Goal: Task Accomplishment & Management: Use online tool/utility

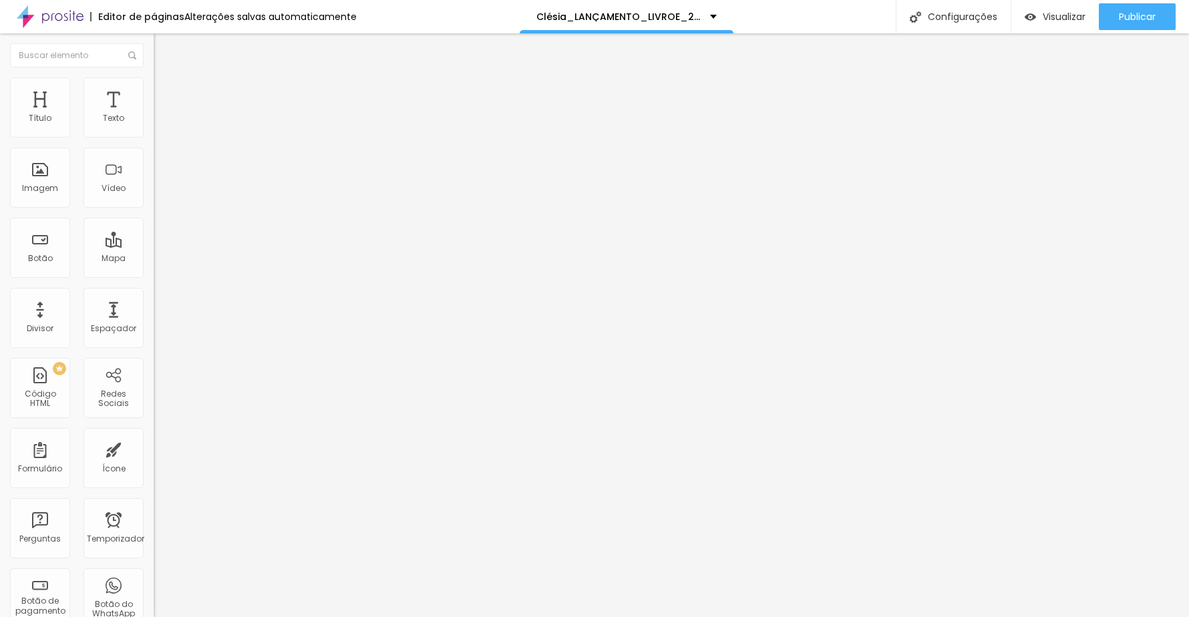
click at [154, 78] on img at bounding box center [160, 84] width 12 height 12
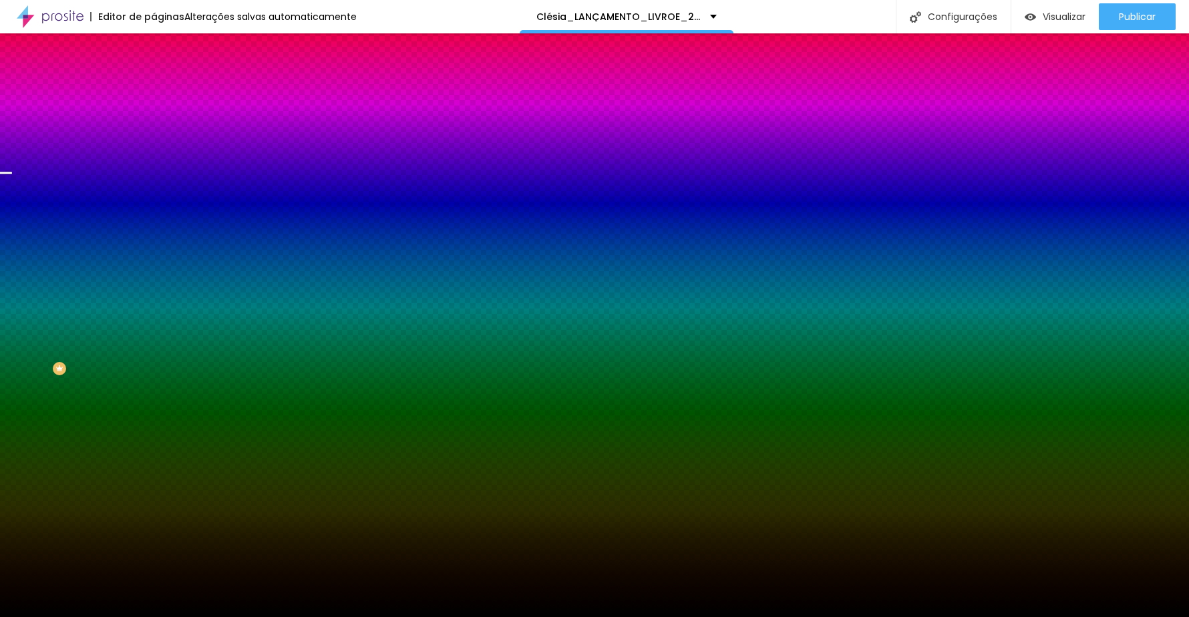
click at [154, 123] on span "Trocar imagem" at bounding box center [190, 117] width 73 height 11
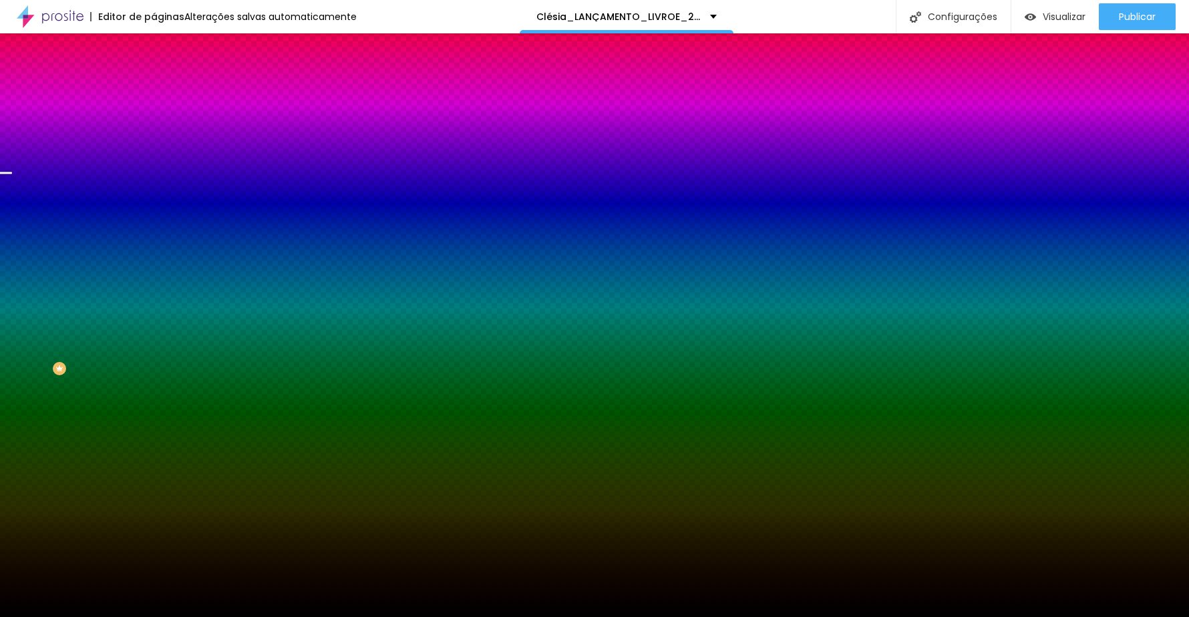
click at [162, 123] on font "Trocar imagem" at bounding box center [194, 117] width 65 height 11
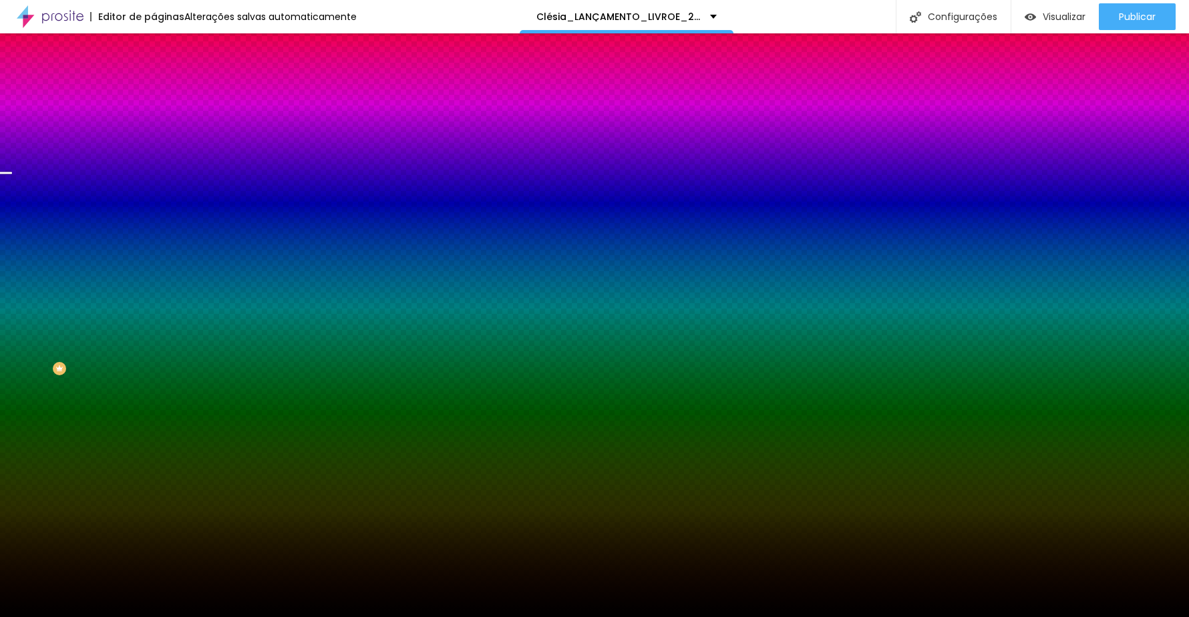
click at [162, 123] on font "Trocar imagem" at bounding box center [194, 117] width 65 height 11
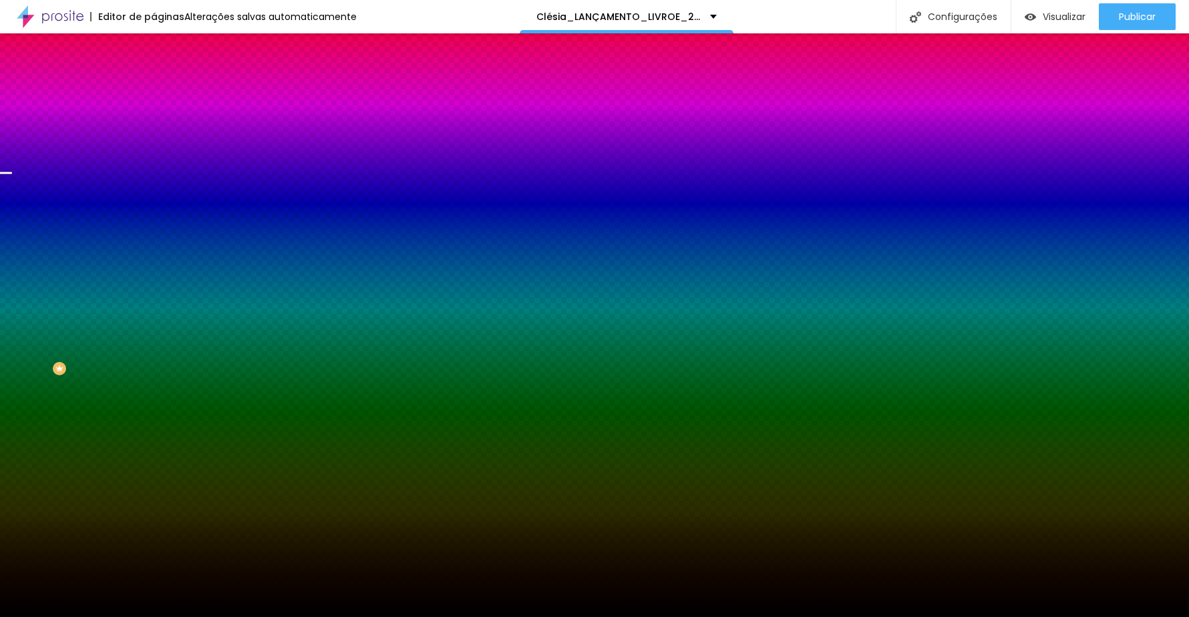
click at [154, 122] on div "Trocar imagem" at bounding box center [231, 116] width 154 height 9
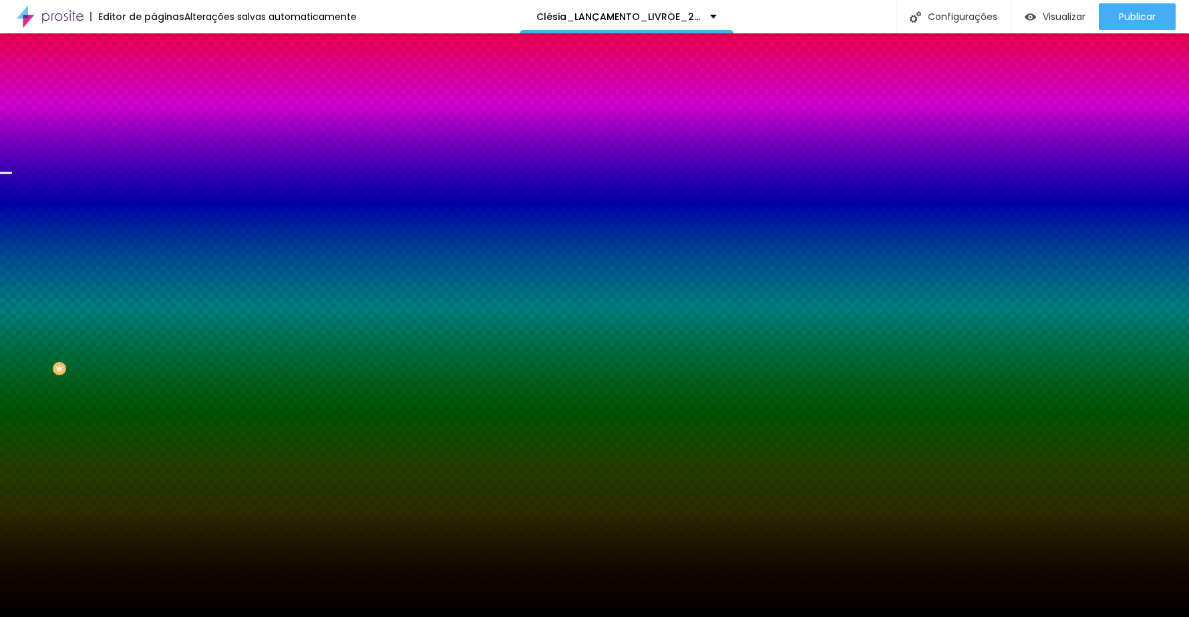
click at [154, 91] on img at bounding box center [160, 97] width 12 height 12
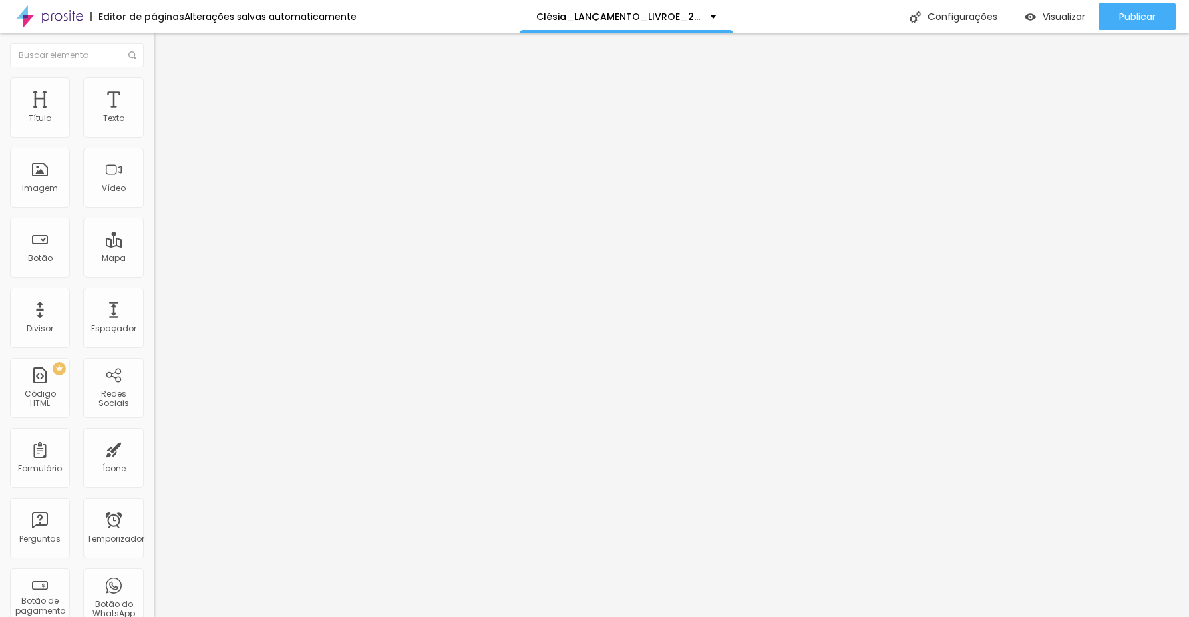
type input "25"
type input "20"
type input "15"
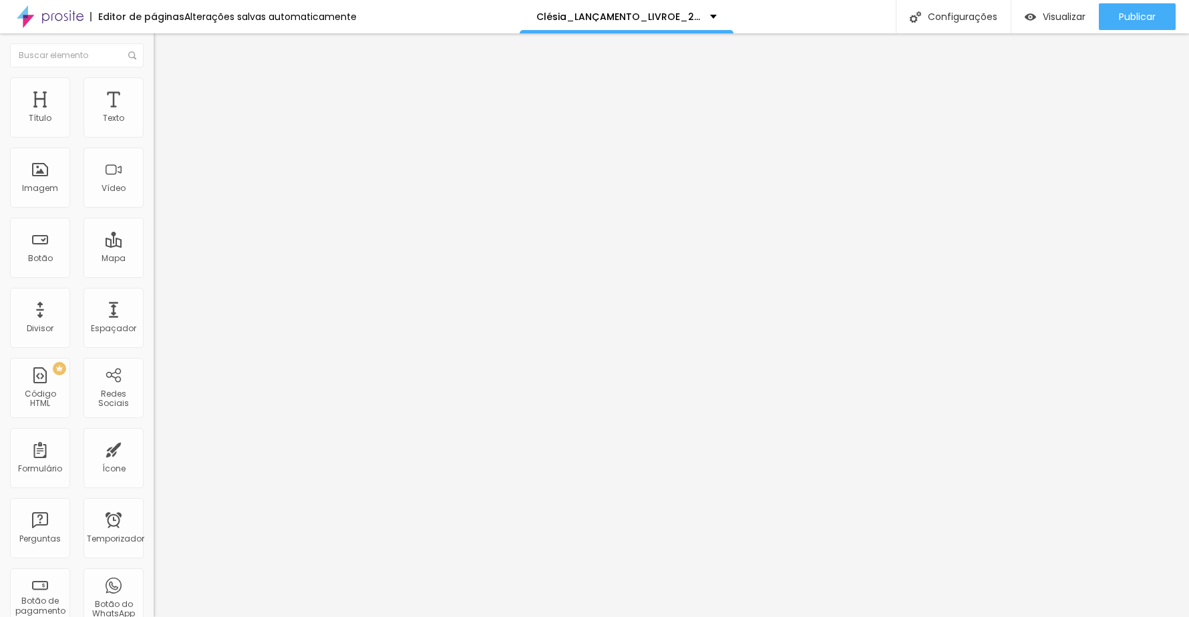
type input "15"
type input "10"
type input "5"
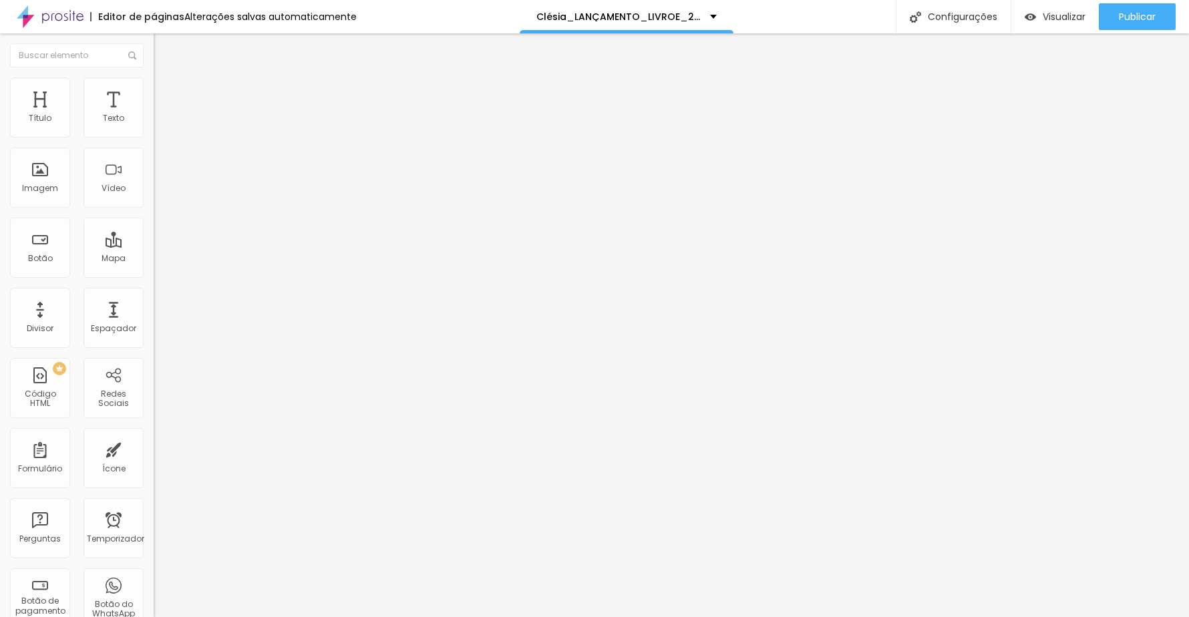
type input "0"
type input "20"
type input "25"
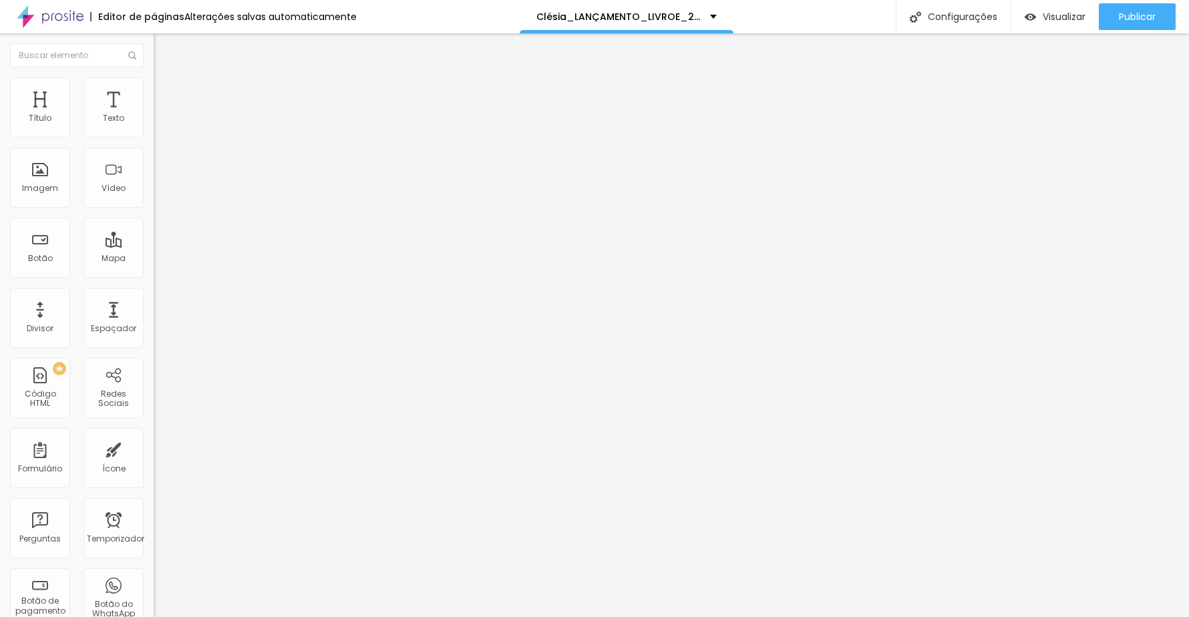
type input "25"
type input "30"
drag, startPoint x: 113, startPoint y: 128, endPoint x: 132, endPoint y: 144, distance: 25.1
click at [154, 259] on input "range" at bounding box center [197, 264] width 86 height 11
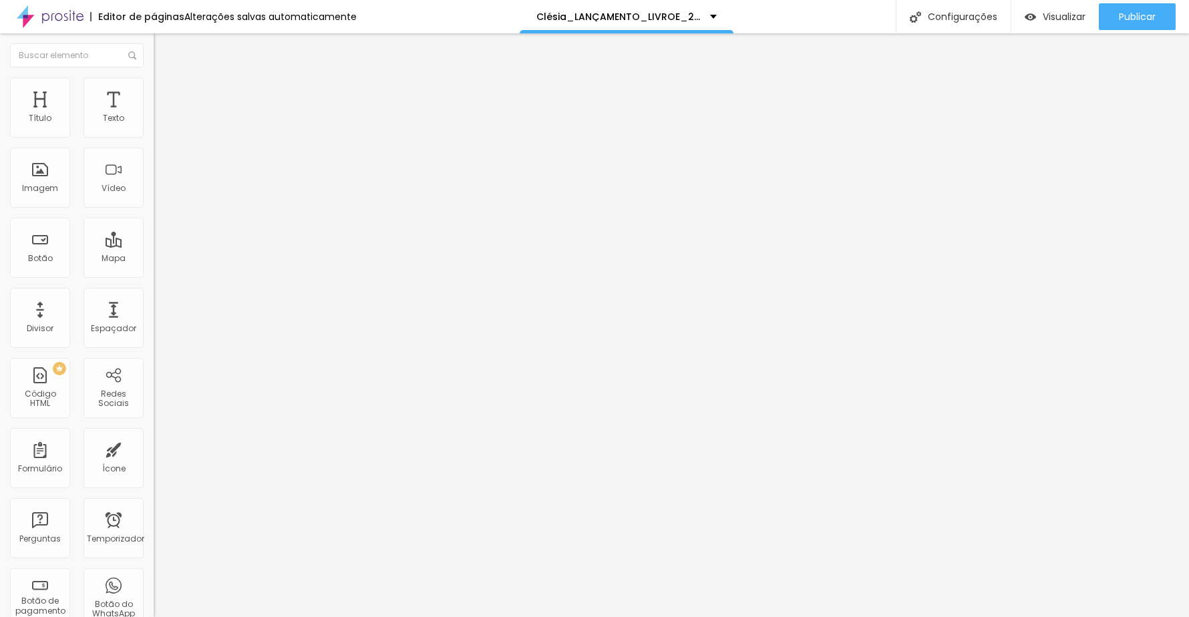
click at [154, 81] on img at bounding box center [160, 84] width 12 height 12
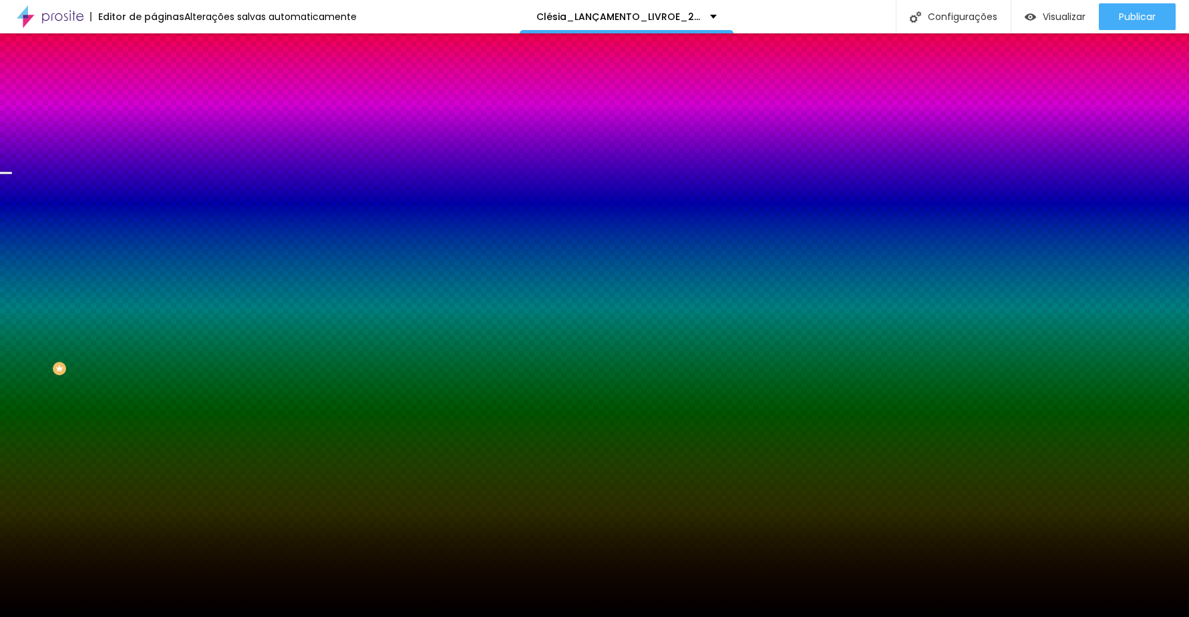
click at [154, 139] on font "Paralaxe" at bounding box center [171, 133] width 35 height 11
click at [154, 131] on font "Efeito da Imagem" at bounding box center [191, 125] width 74 height 11
click at [154, 76] on img at bounding box center [160, 70] width 12 height 12
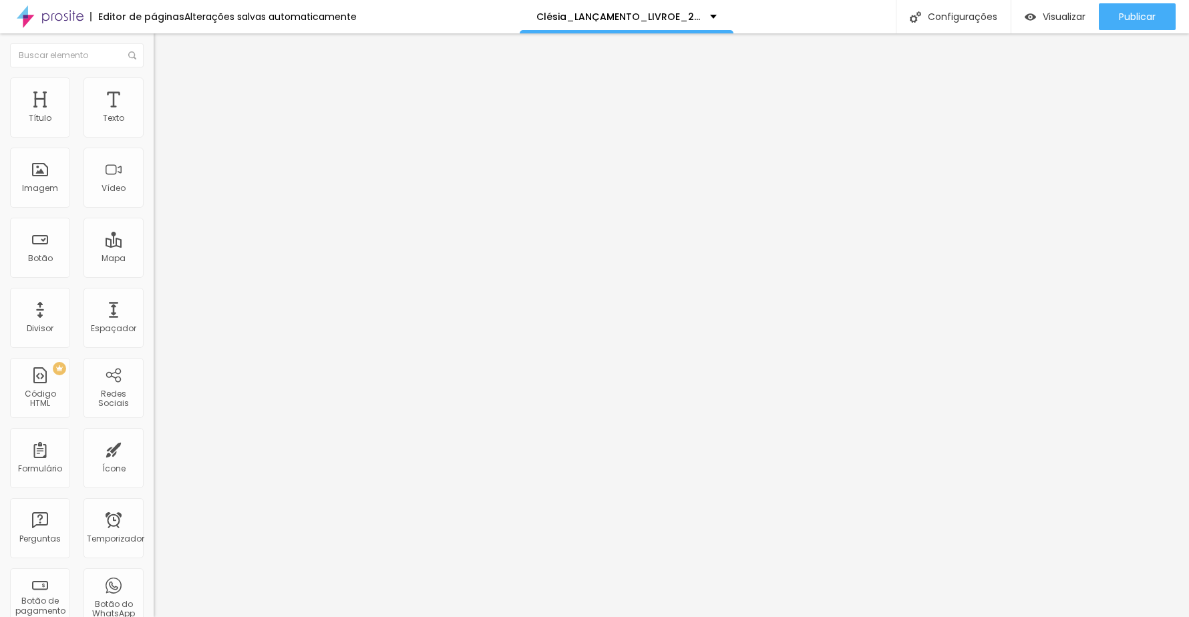
click at [154, 88] on li "Estilo" at bounding box center [231, 84] width 154 height 13
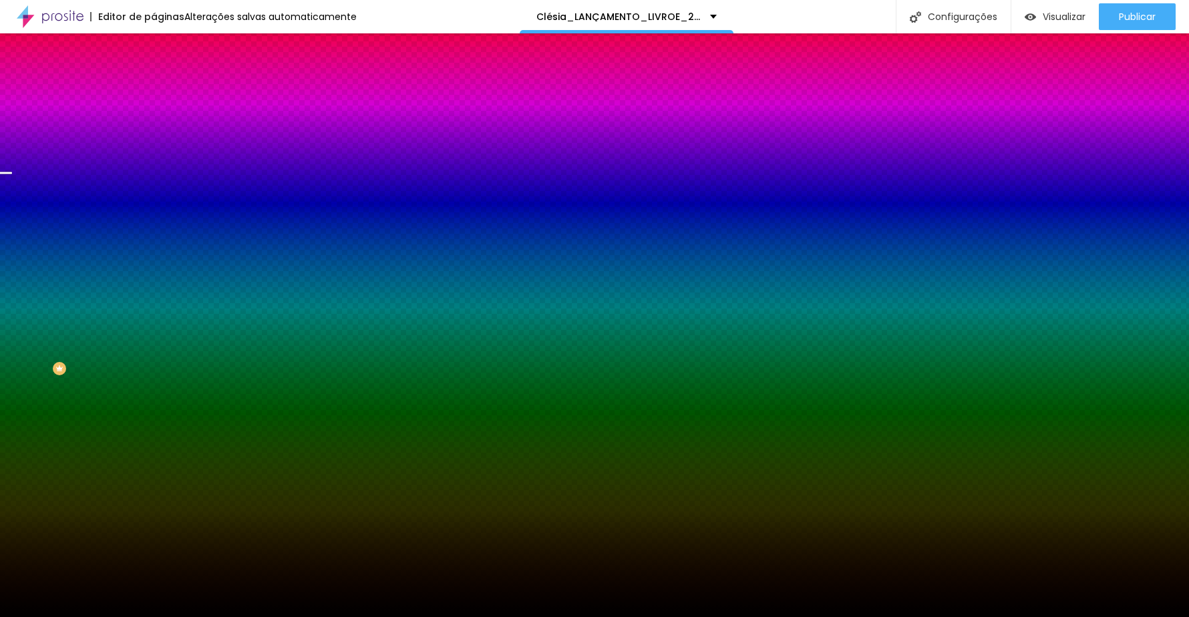
click at [154, 91] on li "Avançado" at bounding box center [231, 97] width 154 height 13
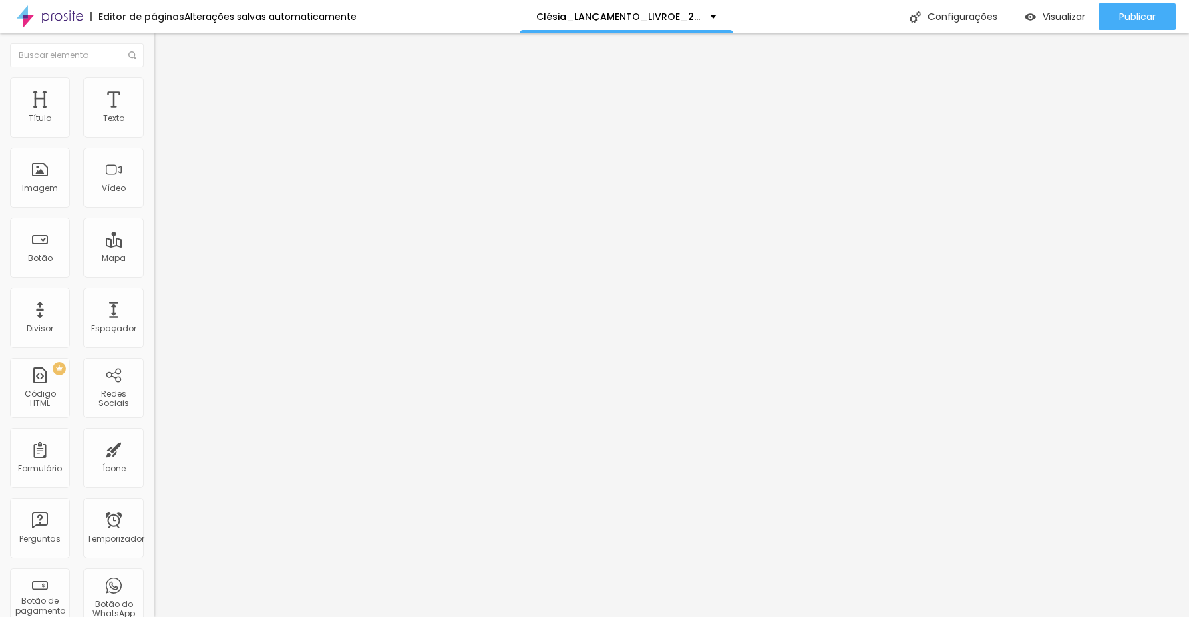
type input "120"
type input "164"
type input "284"
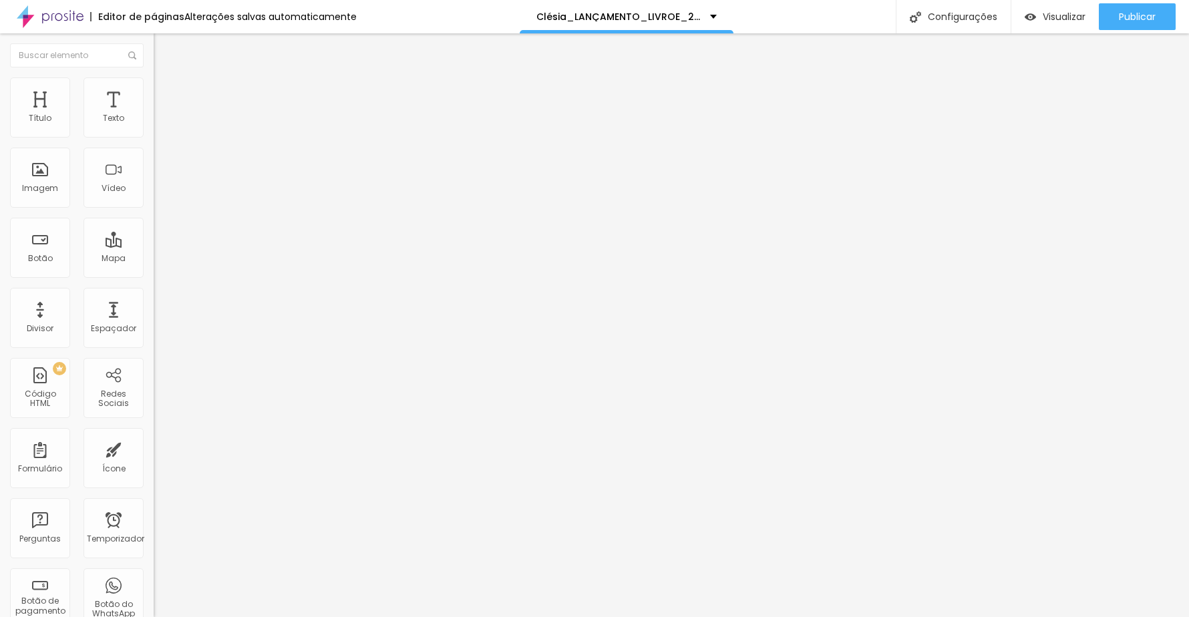
type input "284"
type input "465"
type input "500"
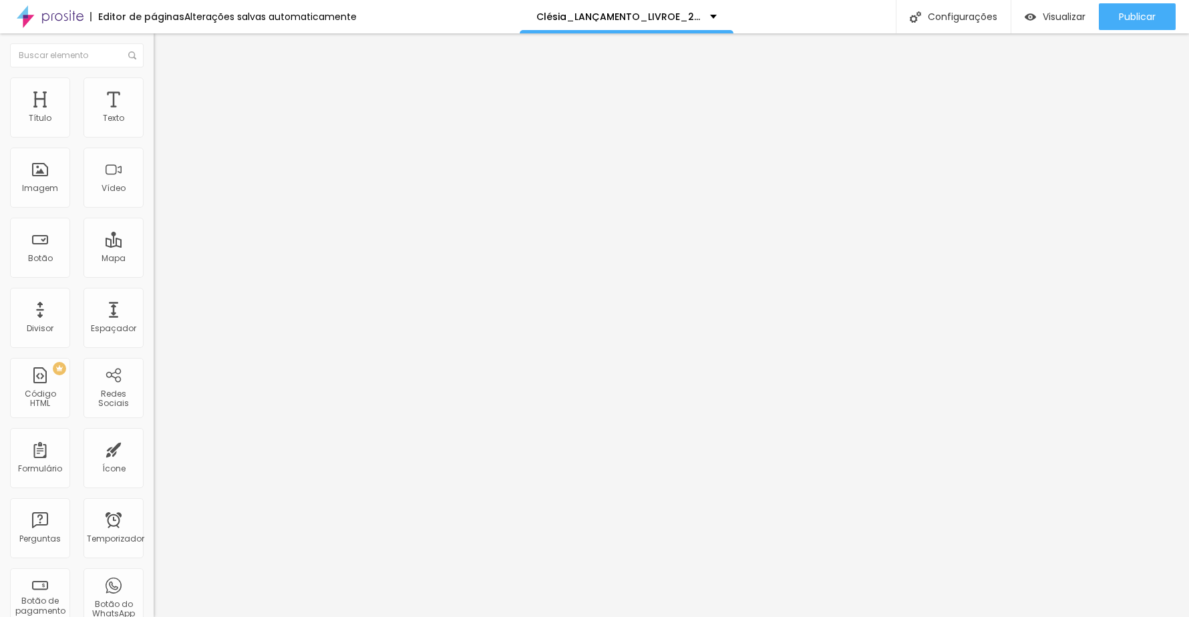
type input "469"
type input "367"
type input "341"
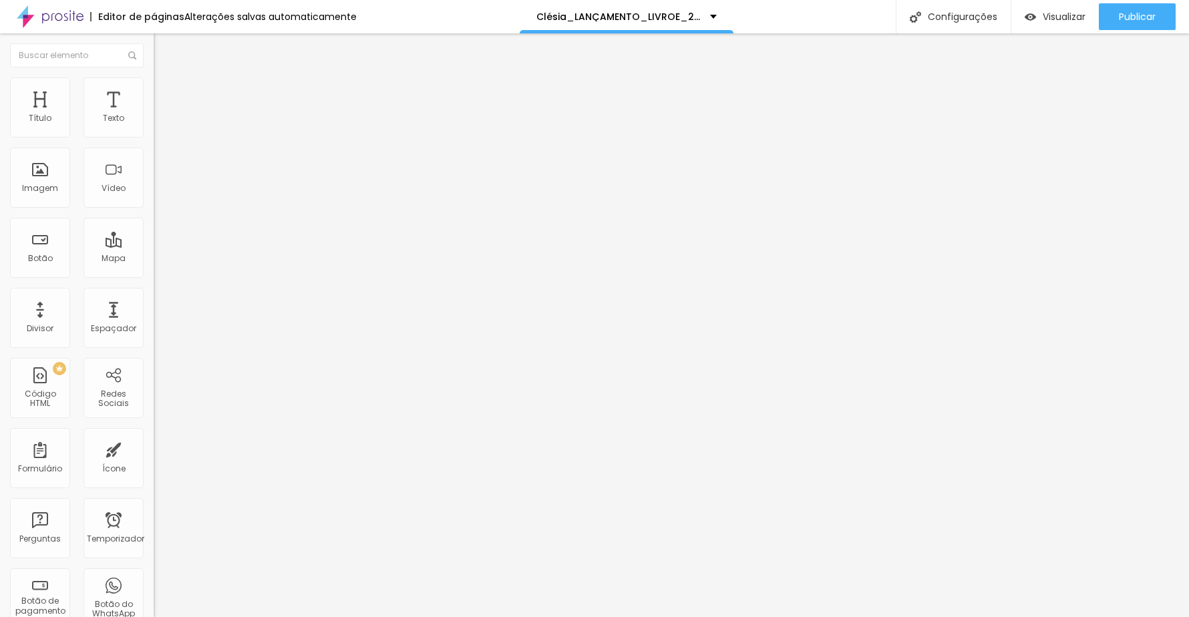
type input "341"
type input "315"
type input "294"
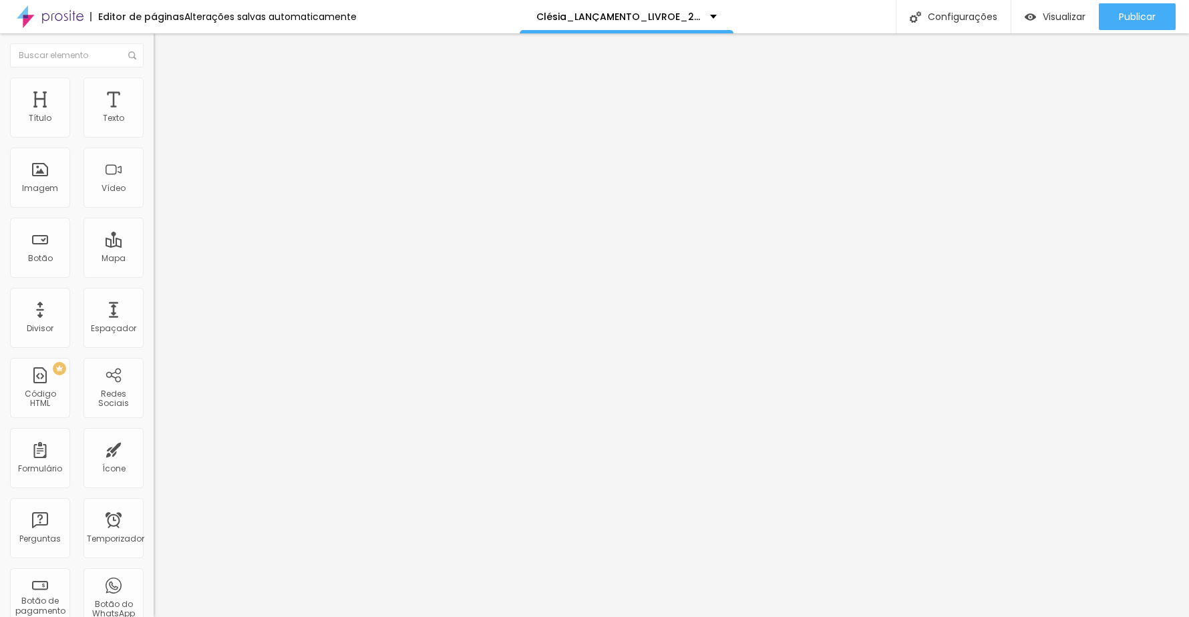
type input "279"
type input "268"
type input "256"
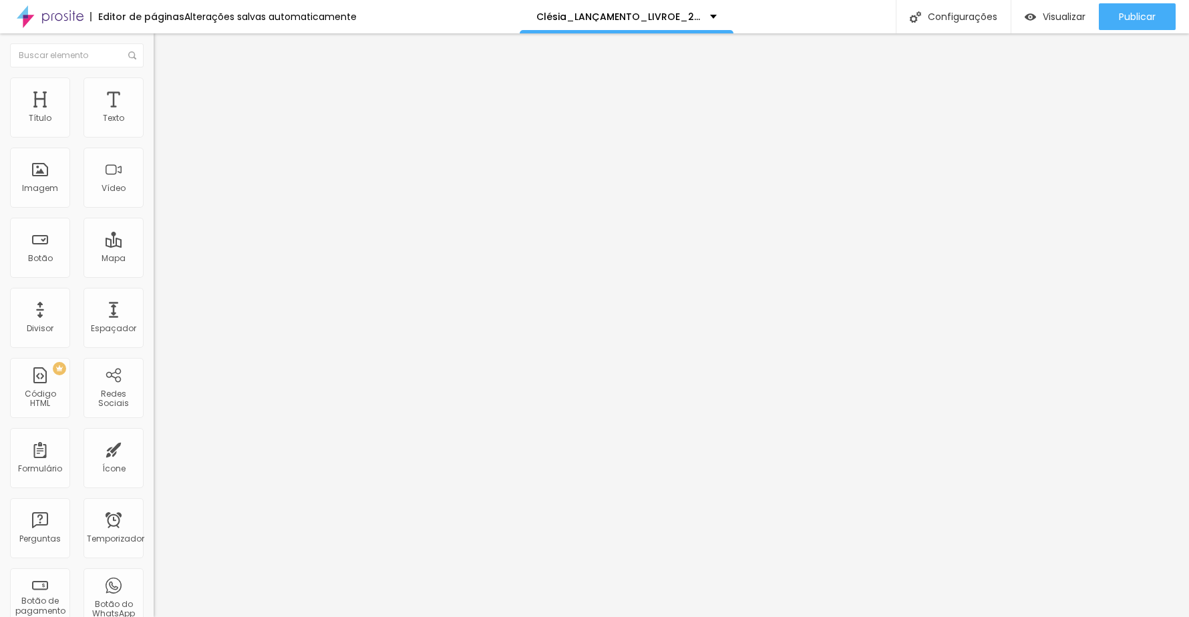
type input "256"
type input "250"
type input "242"
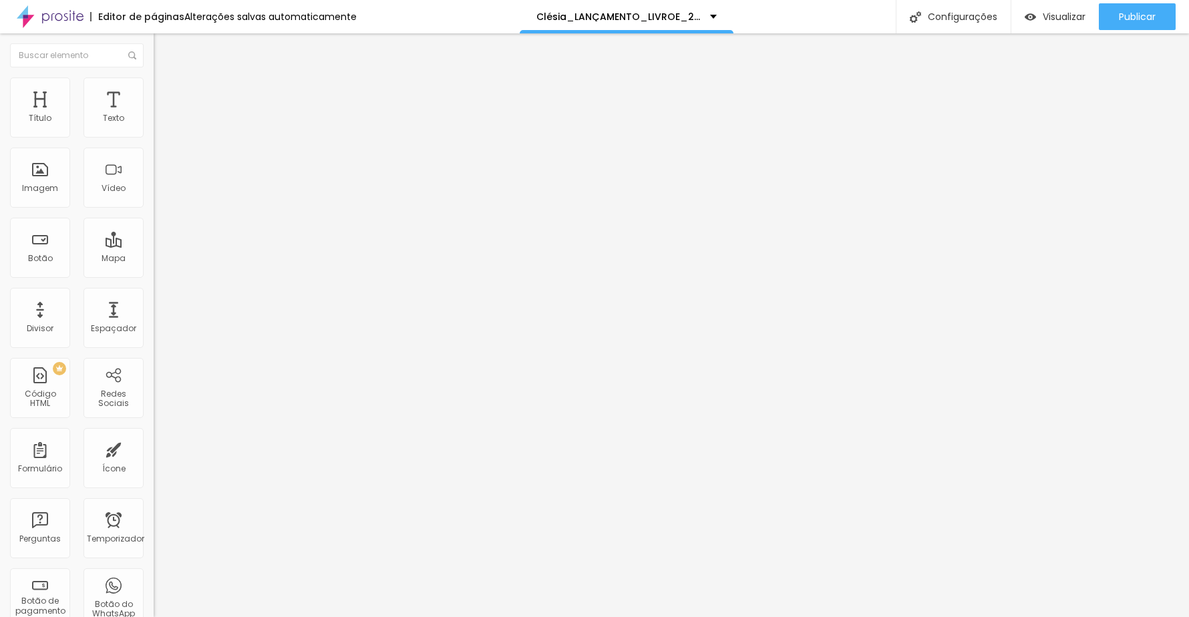
type input "233"
type input "225"
type input "218"
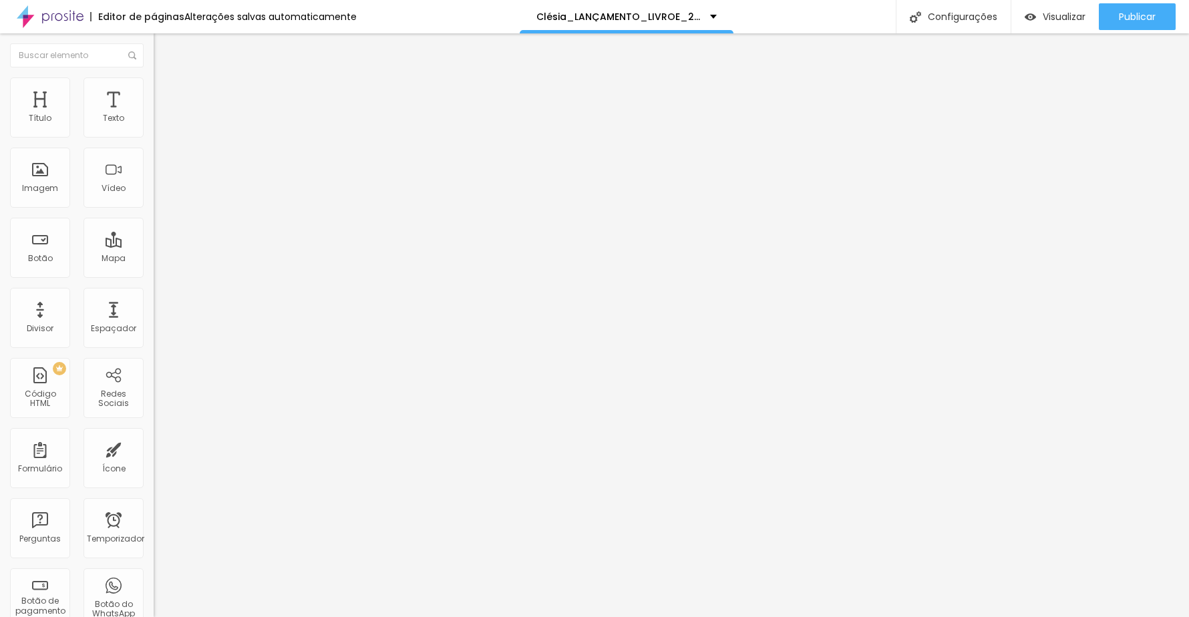
type input "218"
type input "212"
type input "206"
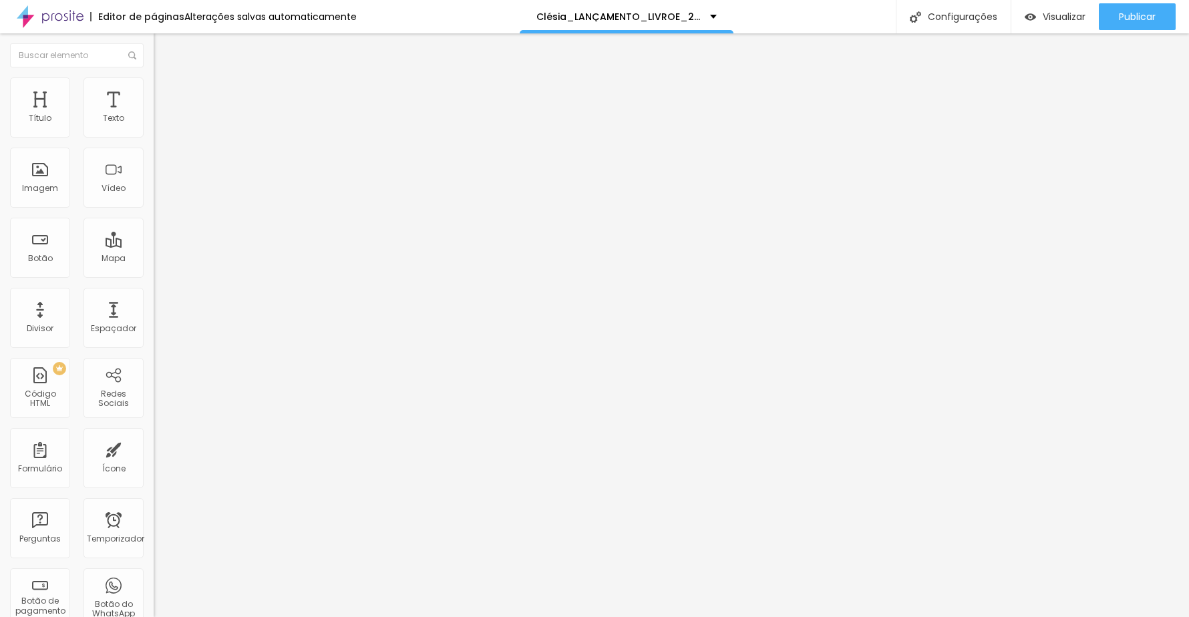
type input "198"
type input "186"
type input "171"
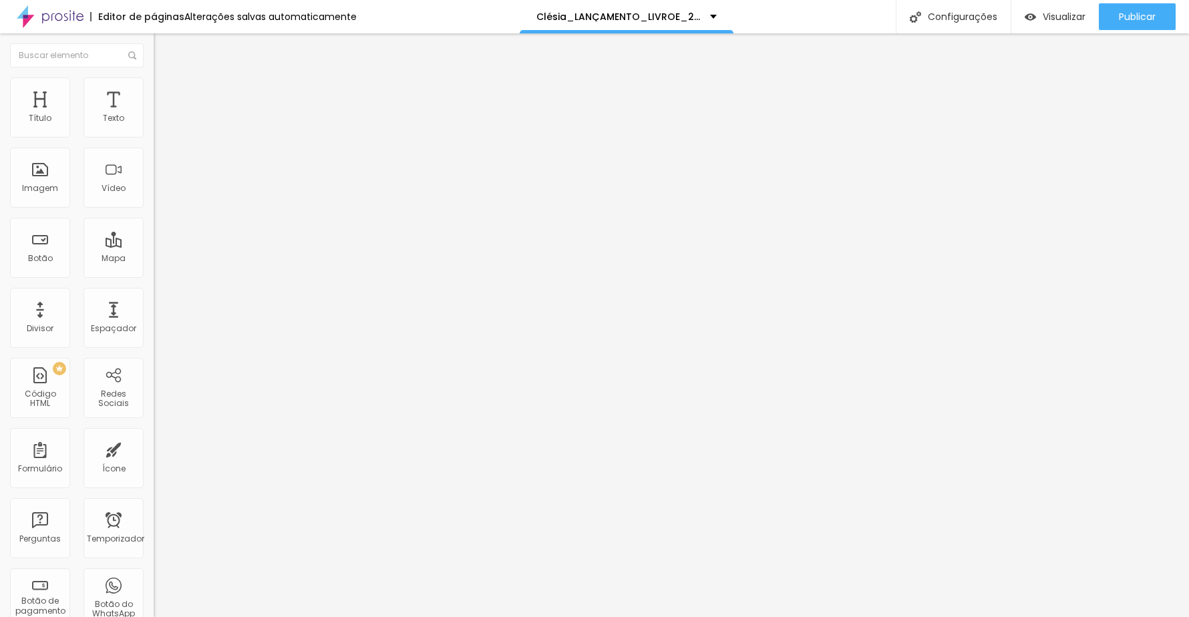
type input "171"
type input "157"
type input "144"
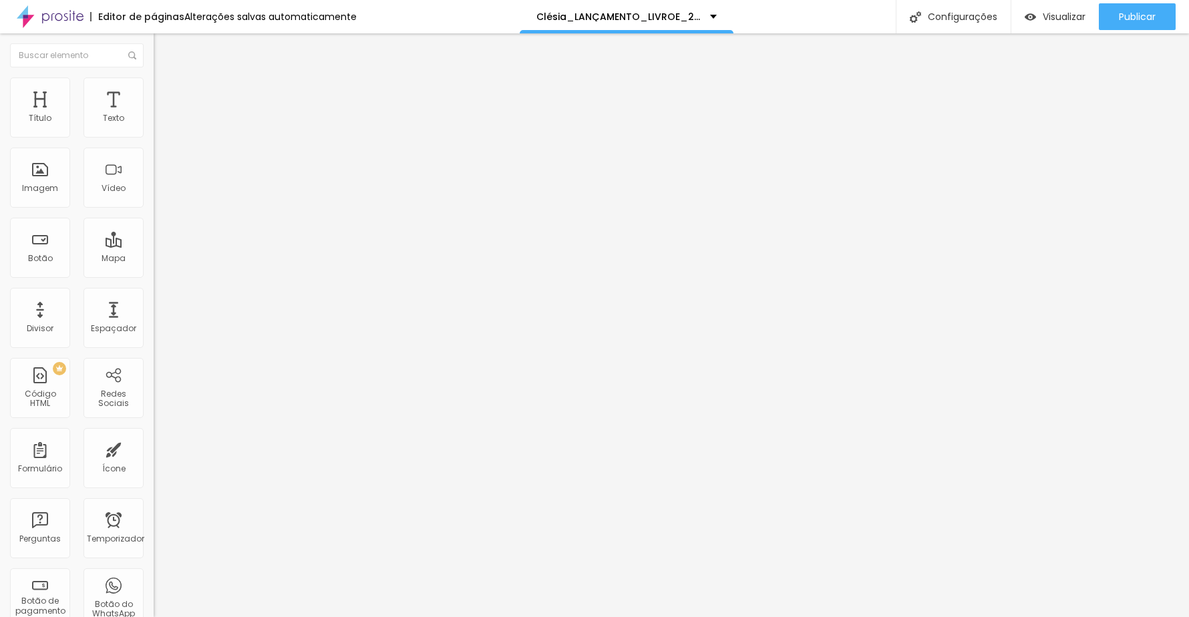
type input "135"
type input "129"
type input "127"
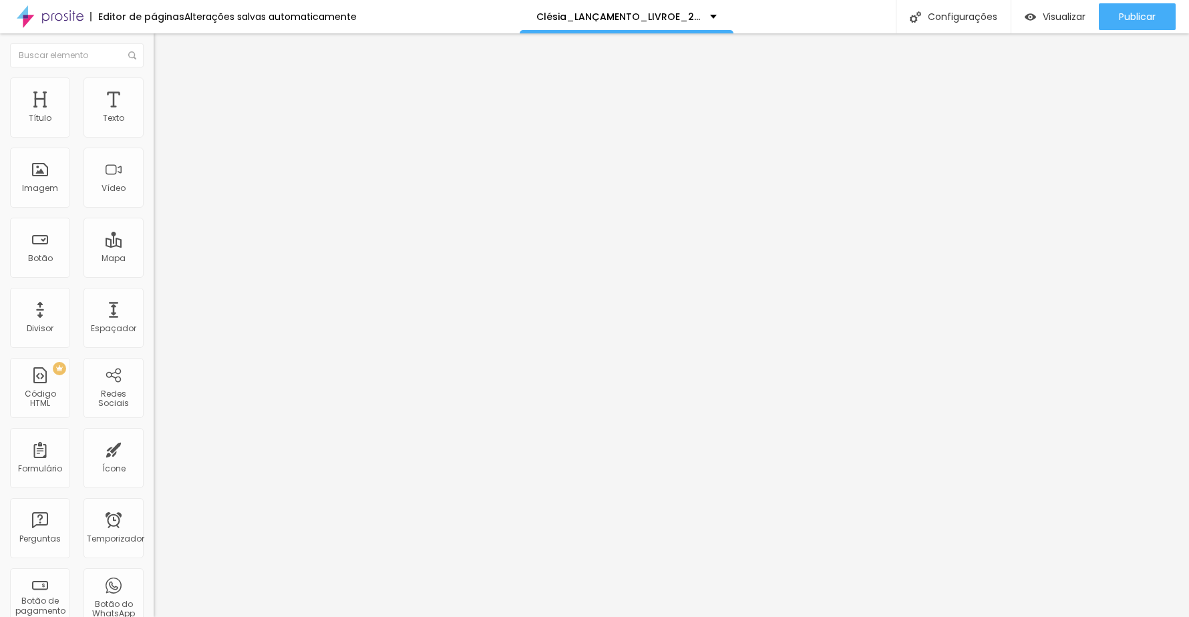
type input "127"
type input "128"
type input "134"
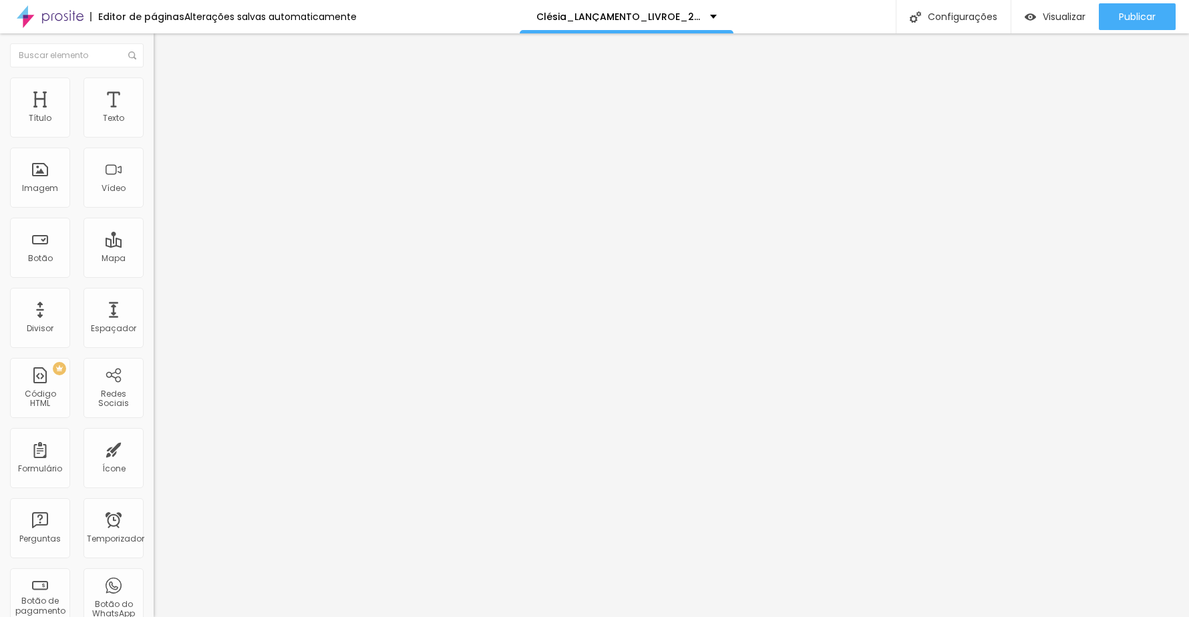
type input "138"
type input "142"
type input "147"
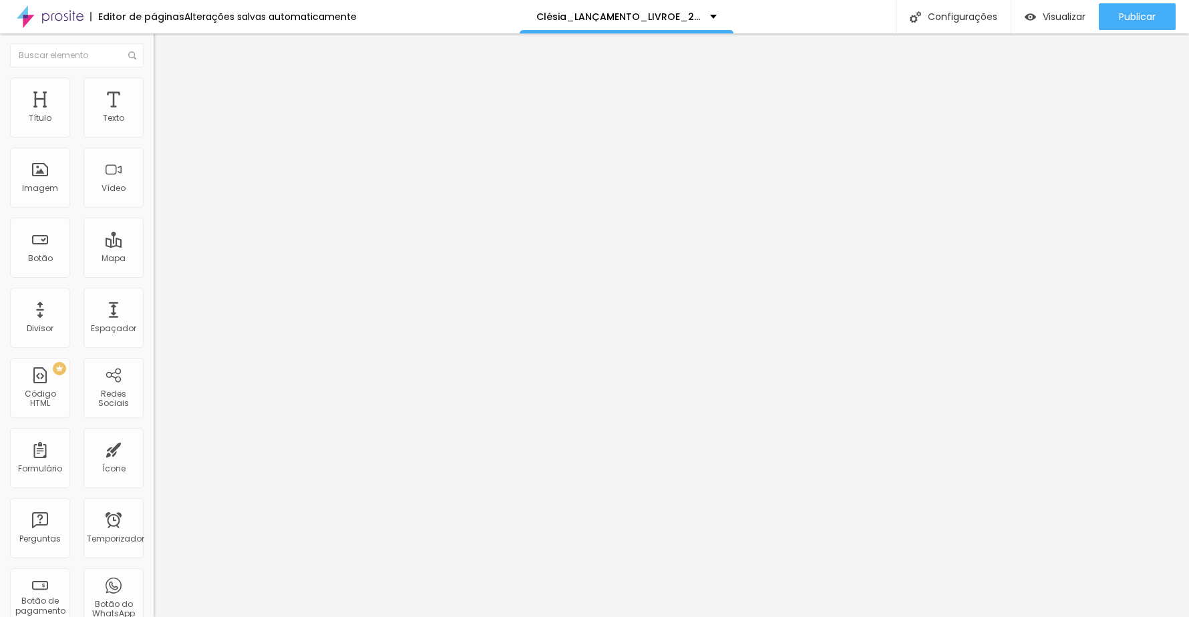
type input "147"
type input "153"
type input "158"
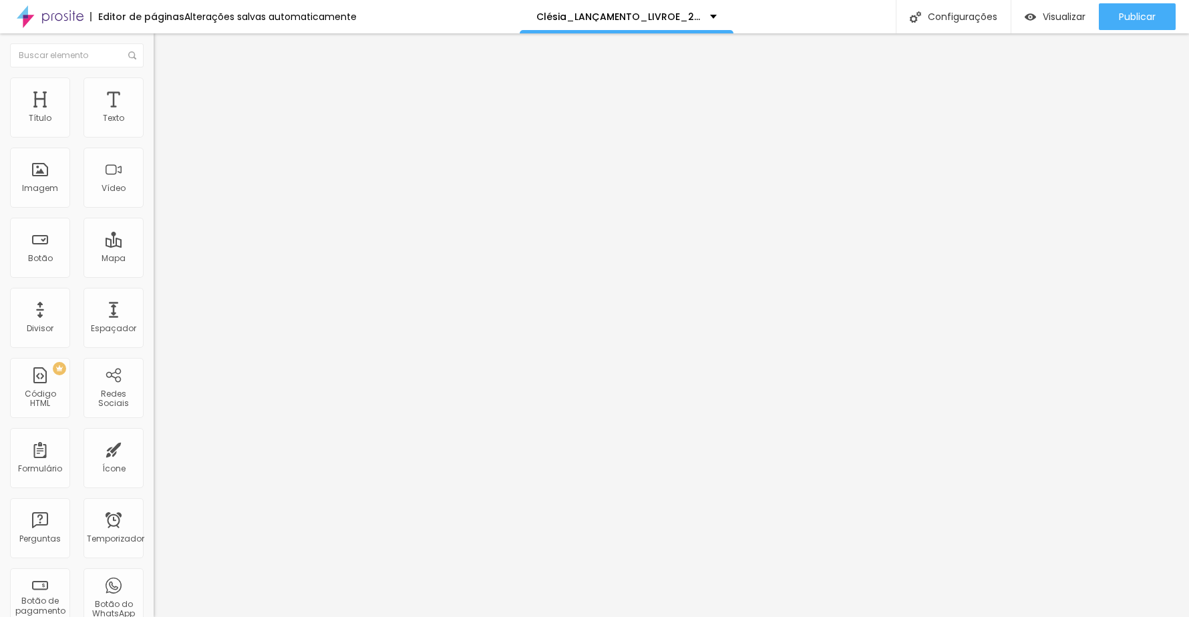
type input "165"
type input "172"
type input "178"
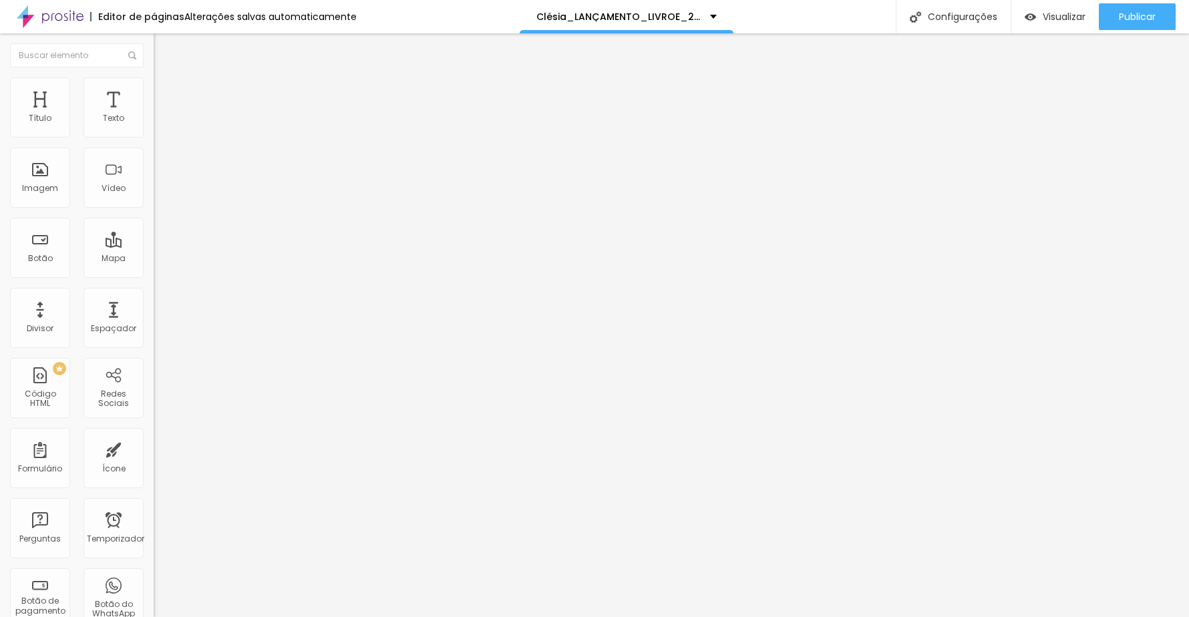
type input "178"
type input "183"
type input "188"
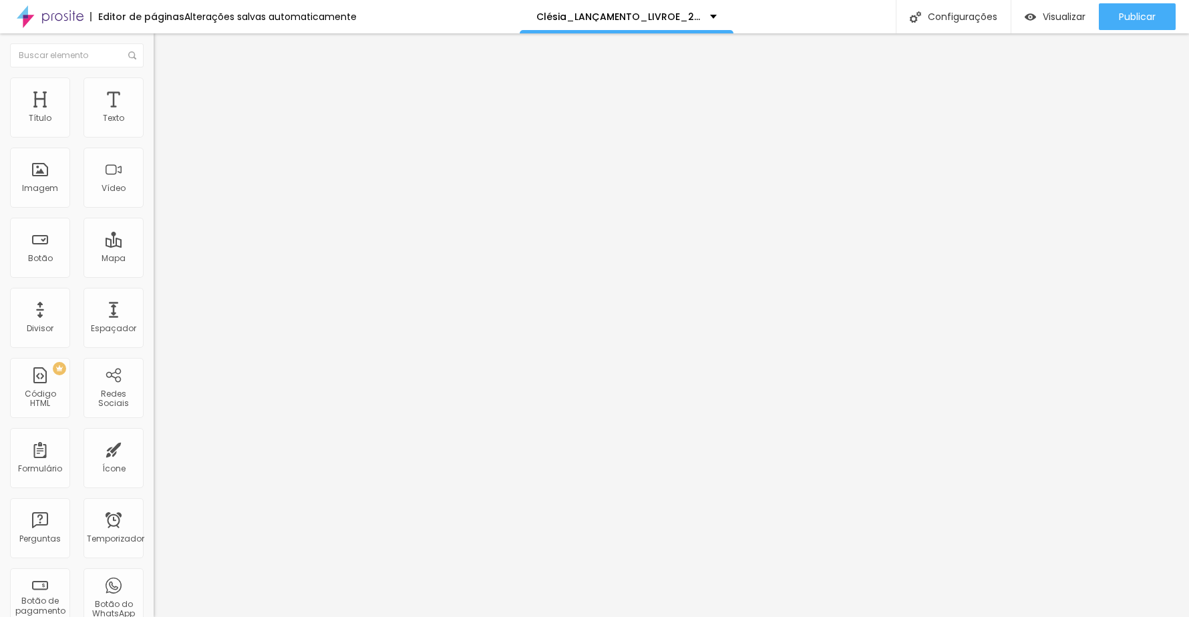
type input "192"
type input "195"
type input "200"
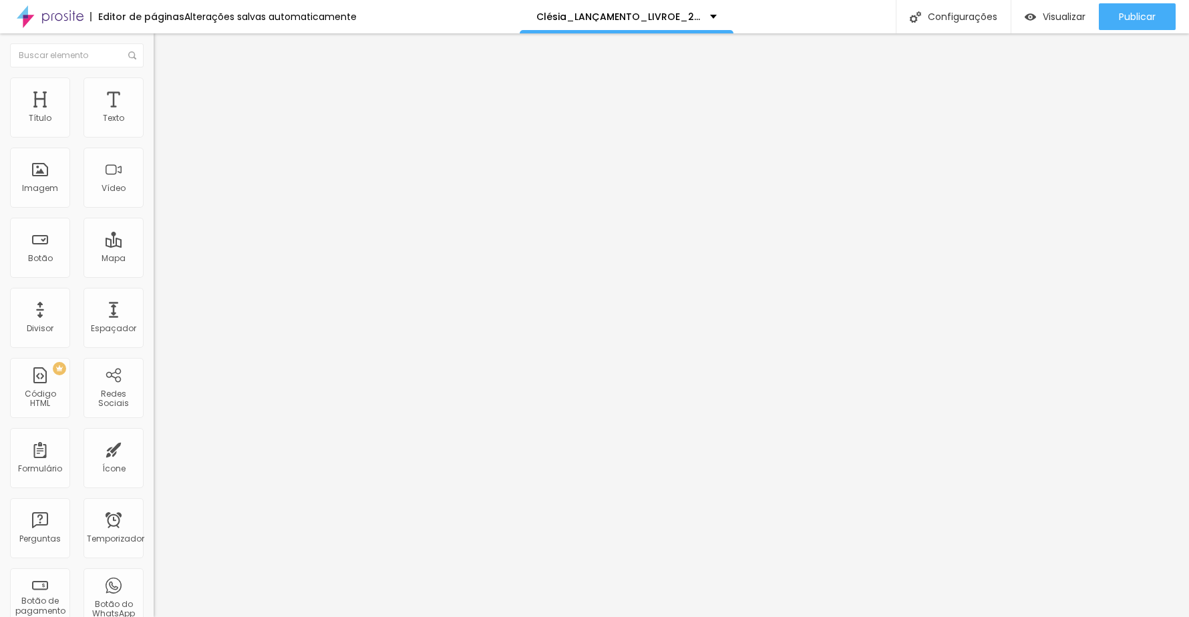
type input "200"
type input "240"
type input "245"
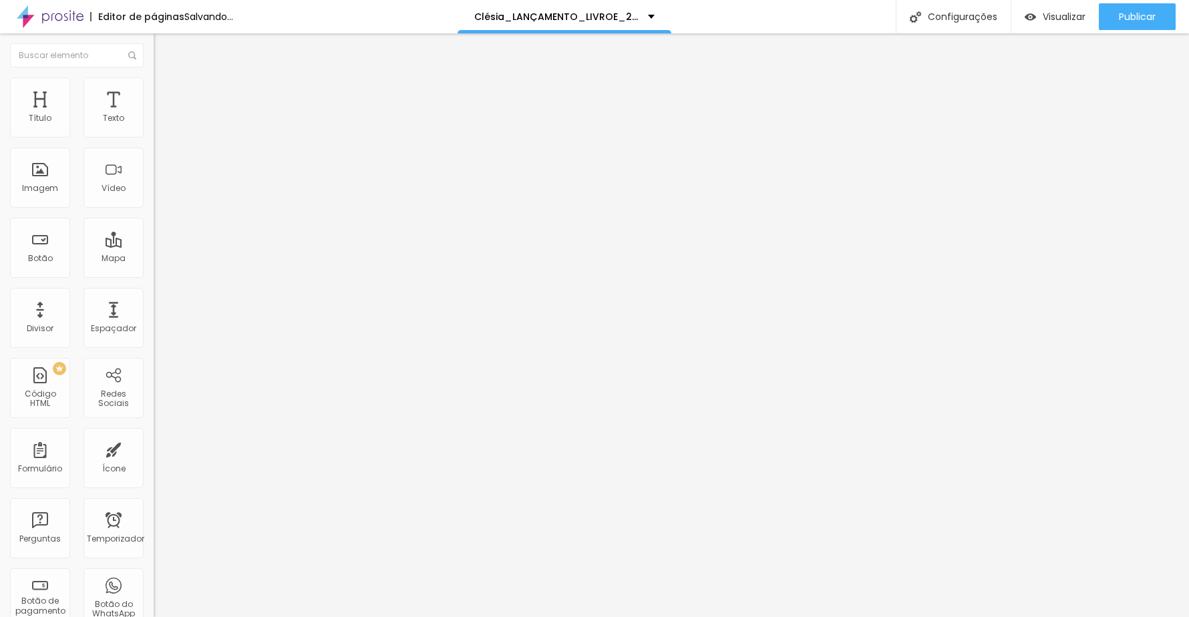
type input "246"
type input "245"
type input "243"
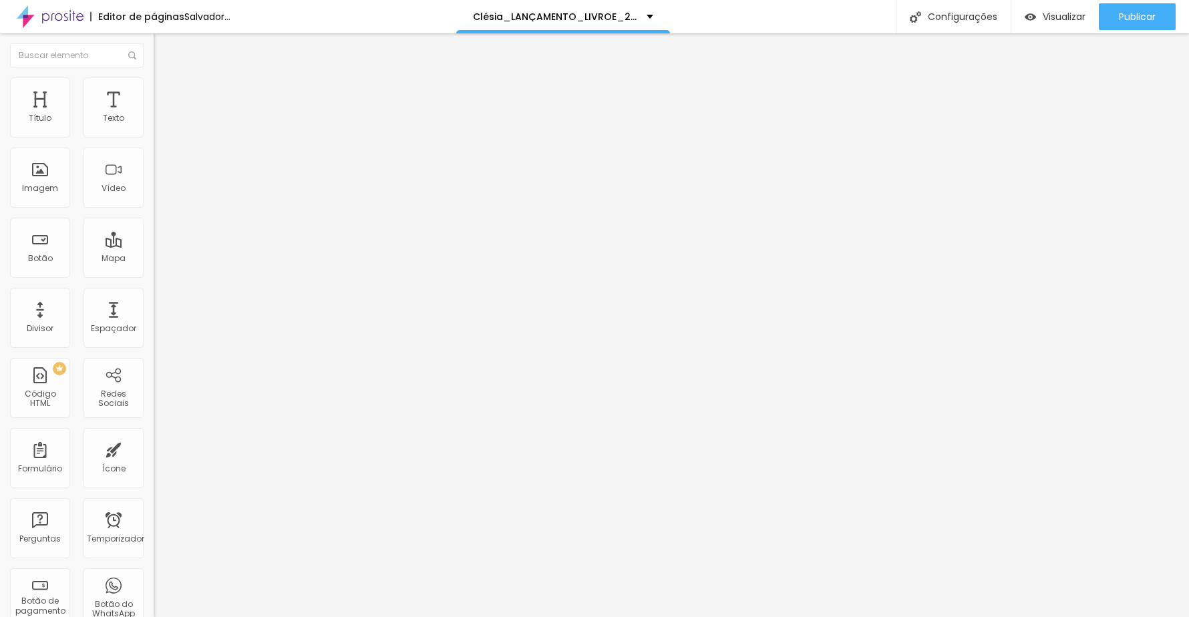
type input "243"
type input "242"
type input "241"
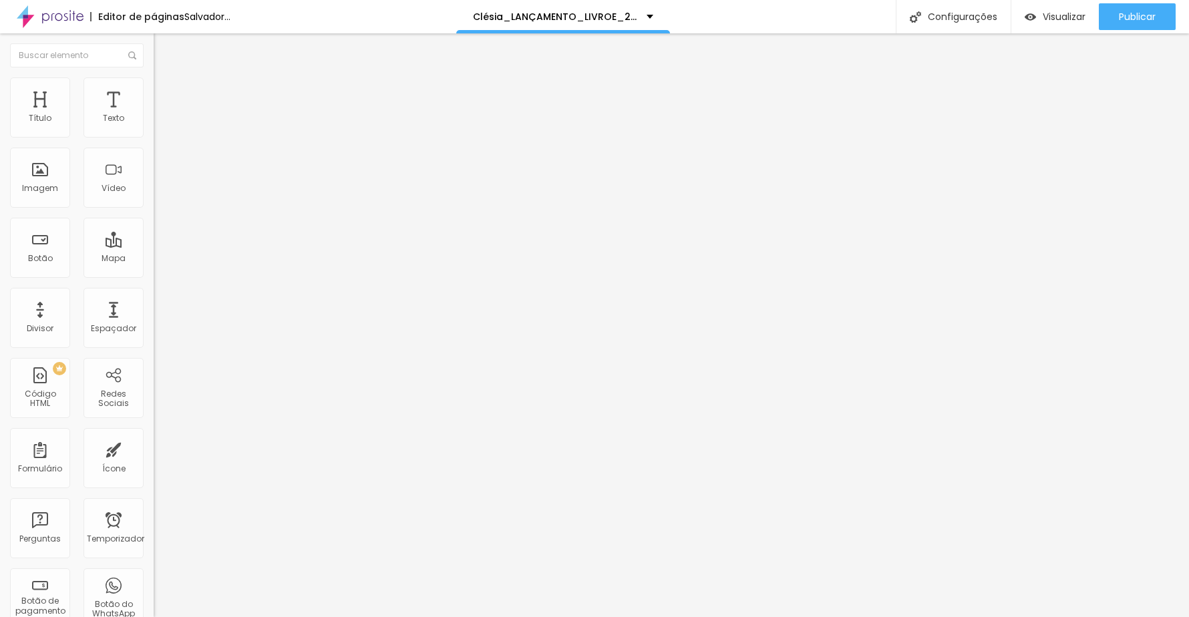
type input "240"
drag, startPoint x: 44, startPoint y: 153, endPoint x: 60, endPoint y: 159, distance: 17.1
click at [154, 448] on input "range" at bounding box center [197, 453] width 86 height 11
type input "184"
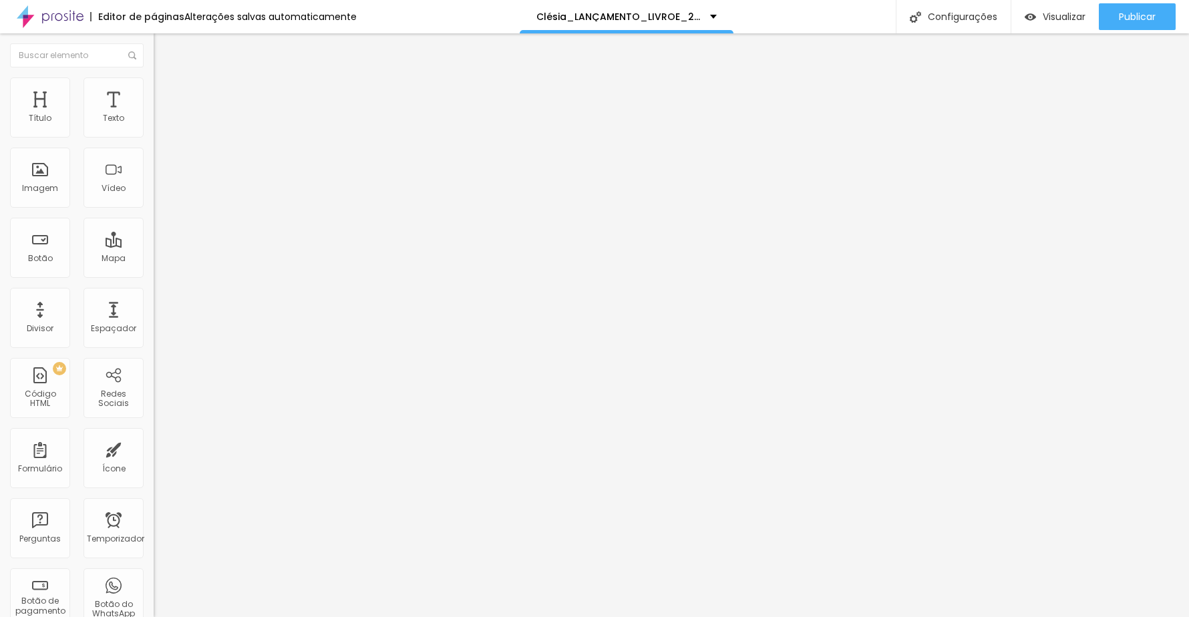
type input "184"
type input "120"
type input "118"
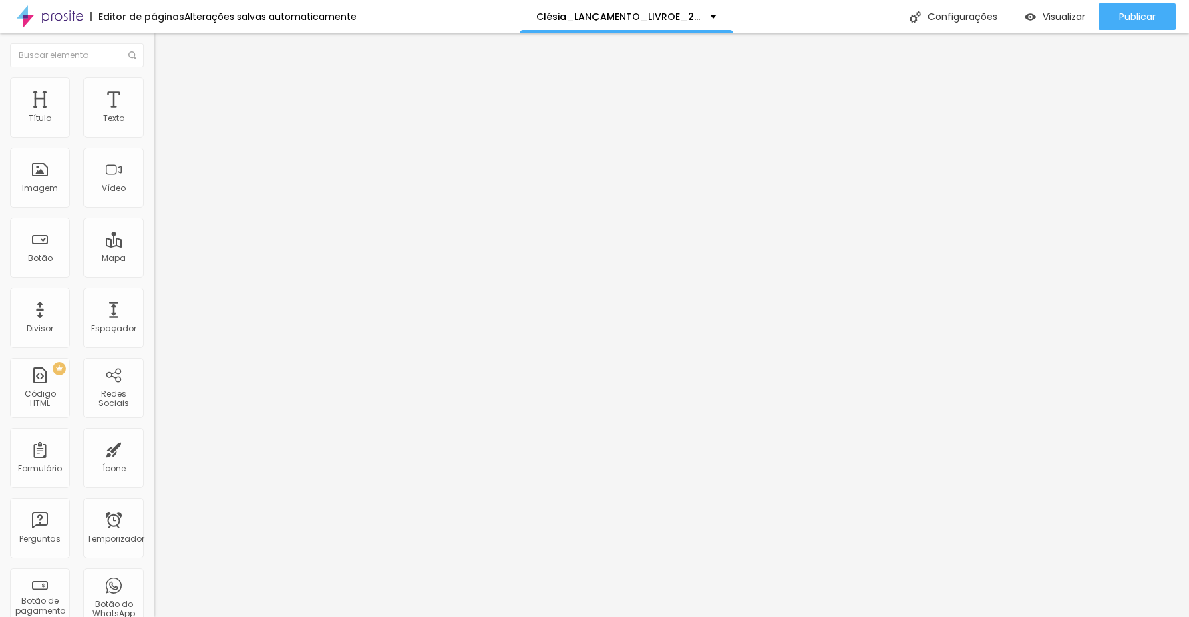
type input "116"
type input "115"
type input "116"
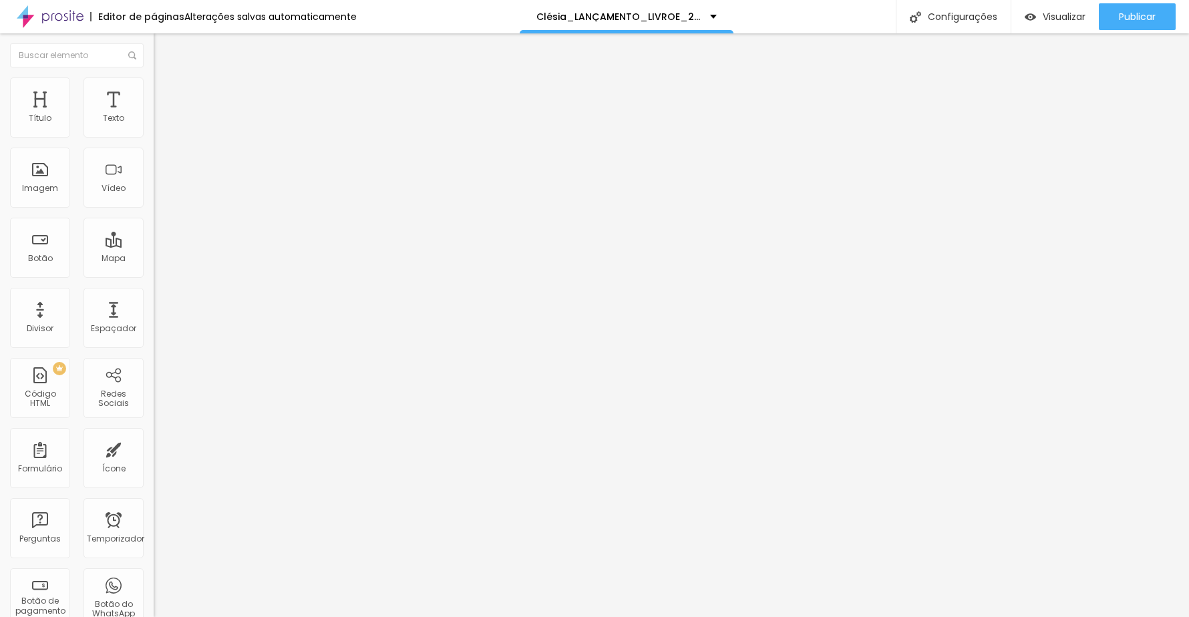
type input "116"
type input "117"
type input "119"
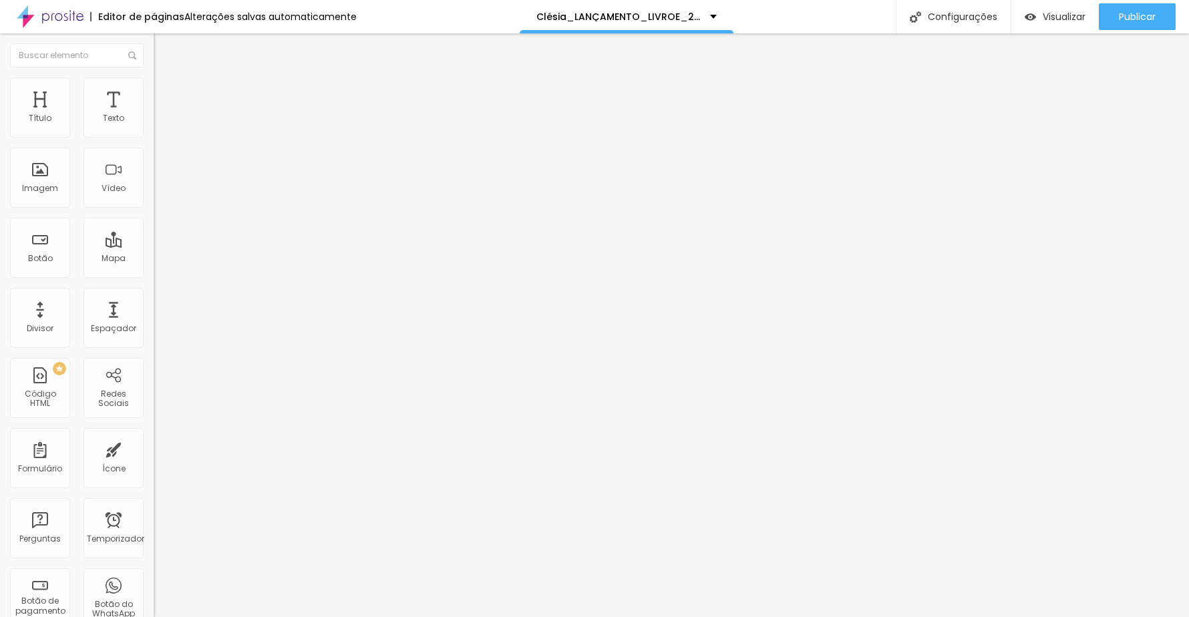
type input "121"
type input "122"
type input "124"
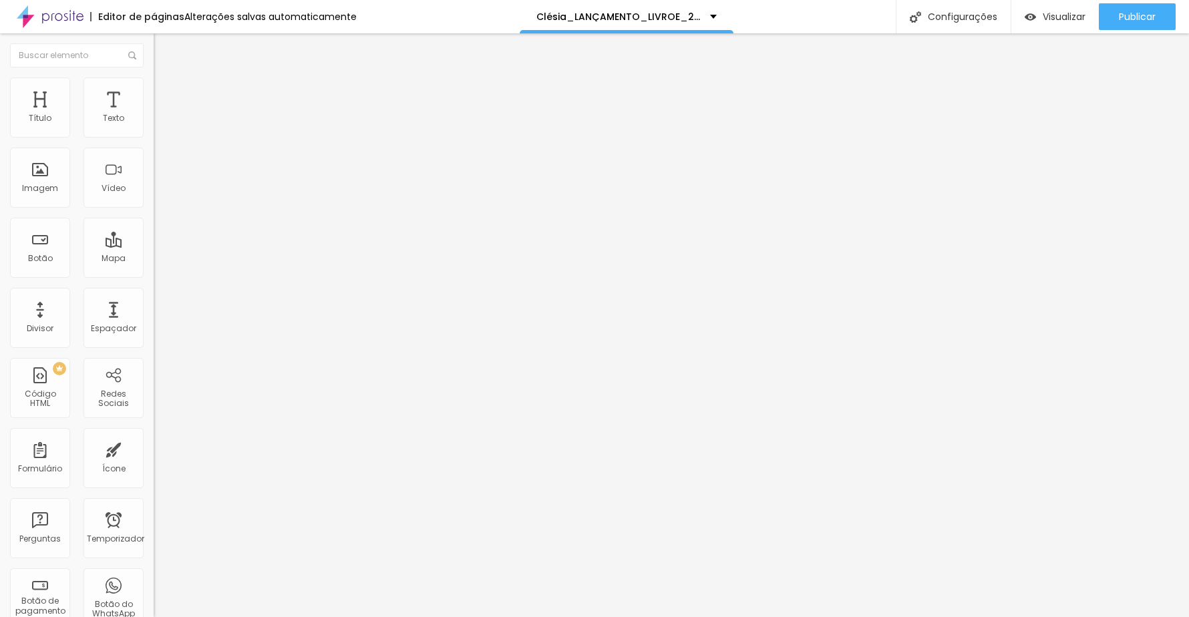
type input "124"
type input "126"
type input "129"
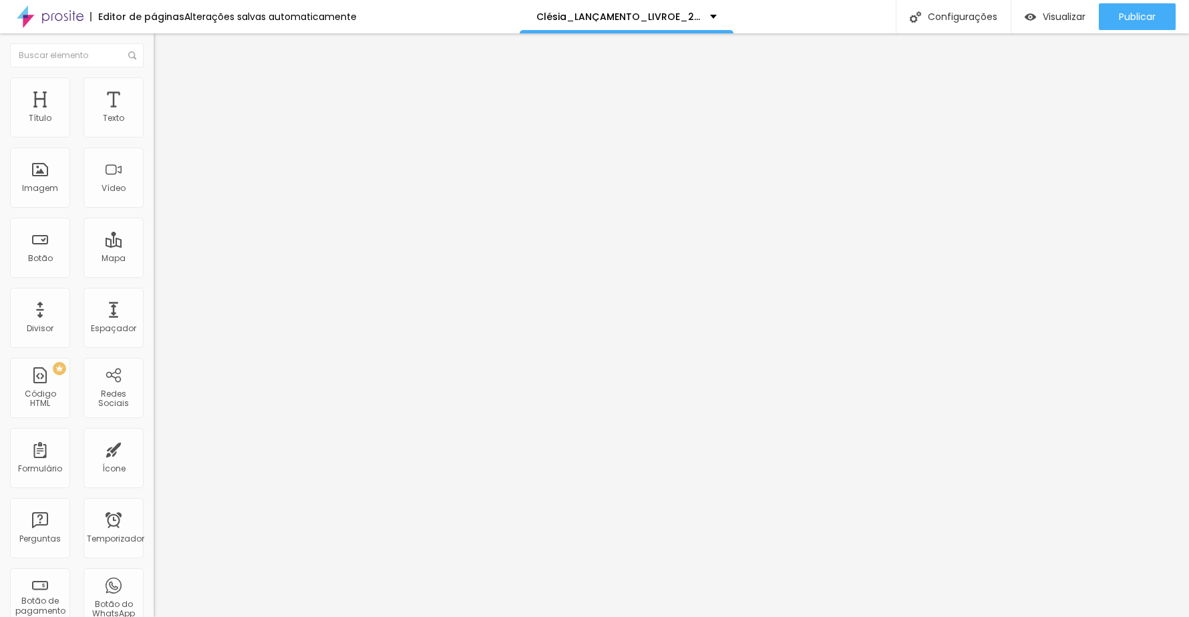
type input "131"
type input "134"
type input "138"
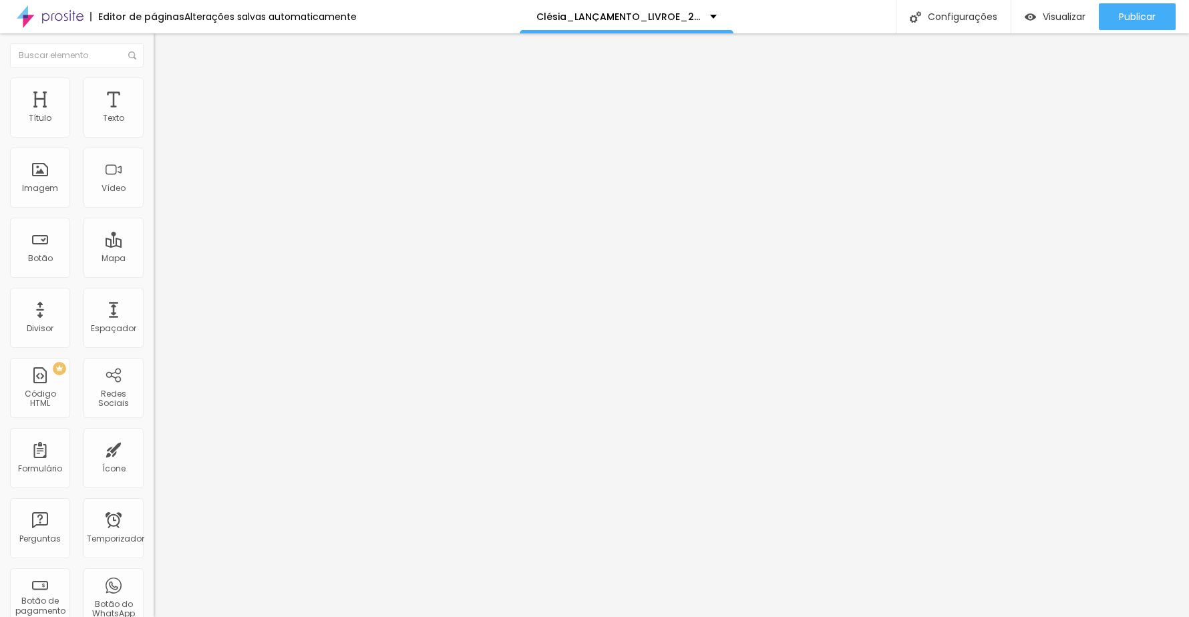
type input "138"
type input "151"
type input "161"
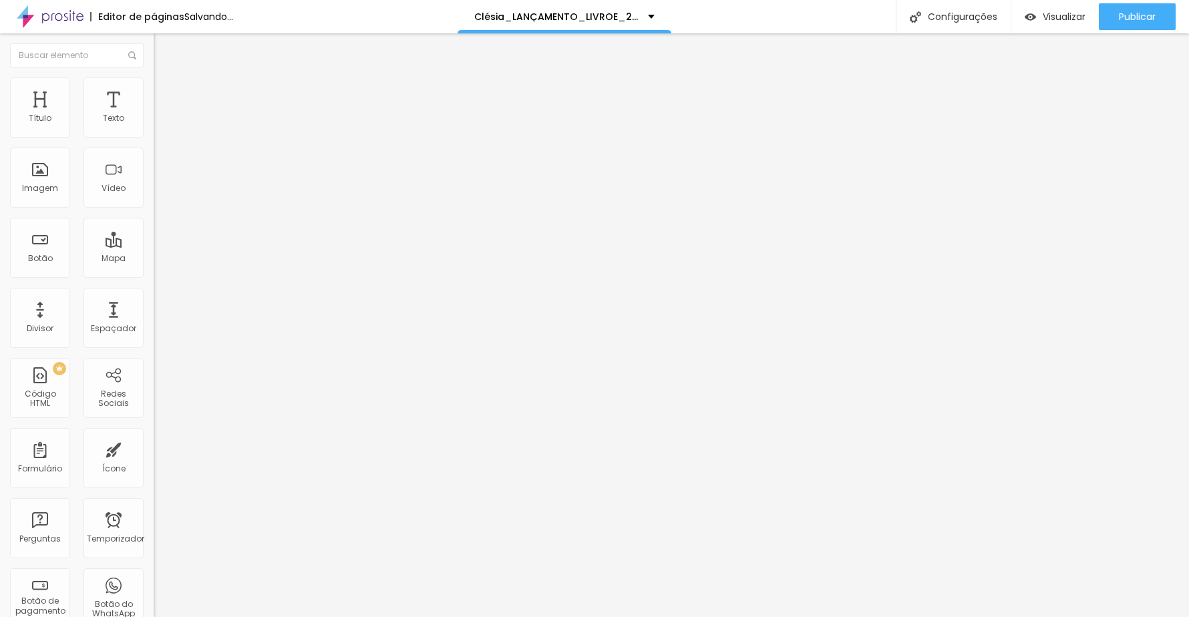
type input "187"
type input "202"
type input "214"
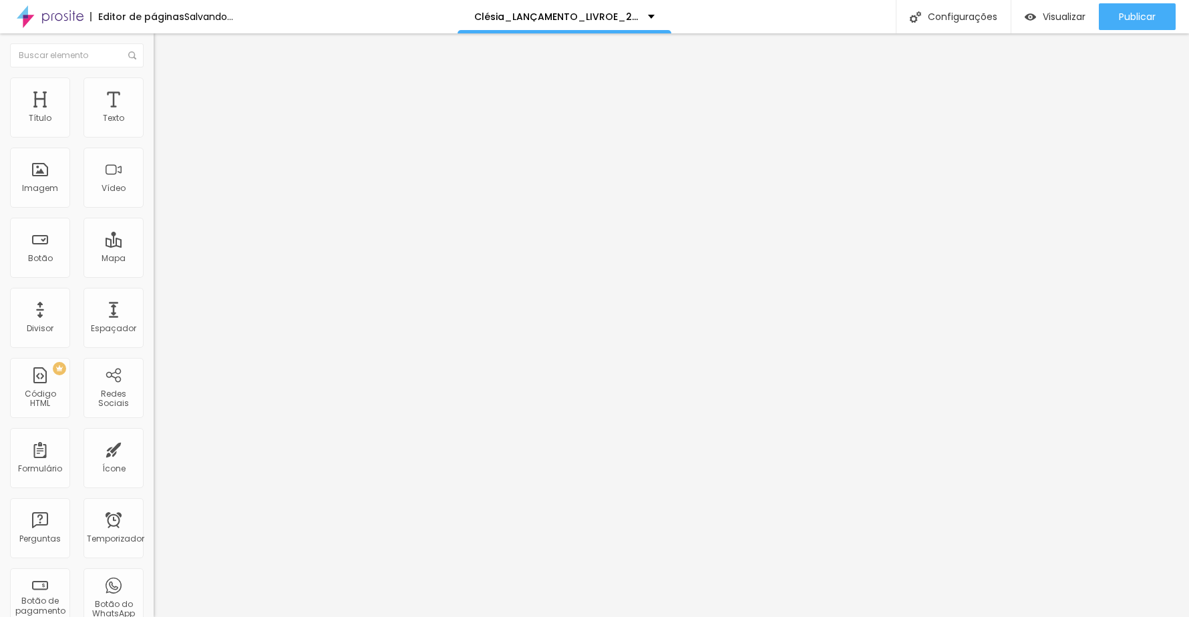
type input "214"
type input "222"
type input "228"
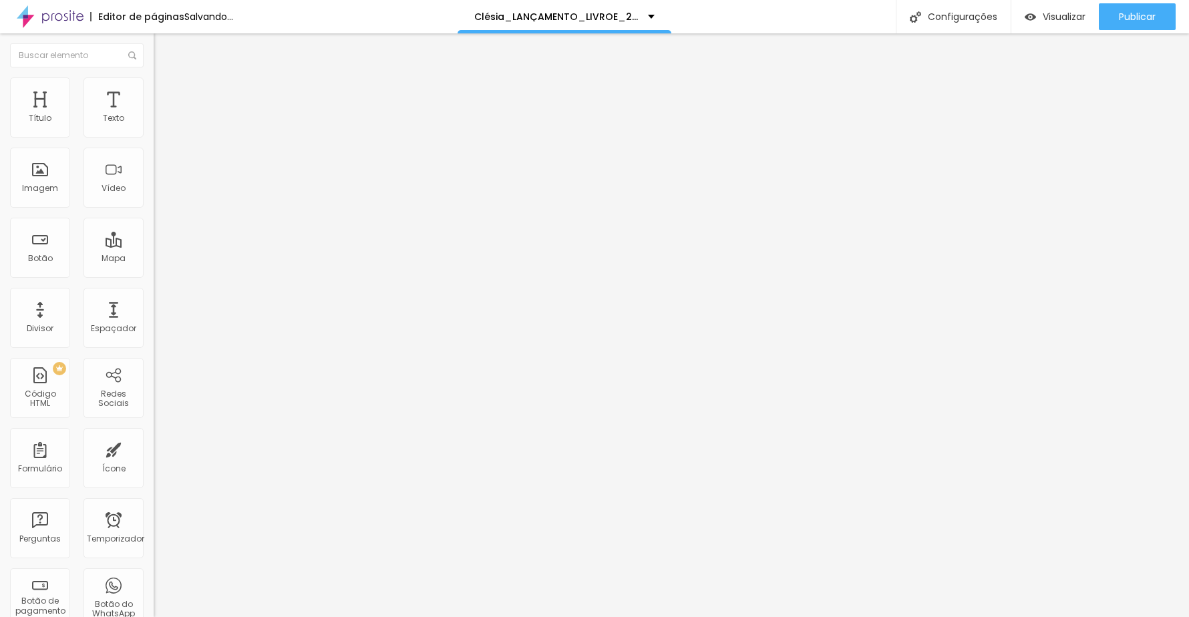
type input "232"
type input "235"
type input "236"
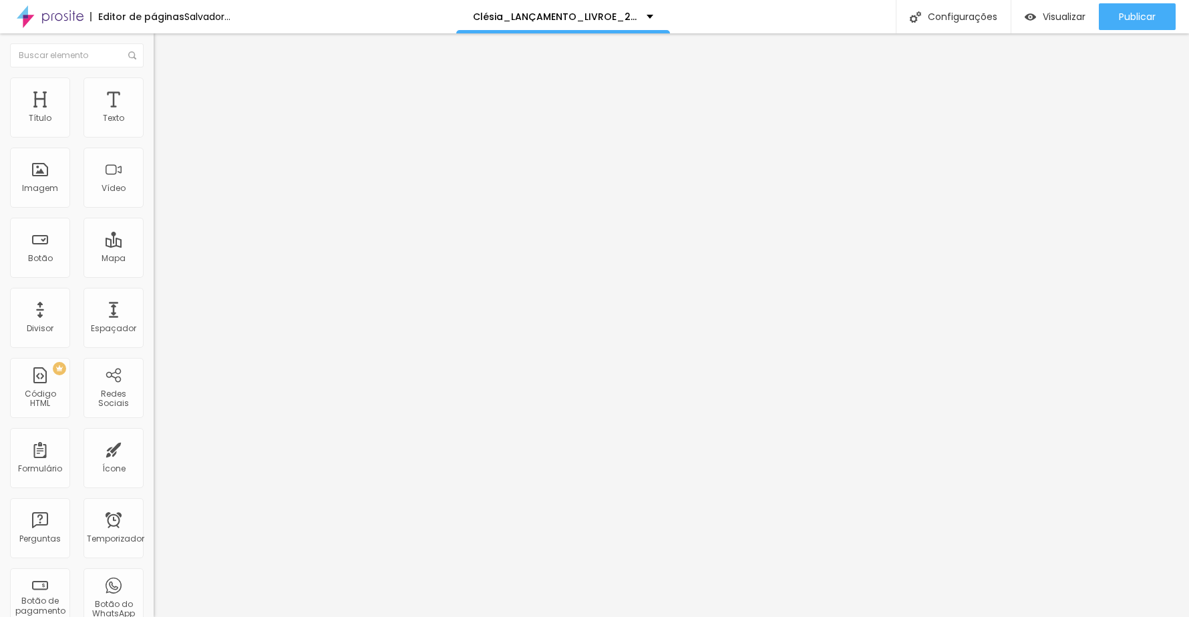
type input "236"
type input "235"
type input "233"
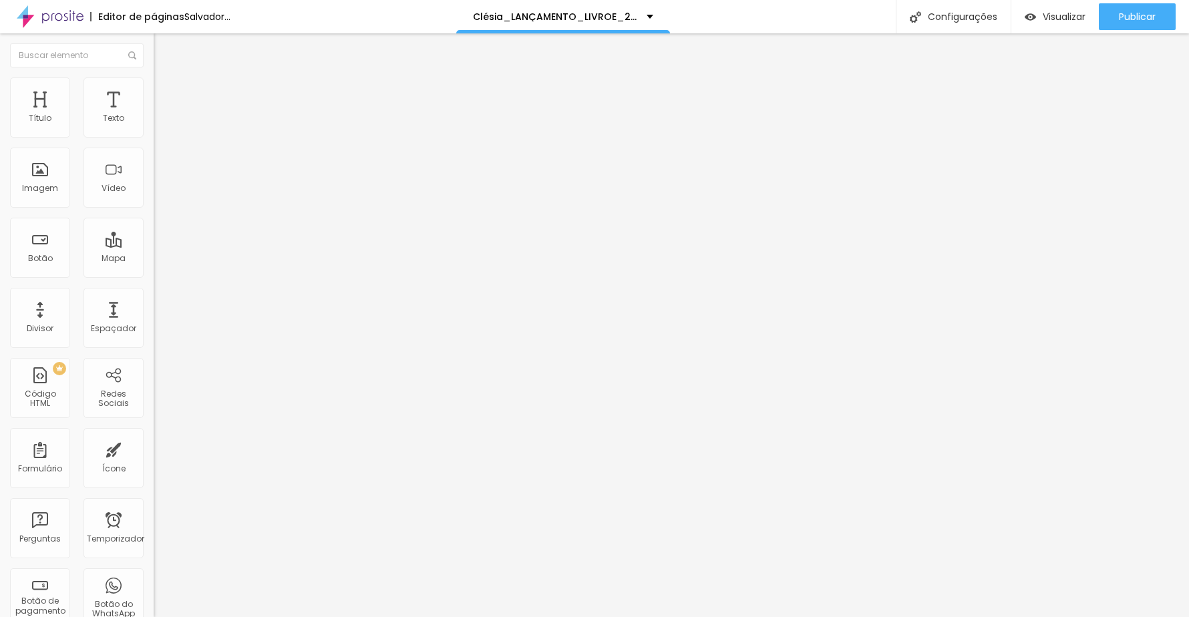
type input "232"
type input "231"
type input "229"
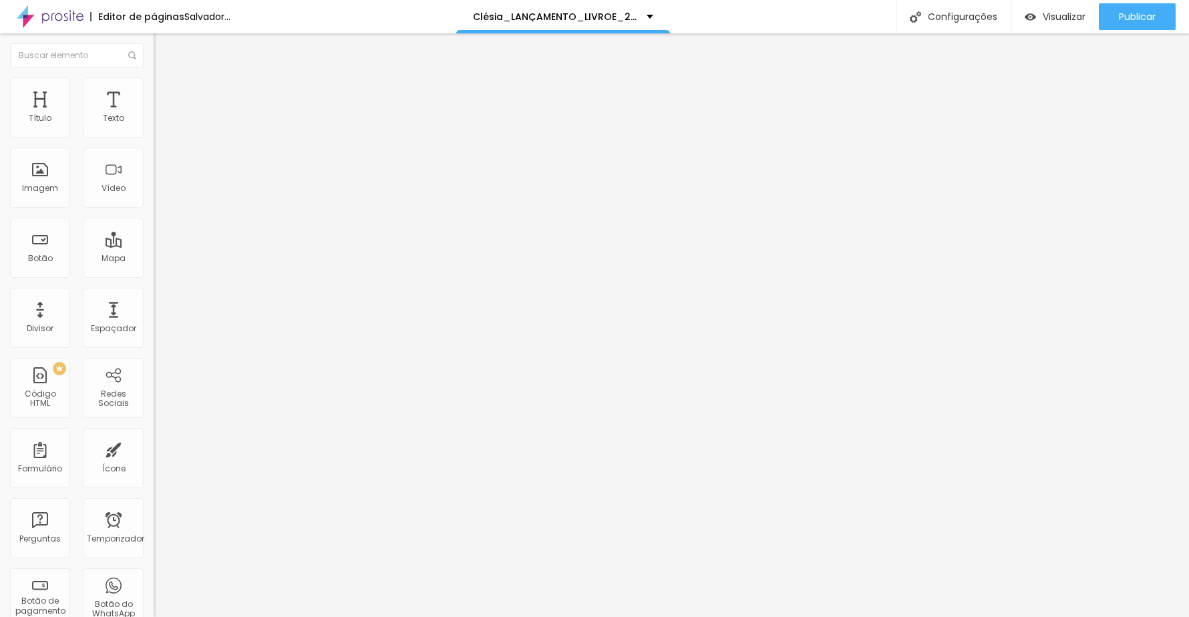
type input "229"
type input "228"
click at [154, 448] on input "range" at bounding box center [197, 453] width 86 height 11
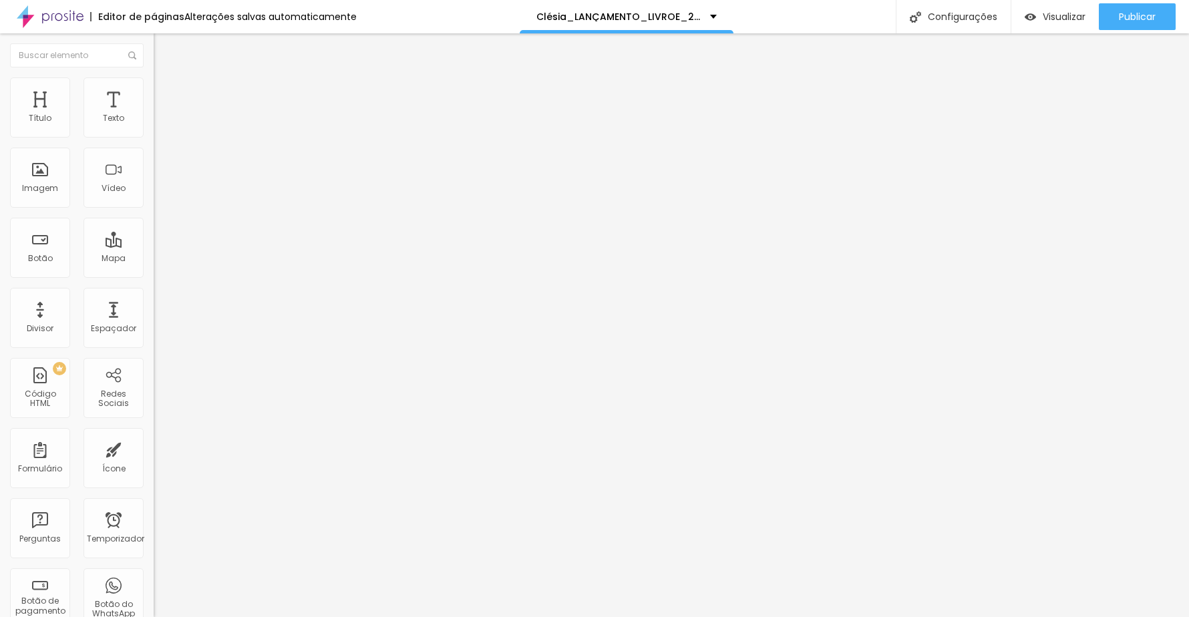
click at [154, 78] on li "Estilo" at bounding box center [231, 84] width 154 height 13
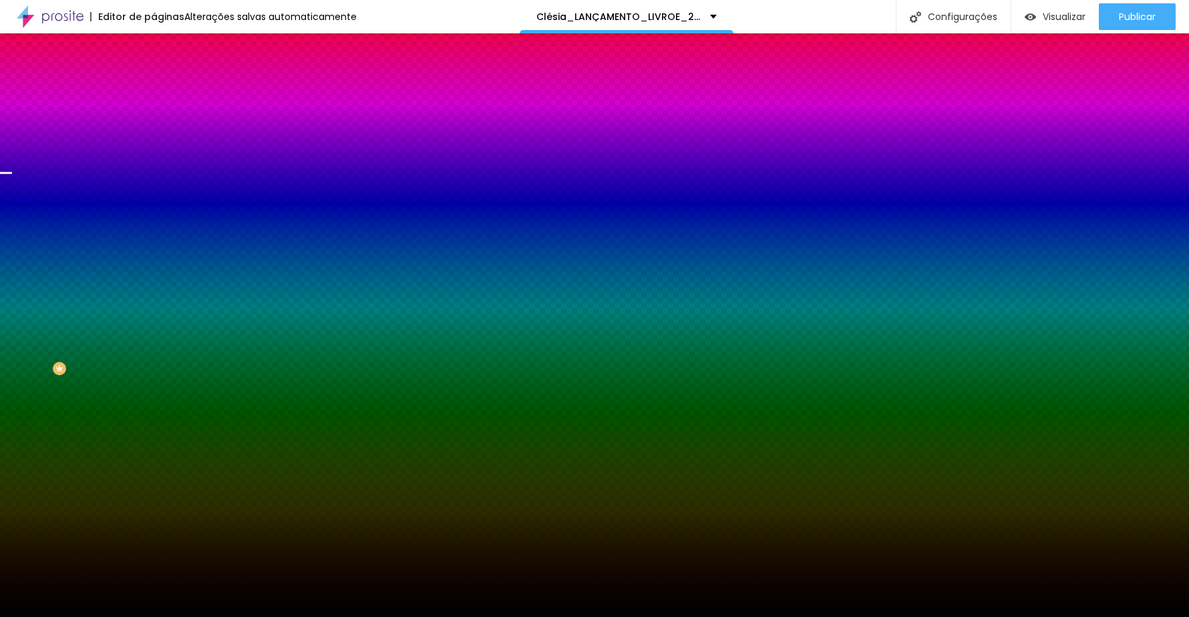
click at [162, 123] on font "Trocar imagem" at bounding box center [194, 117] width 65 height 11
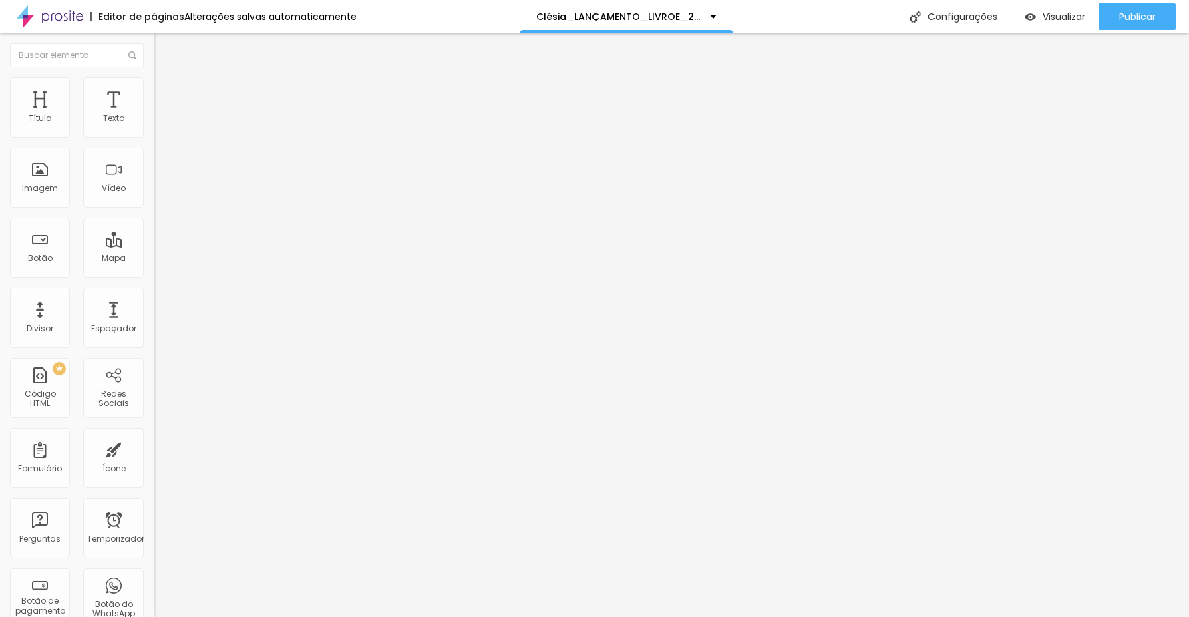
click at [162, 115] on font "Trocar imagem" at bounding box center [194, 109] width 65 height 11
click at [154, 209] on font "Original" at bounding box center [170, 203] width 32 height 11
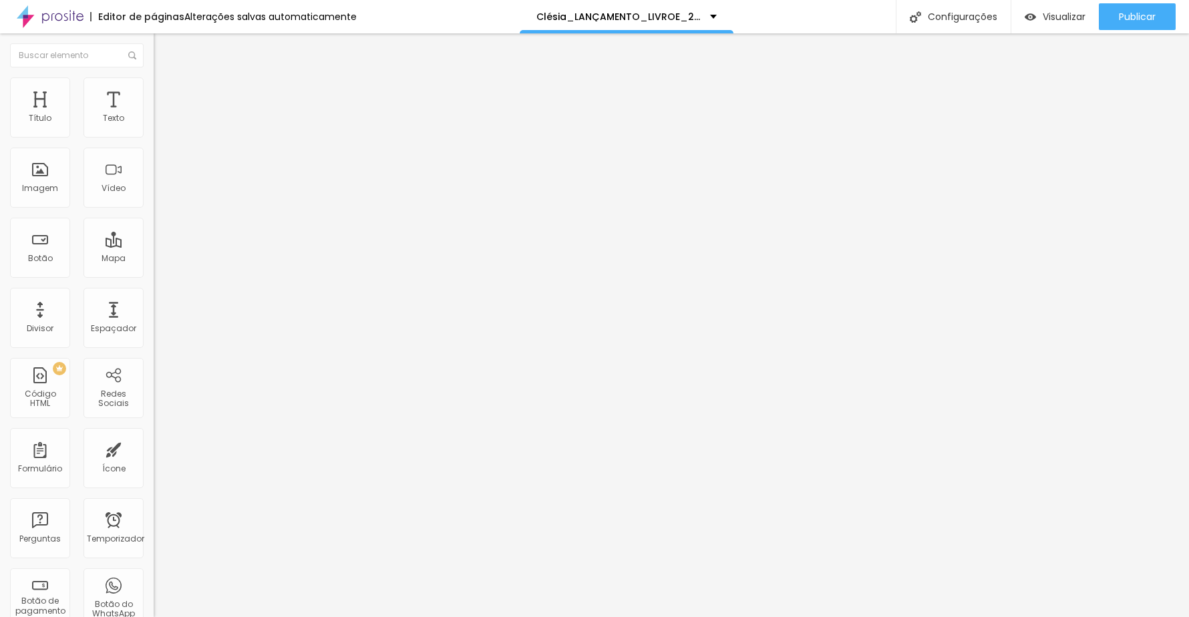
click at [154, 233] on span "Quadrado" at bounding box center [175, 227] width 43 height 11
click at [154, 115] on span "Trocar imagem" at bounding box center [190, 109] width 73 height 11
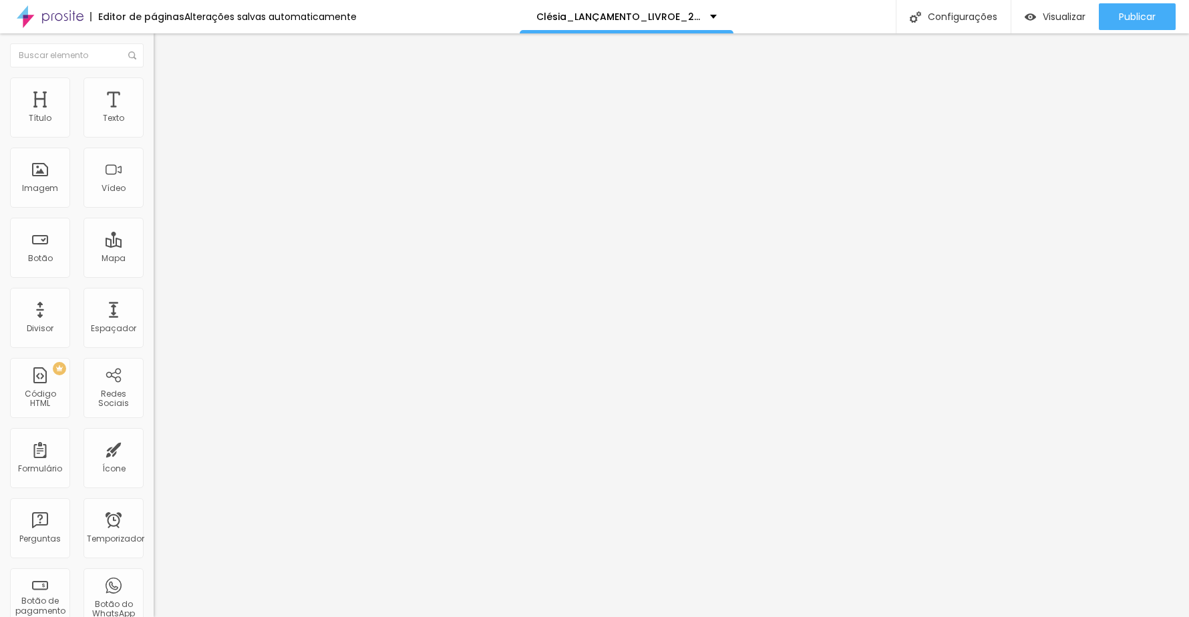
click at [162, 115] on font "Trocar imagem" at bounding box center [194, 109] width 65 height 11
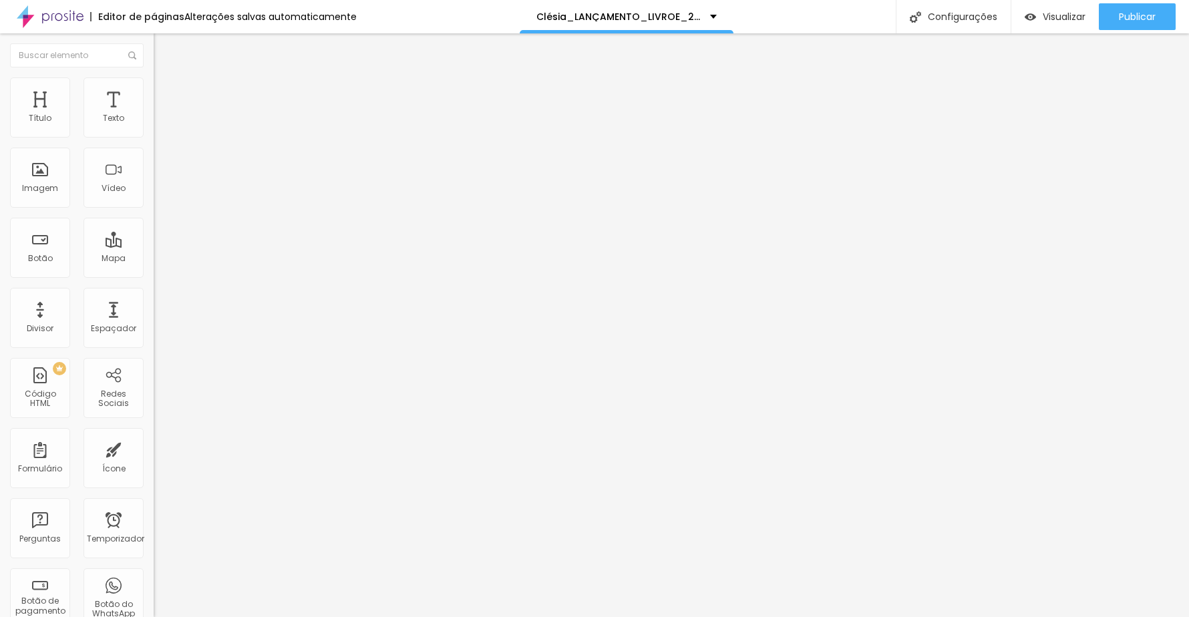
click at [154, 198] on button "button" at bounding box center [163, 191] width 19 height 14
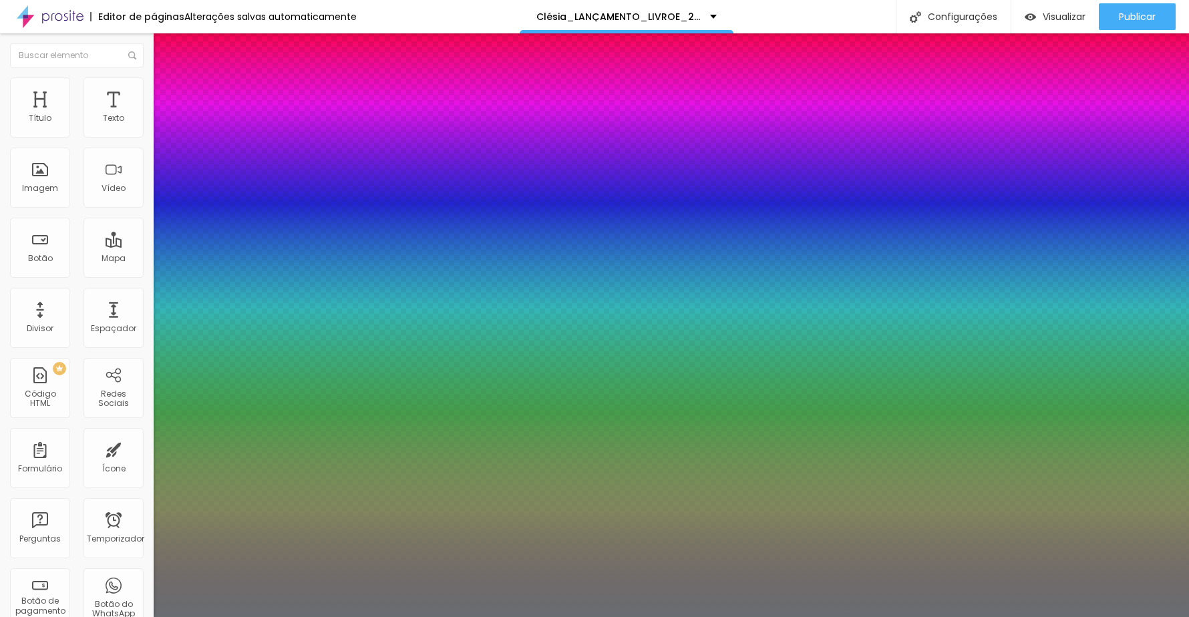
type input "1"
type input "19"
type input "1"
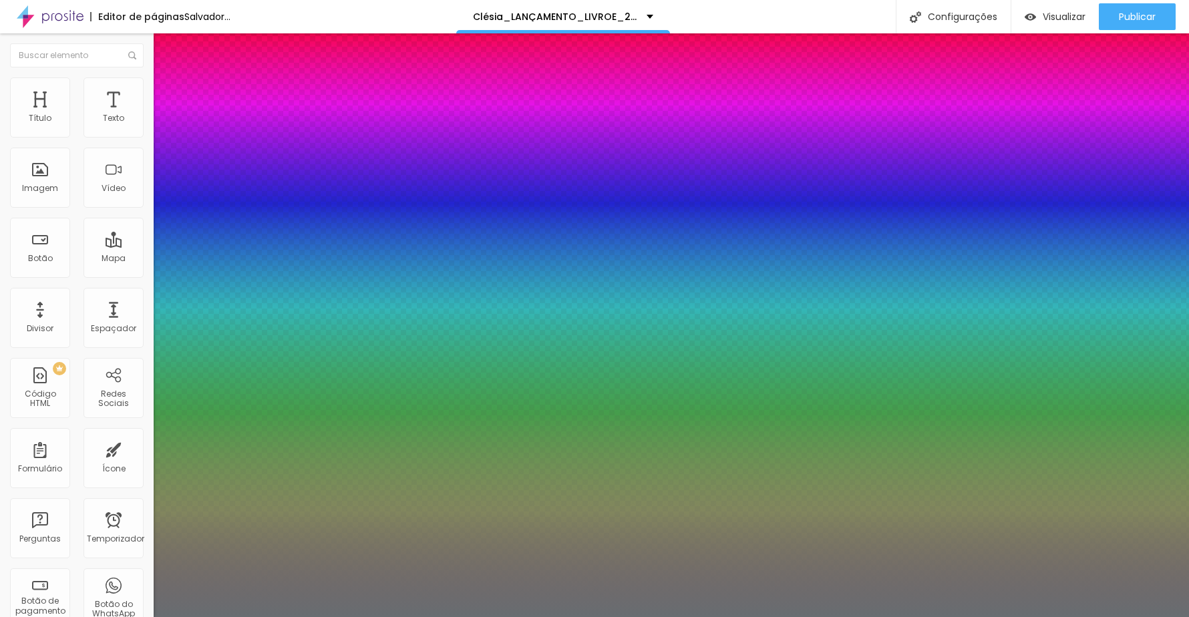
type input "21"
type input "1"
type input "22"
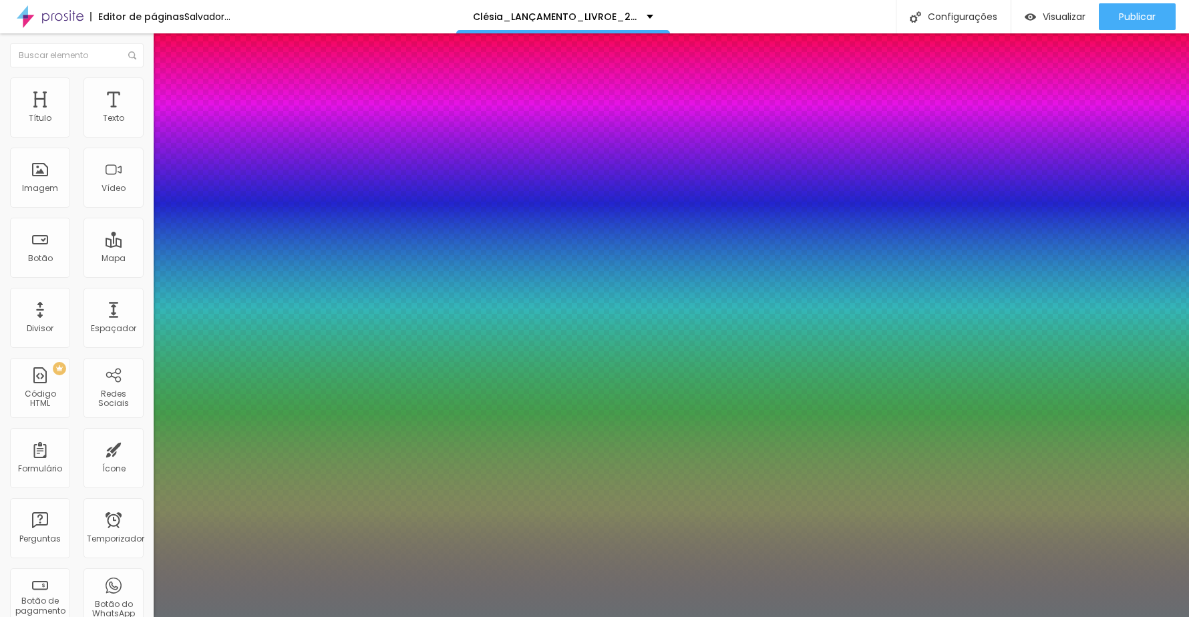
type input "1"
type input "23"
type input "1"
type input "24"
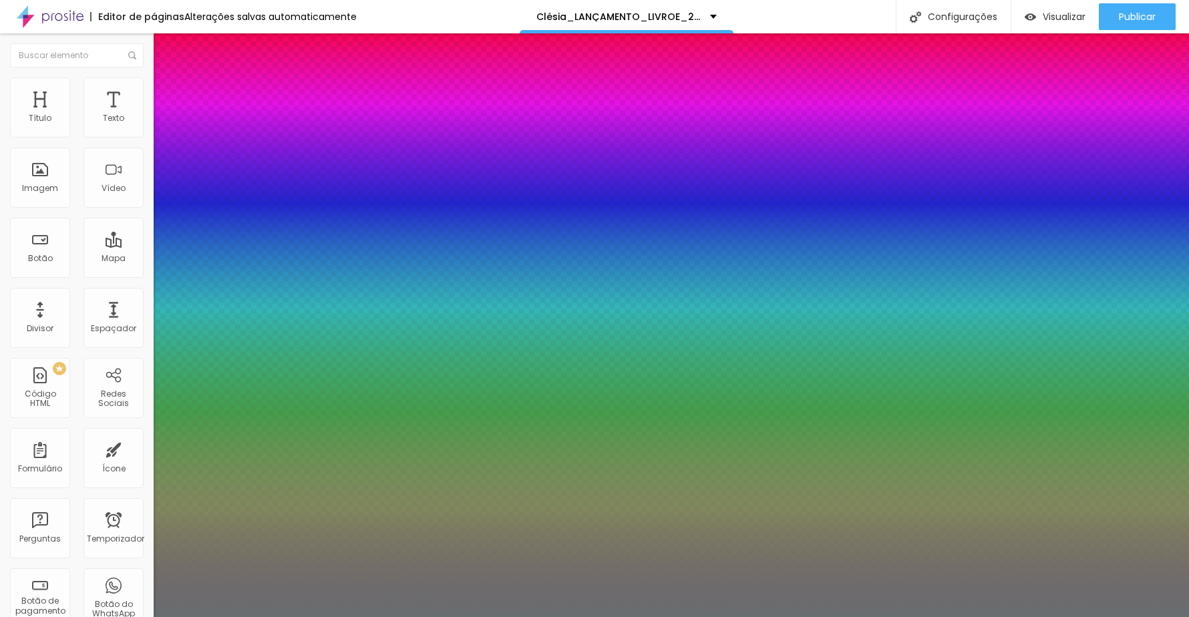
type input "24"
click at [751, 617] on div at bounding box center [594, 617] width 1189 height 0
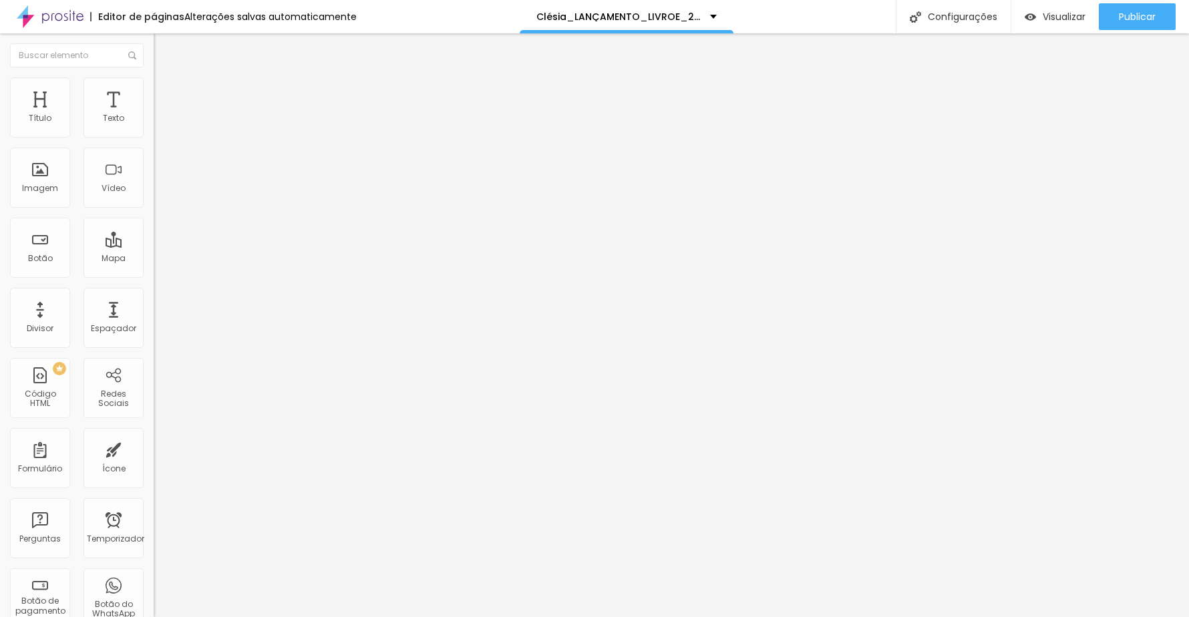
click at [154, 115] on span "Trocar imagem" at bounding box center [190, 109] width 73 height 11
click at [154, 126] on input "https://www.youtube.com/watch?v=9wvTXTNbrW8&t=84s" at bounding box center [234, 118] width 160 height 13
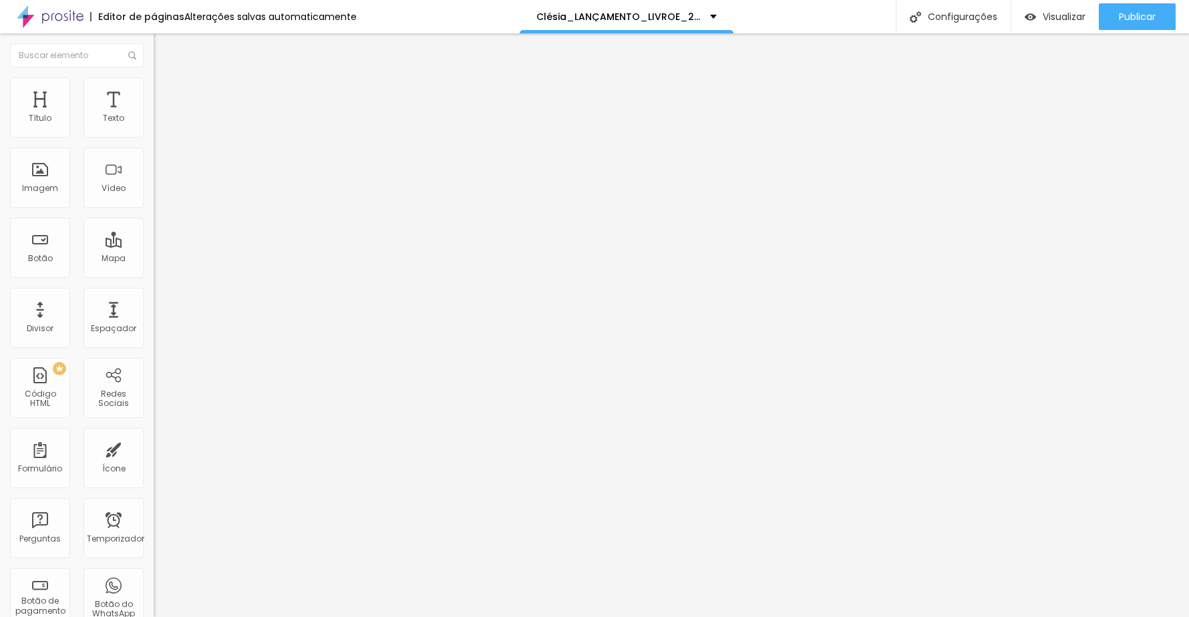
click at [154, 126] on input "https://www.youtube.com/watch?v=9wvTXTNbrW8&t=84s" at bounding box center [234, 118] width 160 height 13
drag, startPoint x: 125, startPoint y: 151, endPoint x: 57, endPoint y: 155, distance: 67.6
click at [154, 126] on input "https://www.youtube.com/watch?v=9wvTXTNbrW8&t=84s" at bounding box center [234, 118] width 160 height 13
paste input "https://youtube.com/shorts/_C8pI71_gIc?feature=share"
click at [154, 126] on input "https://youtube.com/shorts/_C8pI71_gIc?feature=share" at bounding box center [234, 118] width 160 height 13
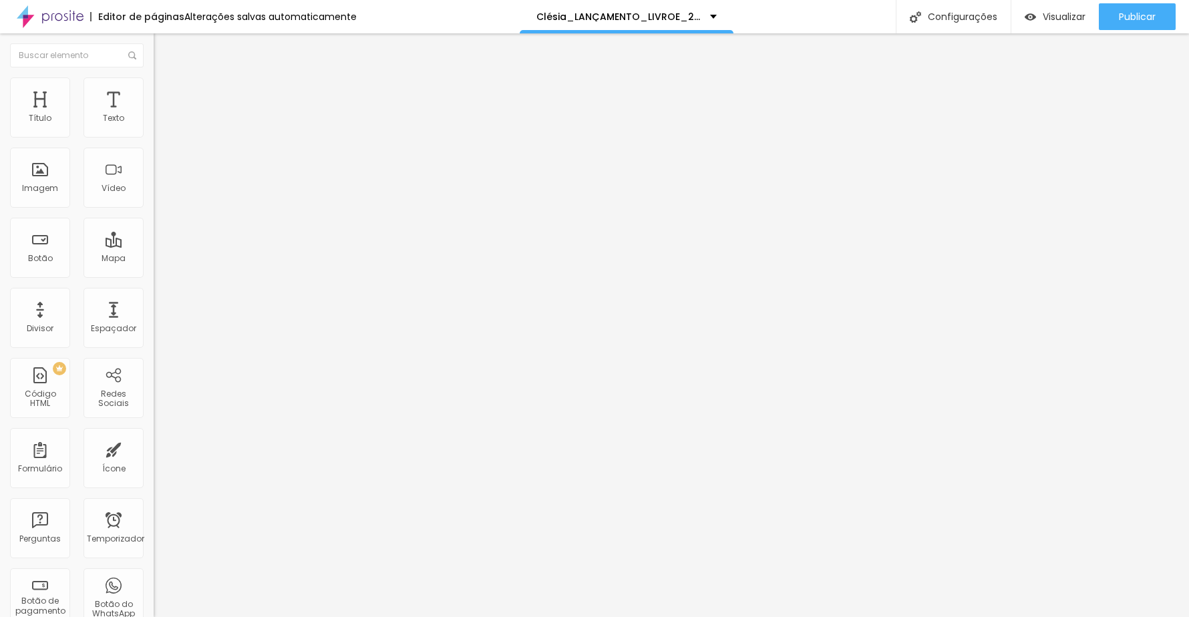
click at [154, 126] on input "https://youtube.com/shorts/_C8pI71_gIc?feature=share" at bounding box center [234, 118] width 160 height 13
paste input "www.youtube.com/shorts/_C8pI71_gIc"
drag, startPoint x: 104, startPoint y: 152, endPoint x: 36, endPoint y: 141, distance: 68.4
click at [154, 126] on input "https://www.youtube.com/shorts/_C8pI71_gIc" at bounding box center [234, 118] width 160 height 13
drag, startPoint x: 123, startPoint y: 144, endPoint x: -49, endPoint y: 144, distance: 172.4
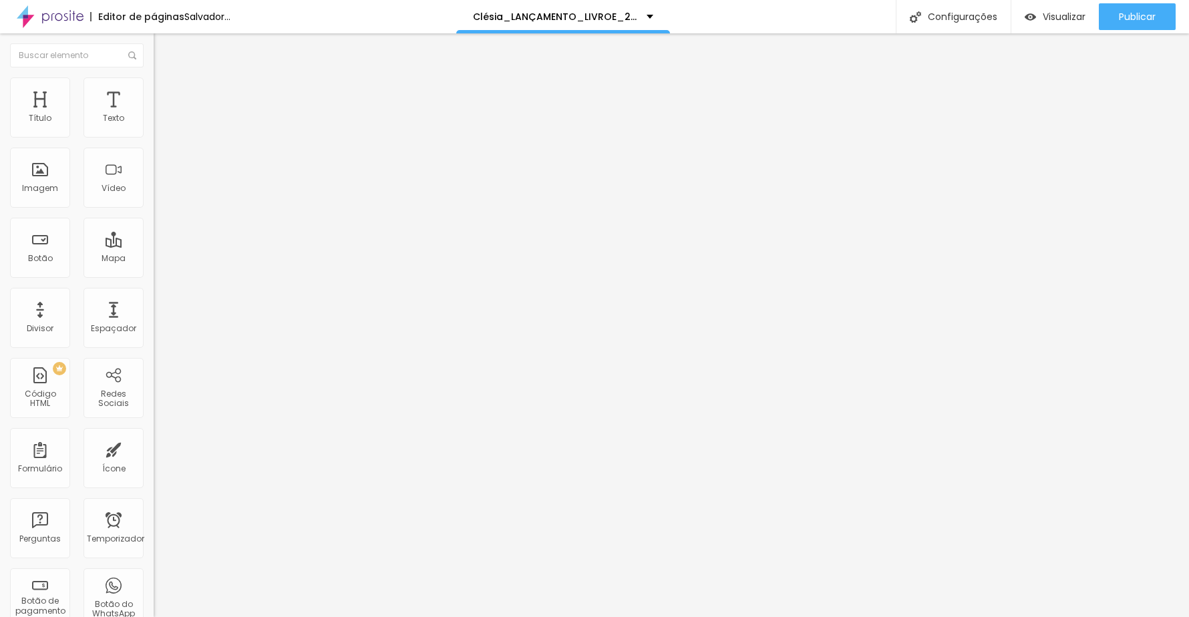
click at [0, 144] on html "Editor de páginas Salvador... Clésia_LANÇAMENTO_LIVROE_2025 Configurações Confi…" at bounding box center [594, 308] width 1189 height 617
drag, startPoint x: 122, startPoint y: 152, endPoint x: 5, endPoint y: 151, distance: 117.6
click at [154, 151] on div "URL do vídeo com/shorts/_C8pI71_gIc Alinhamento Proporção 16:9 de largura Ultra…" at bounding box center [231, 181] width 154 height 155
click at [154, 126] on input "text" at bounding box center [234, 118] width 160 height 13
paste input "https://www.youtube.com/shorts/_C8pI71_gIc"
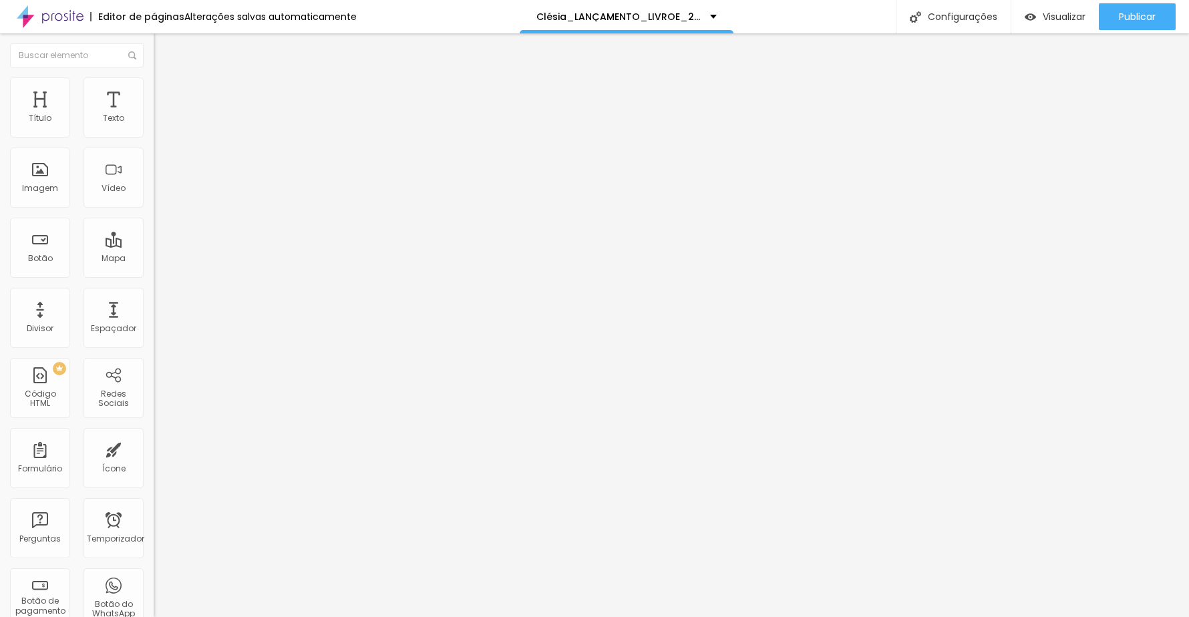
click at [154, 126] on input "https://www.youtube.com/shorts/_C8pI71_gIc" at bounding box center [234, 118] width 160 height 13
paste input "https://www.youtube.com/shorts/_C8pI71_gIc"
click at [154, 126] on input "text" at bounding box center [234, 118] width 160 height 13
paste input "https://www.youtube.com/shorts/_C8pI71_gIc"
click at [154, 126] on input "https://www.youtube.com/shorts/_C8pI71_gIc" at bounding box center [234, 118] width 160 height 13
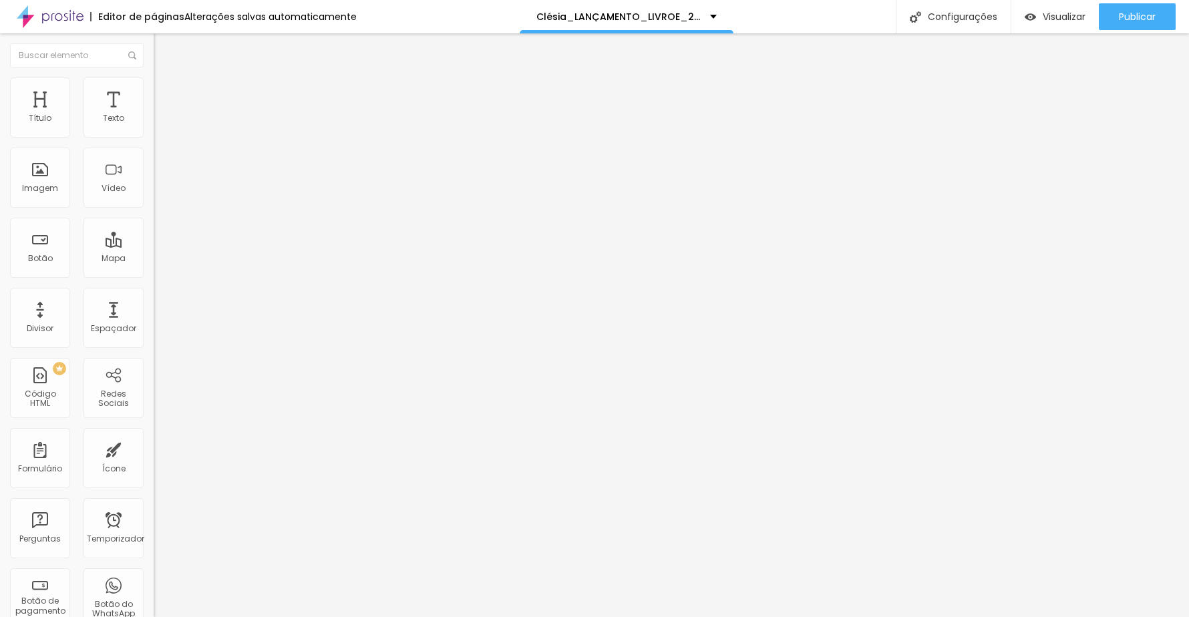
paste input "b-G-CMs0pP0"
click at [154, 251] on div at bounding box center [231, 251] width 154 height 0
click at [154, 243] on div "Reprodução automática" at bounding box center [231, 247] width 154 height 8
click at [154, 251] on div at bounding box center [231, 251] width 154 height 0
click at [1147, 15] on font "Publicar" at bounding box center [1137, 16] width 37 height 13
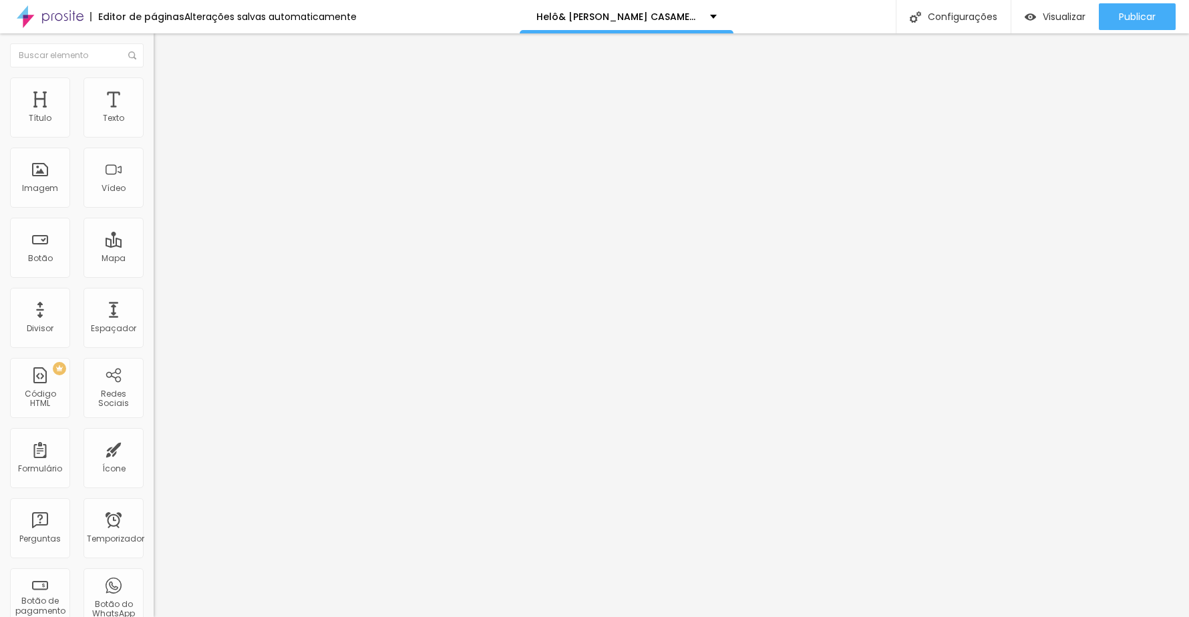
click at [154, 126] on input "[URL][DOMAIN_NAME]" at bounding box center [234, 118] width 160 height 13
paste input "[DOMAIN_NAME][URL]"
type input "https://www.youtube.com/watch?v=XAr2UhReBpI"
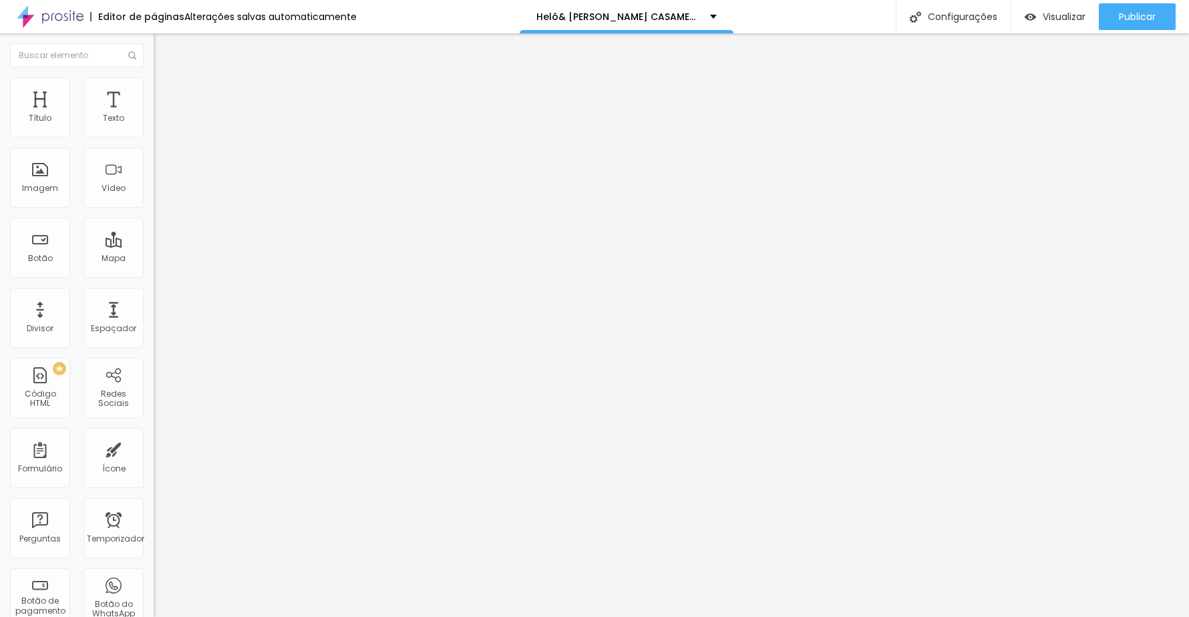
click at [154, 88] on li "Estilo" at bounding box center [231, 84] width 154 height 13
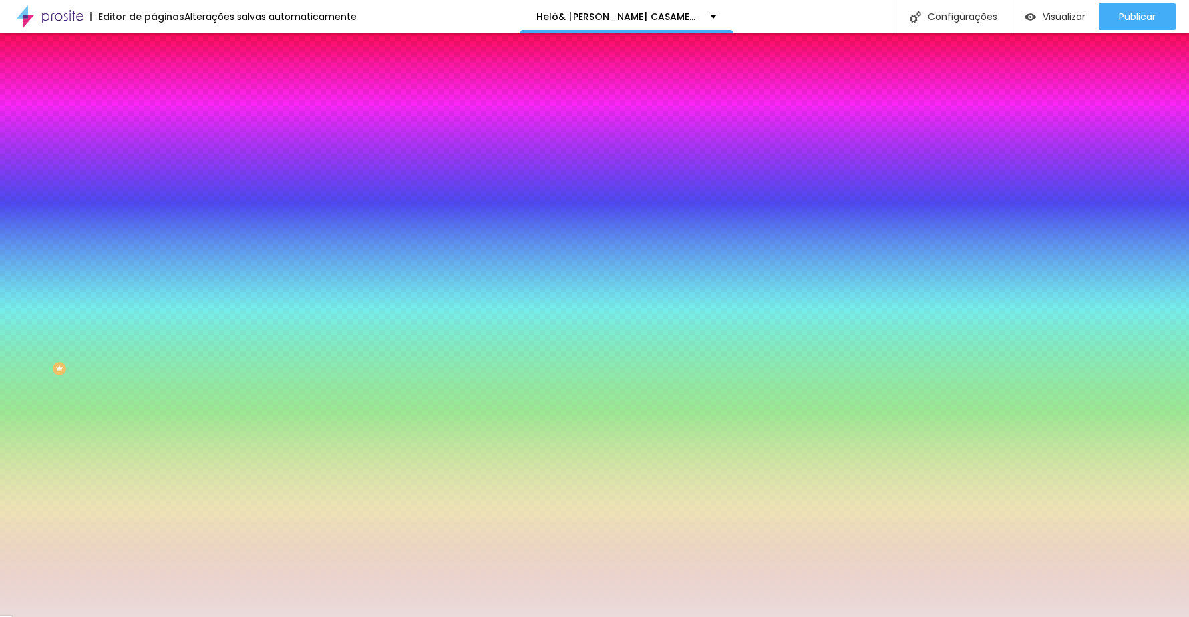
click at [154, 128] on div at bounding box center [231, 128] width 154 height 0
click at [154, 133] on input "#EADCDB" at bounding box center [234, 134] width 160 height 13
drag, startPoint x: 105, startPoint y: 132, endPoint x: 143, endPoint y: 132, distance: 38.1
click at [154, 132] on div "#EADCDB" at bounding box center [231, 134] width 154 height 13
paste input "F0EAD6"
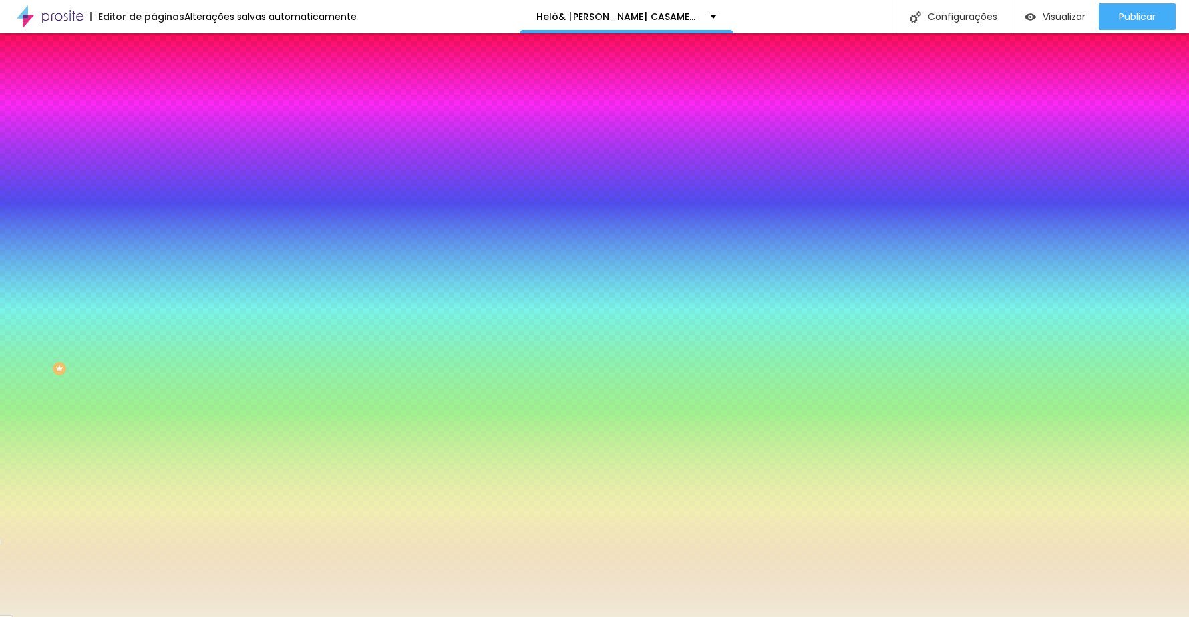
drag, startPoint x: 140, startPoint y: 134, endPoint x: 76, endPoint y: 136, distance: 64.2
click at [154, 134] on div "Voltar ao padrão #F0EAD6" at bounding box center [231, 126] width 154 height 29
paste input "8F5F0"
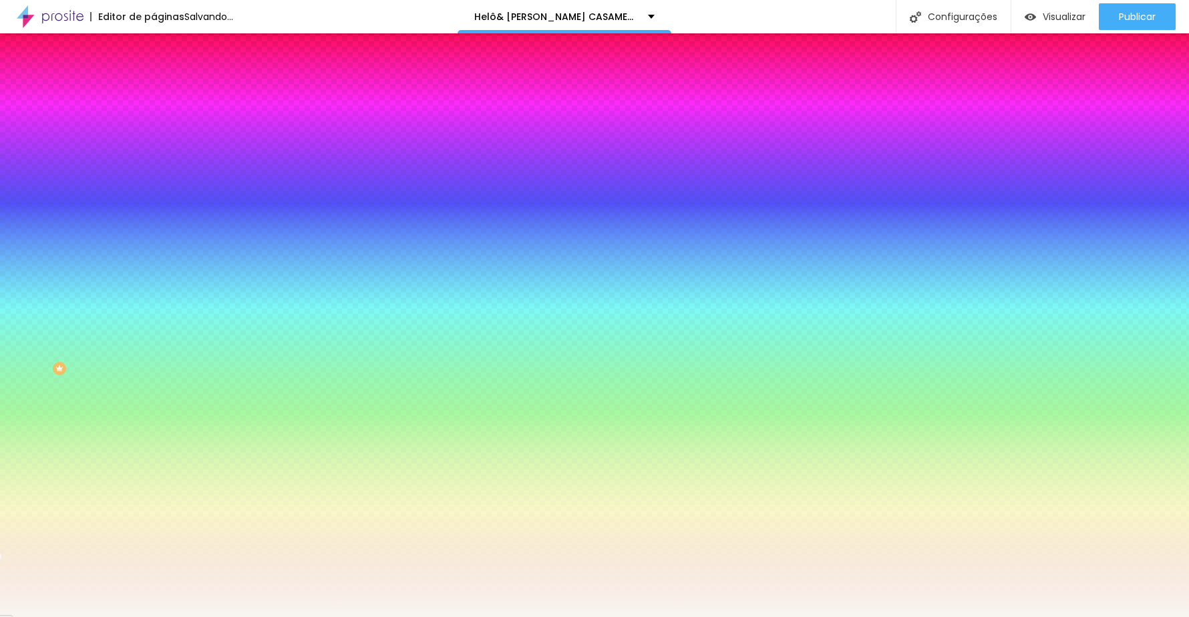
type input "#F8F5F0"
click at [154, 228] on div "Editar nulo Conteúdo Estilo Avançado Cor de fundo Voltar ao padrão #F8F5F0 0 Bo…" at bounding box center [231, 325] width 154 height 584
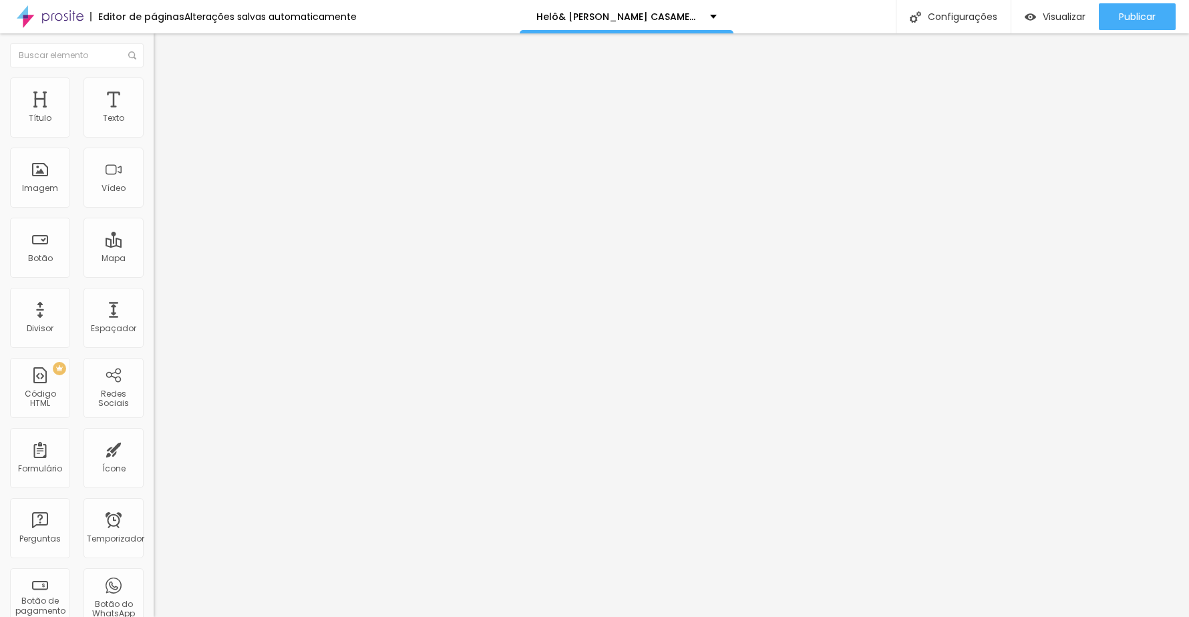
click at [154, 78] on img at bounding box center [160, 84] width 12 height 12
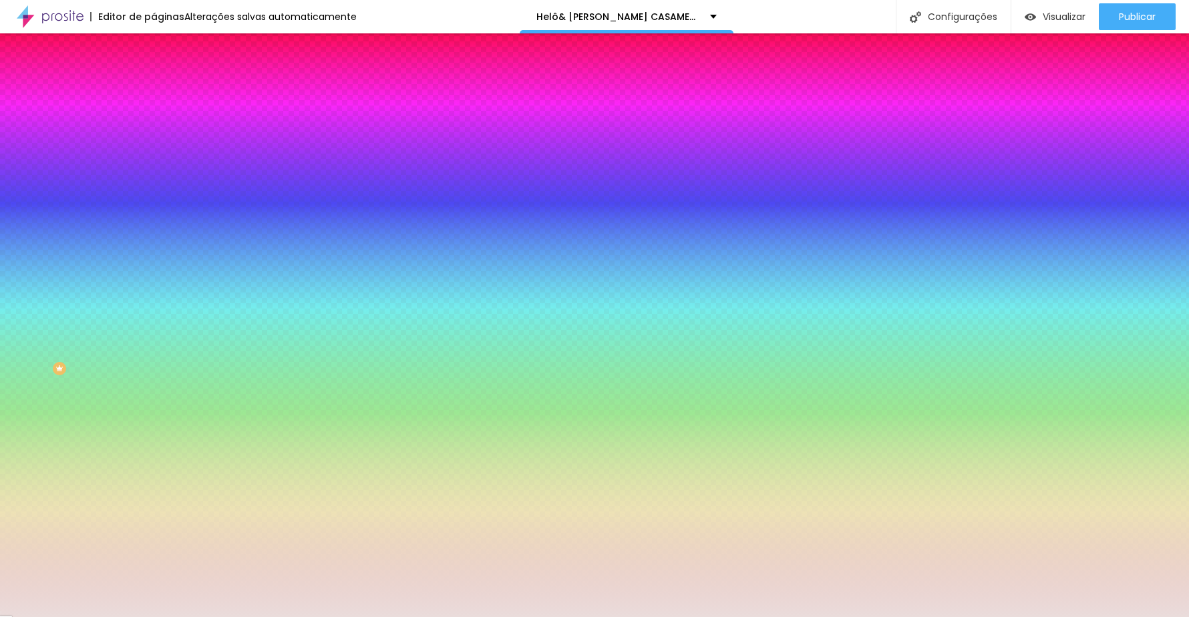
click at [154, 128] on input "#EADCDB" at bounding box center [234, 134] width 160 height 13
drag, startPoint x: 106, startPoint y: 131, endPoint x: 146, endPoint y: 134, distance: 40.9
click at [154, 134] on div "Cor de fundo Voltar ao padrão #EADCDB Sombra DESATIVADO Voltar ao padrão Borda …" at bounding box center [231, 163] width 154 height 119
paste input "F8F5F0"
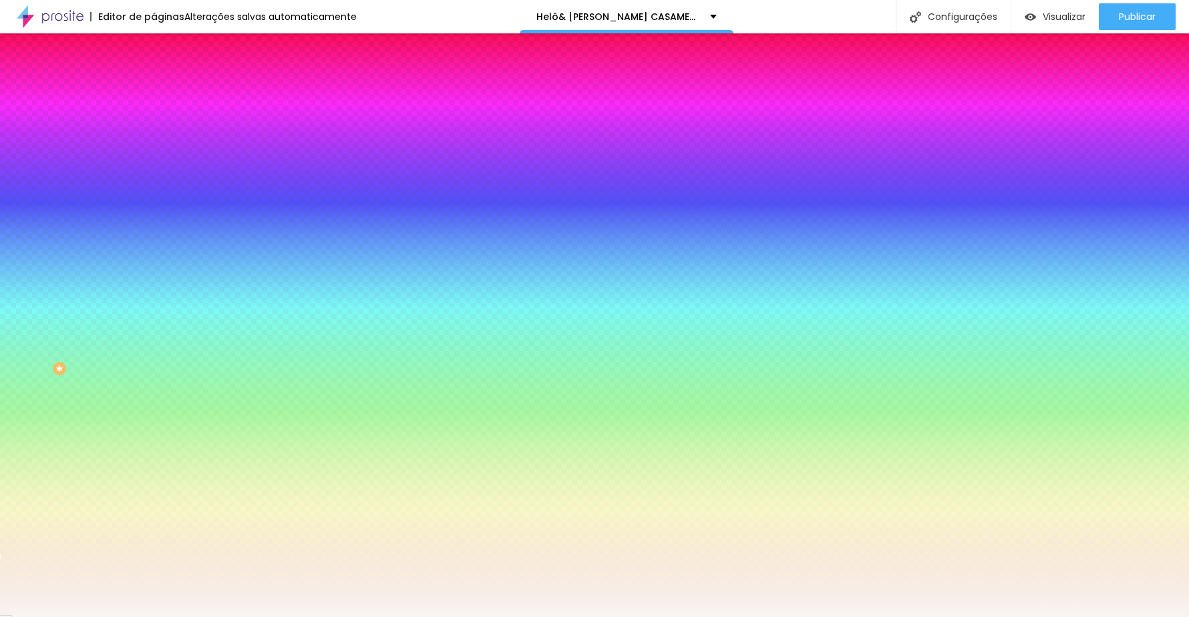
type input "#F8F5F0"
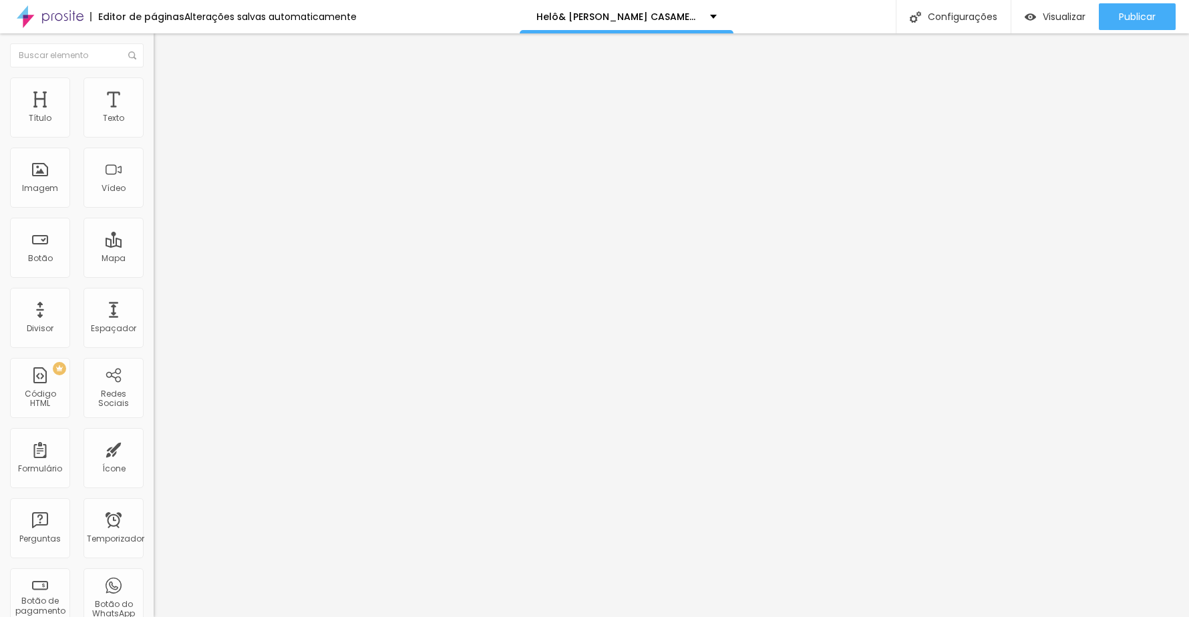
click at [154, 86] on li "Estilo" at bounding box center [231, 84] width 154 height 13
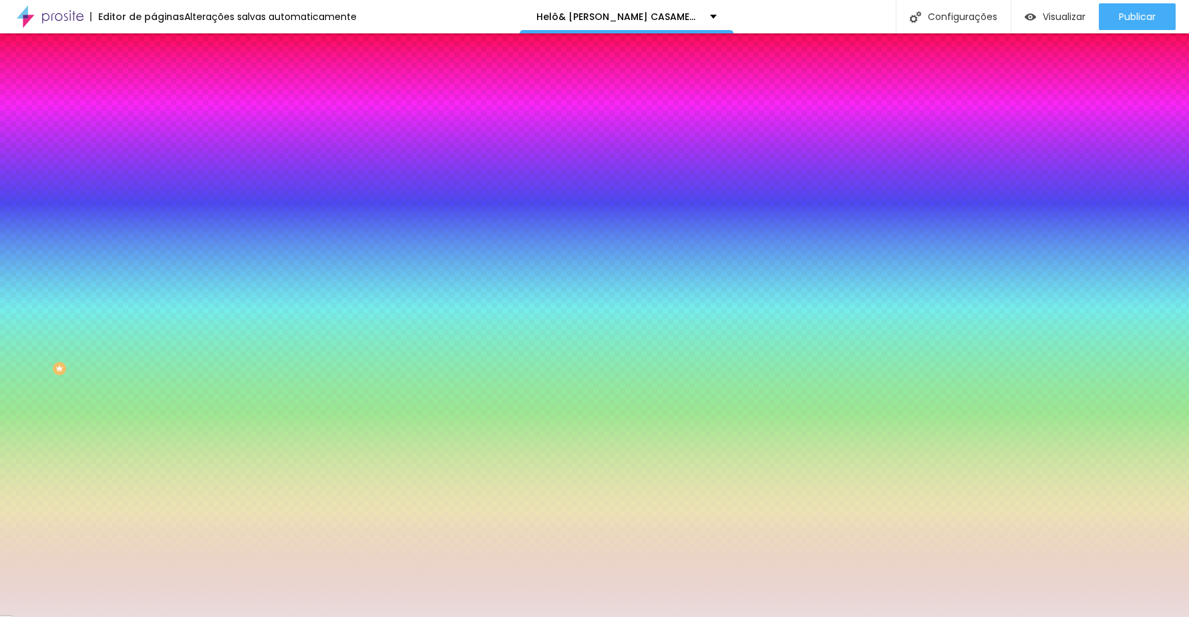
click at [154, 128] on input "#EADCDB" at bounding box center [234, 134] width 160 height 13
drag, startPoint x: 105, startPoint y: 132, endPoint x: 152, endPoint y: 134, distance: 46.8
click at [154, 134] on div "Cor de fundo Voltar ao padrão #EADCDB Sombra DESATIVADO Voltar ao padrão Borda …" at bounding box center [231, 163] width 154 height 119
paste input "F8F5F0"
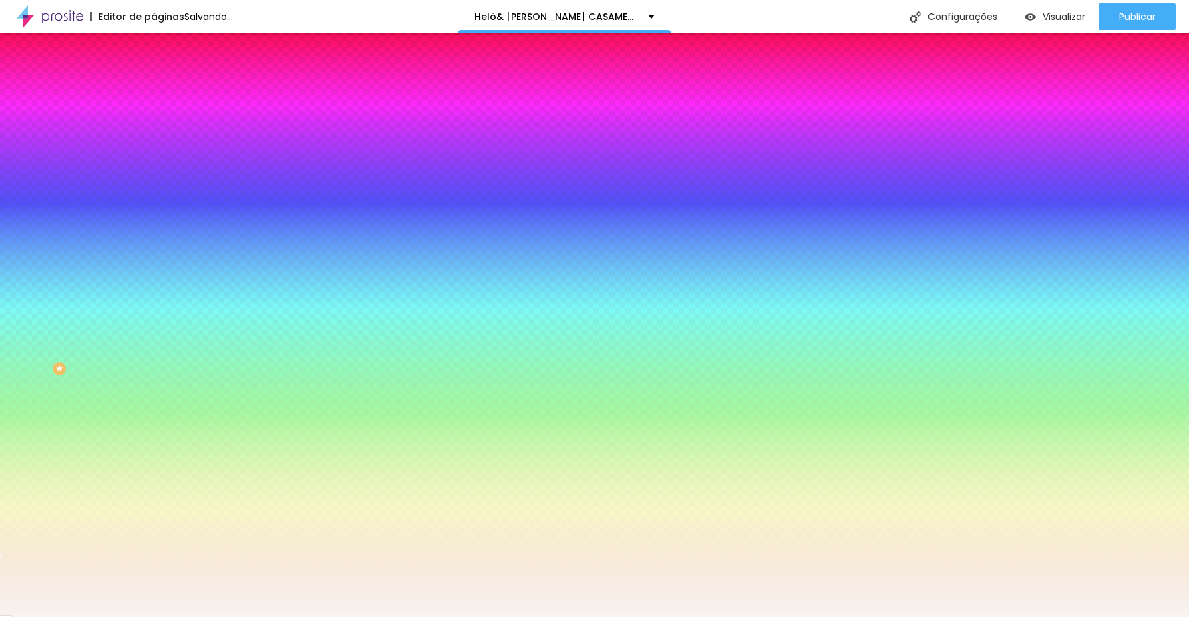
type input "#F8F5F0"
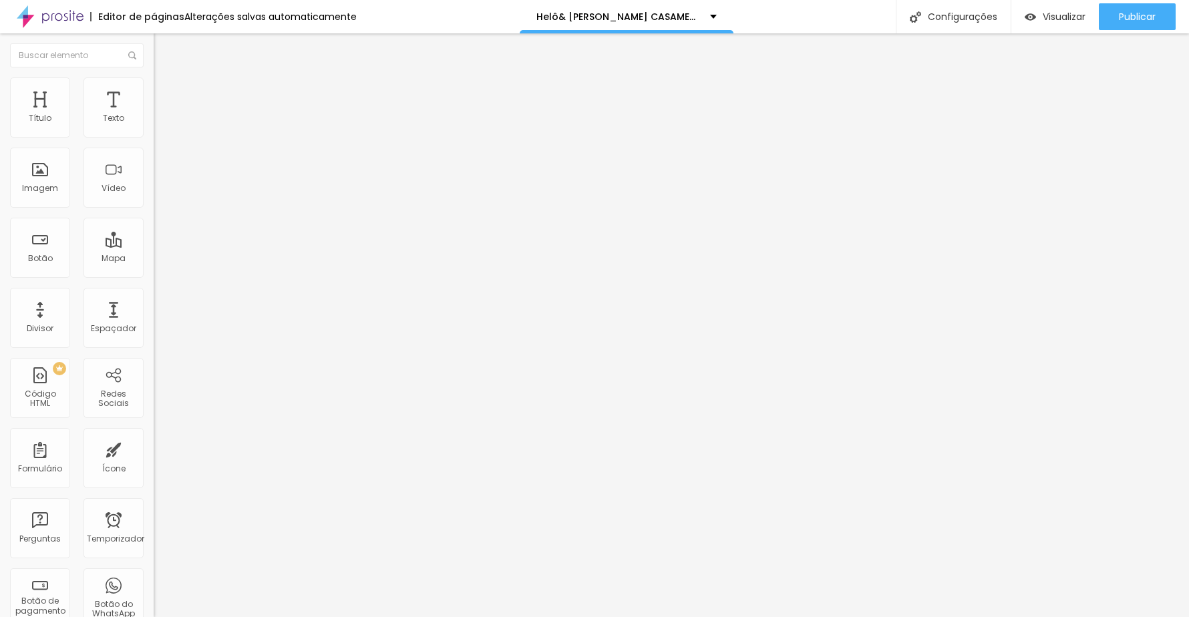
click at [166, 92] on font "Estilo" at bounding box center [176, 86] width 21 height 11
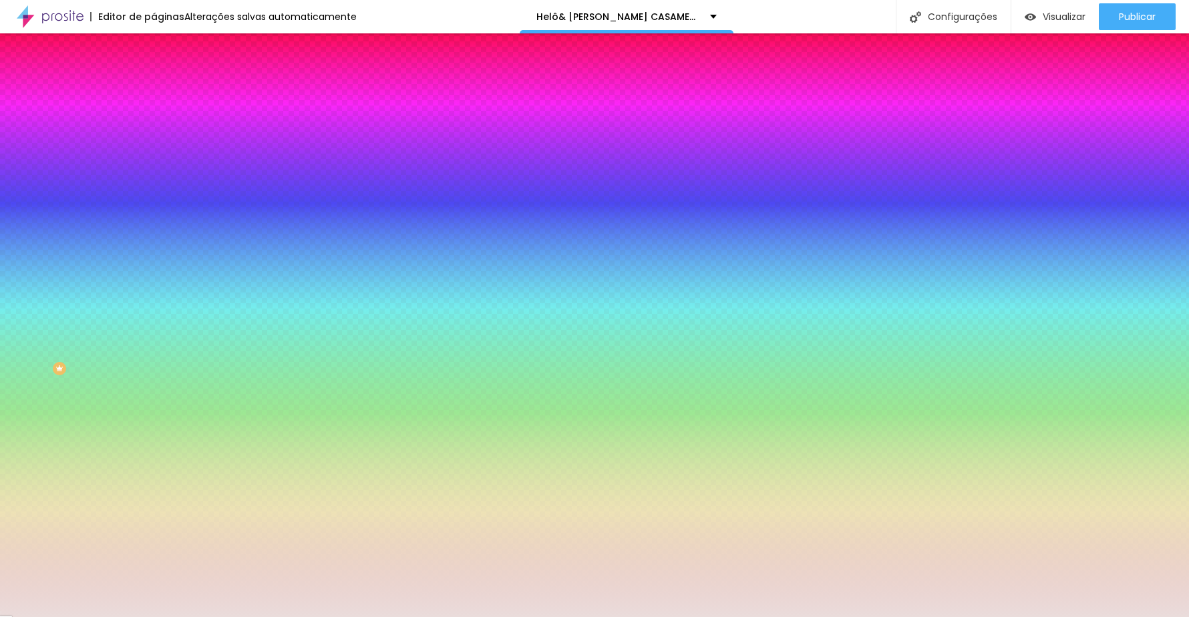
paste input "F8F5F0"
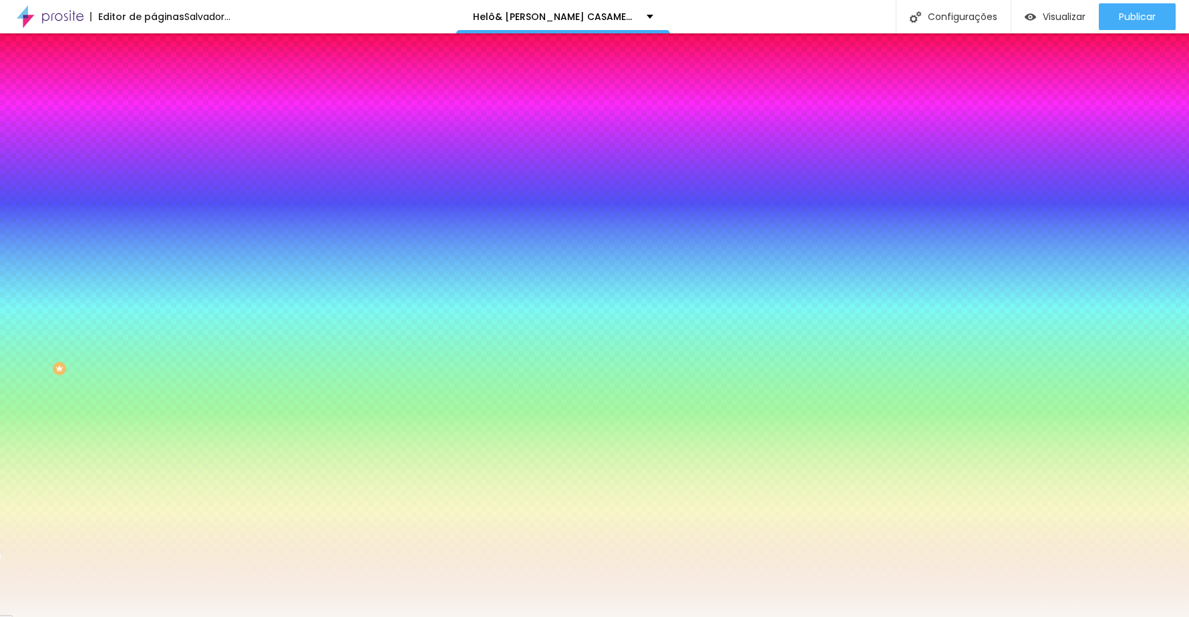
type input "#F8F5F0"
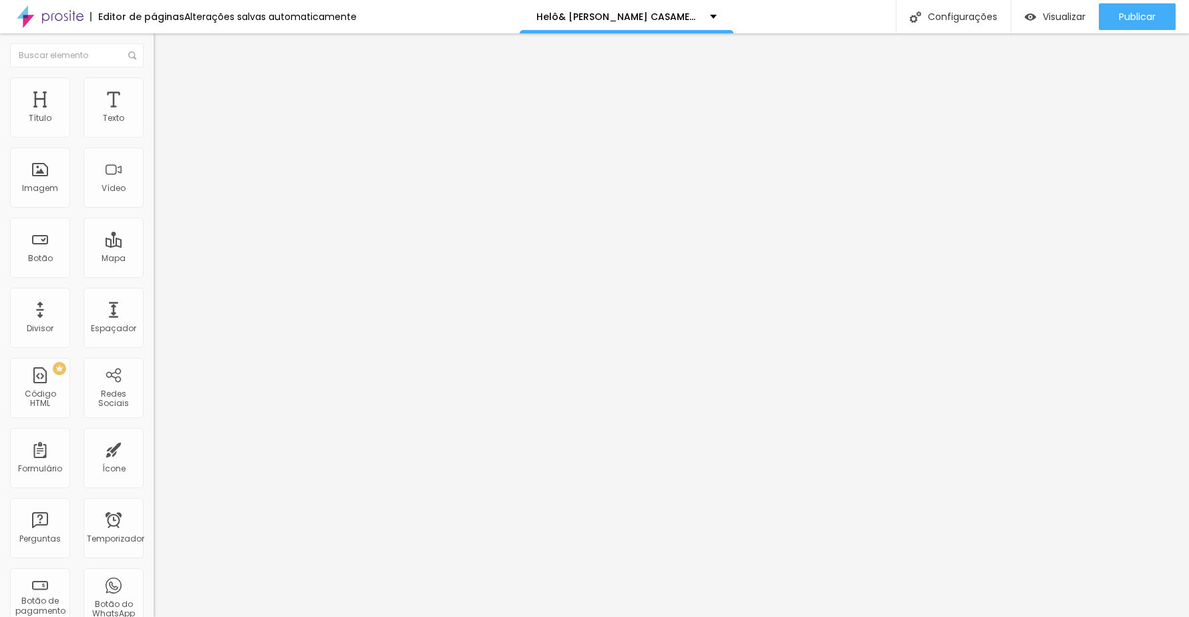
click at [154, 84] on img at bounding box center [160, 84] width 12 height 12
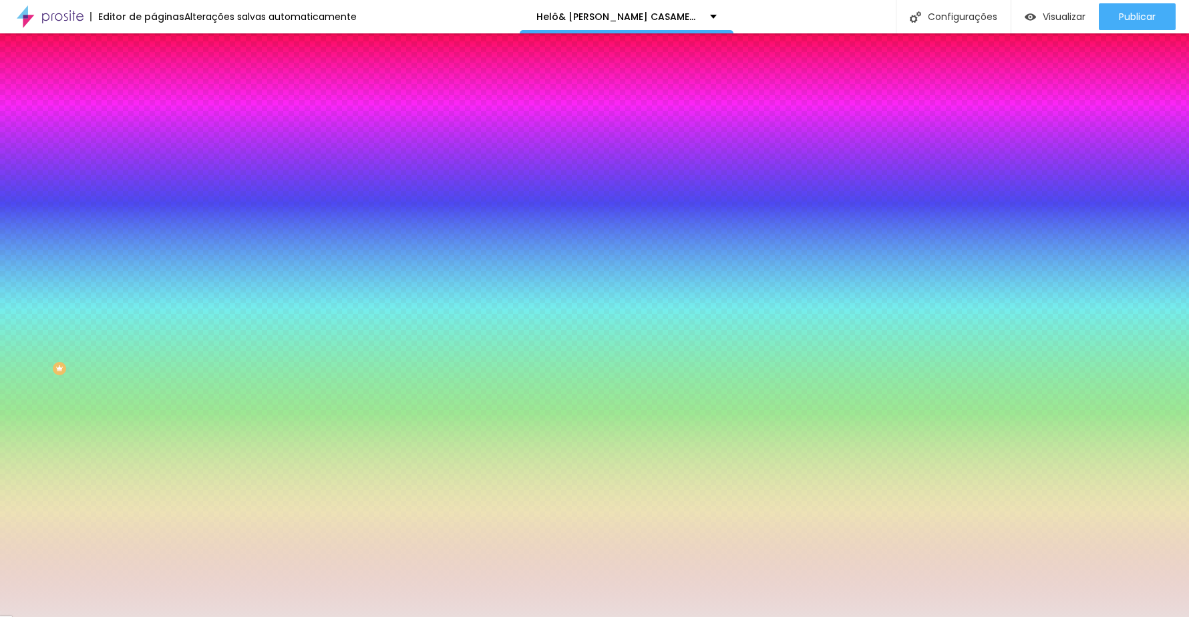
click at [154, 128] on div at bounding box center [231, 128] width 154 height 0
drag, startPoint x: 106, startPoint y: 131, endPoint x: 148, endPoint y: 131, distance: 42.1
click at [154, 131] on div "Cor de fundo Voltar ao padrão #EADCDB Sombra DESATIVADO Voltar ao padrão Borda …" at bounding box center [231, 163] width 154 height 119
paste input "F8F5F0"
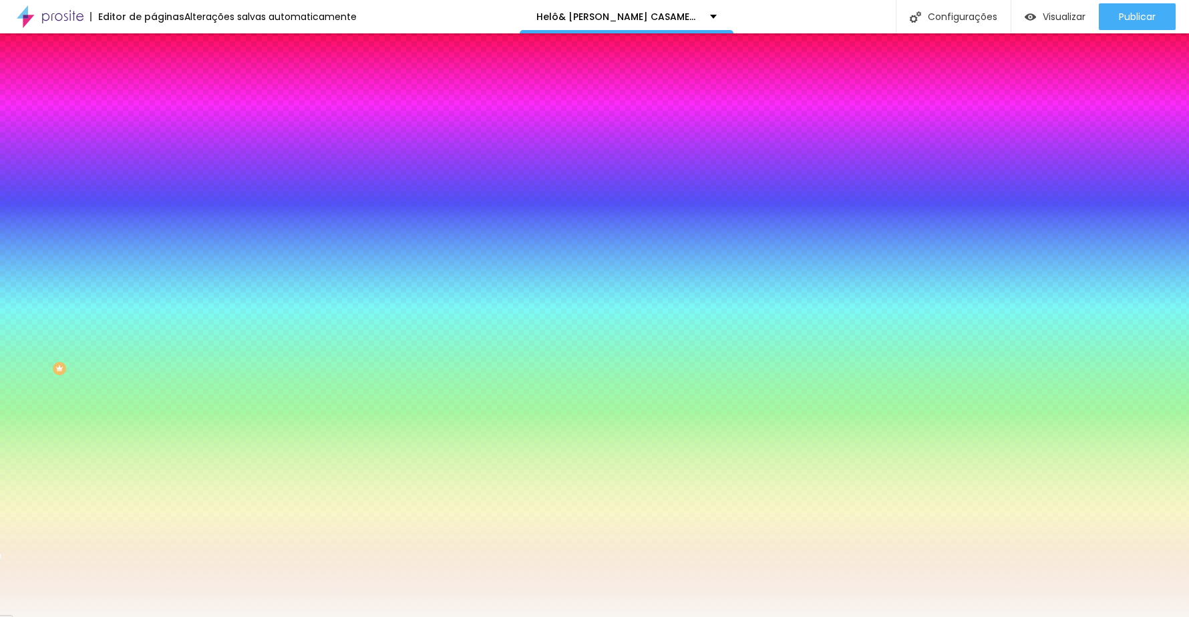
type input "#F8F5F0"
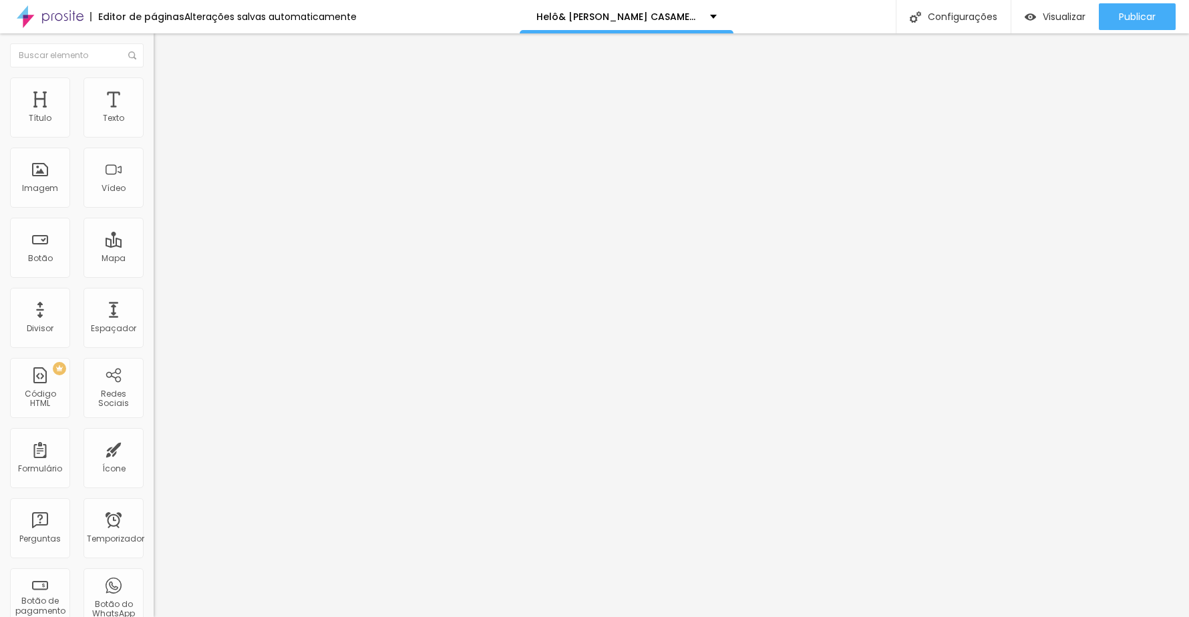
click at [154, 86] on img at bounding box center [160, 84] width 12 height 12
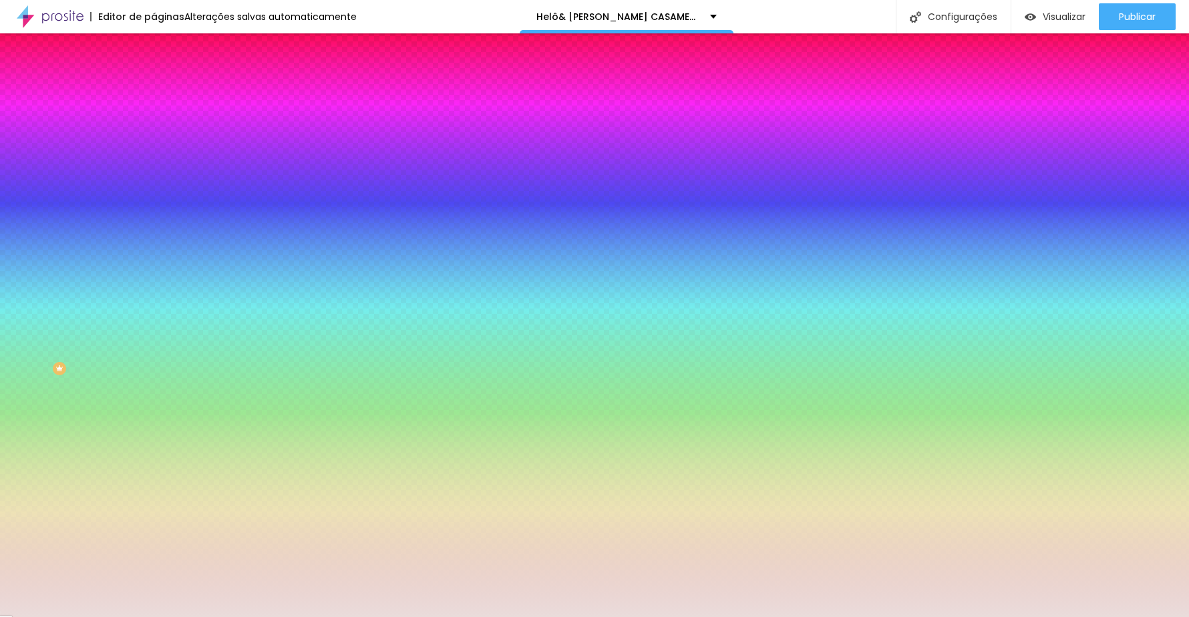
click at [154, 195] on input "#EADCDB" at bounding box center [234, 188] width 160 height 13
paste input "F8F5F0"
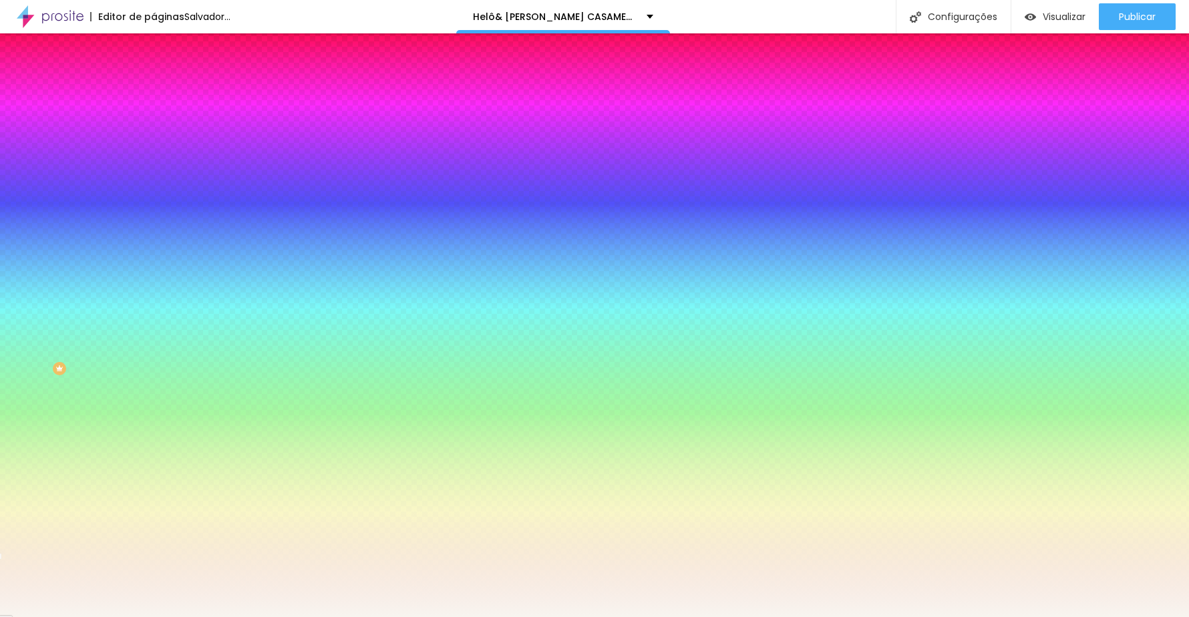
type input "#F8F5F0"
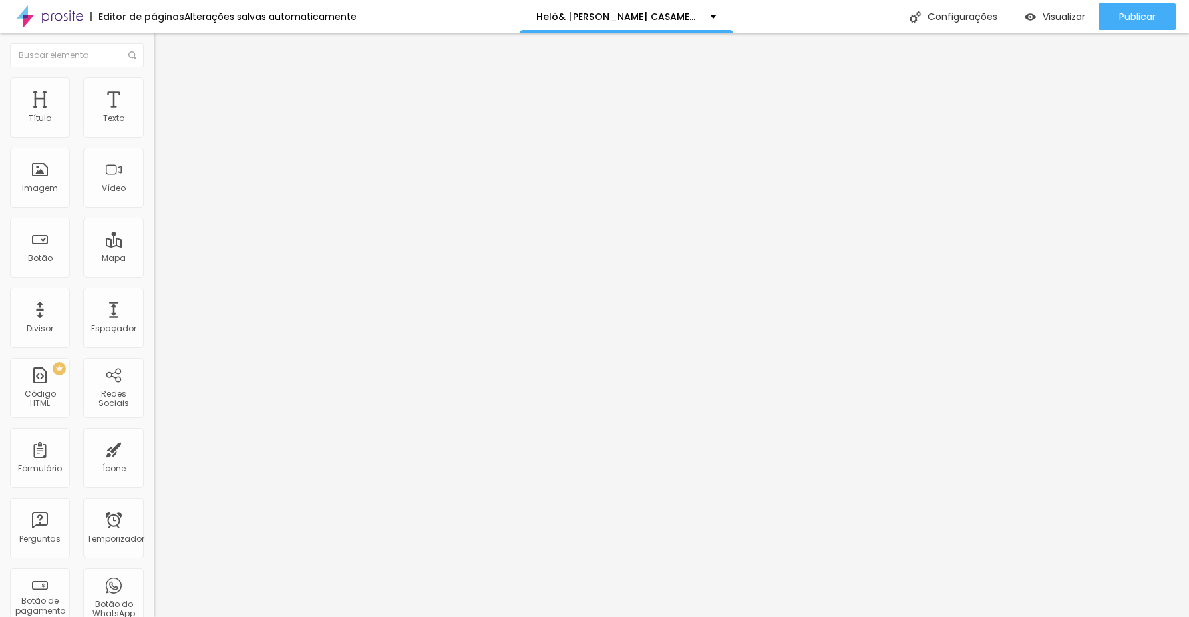
click at [166, 92] on font "Estilo" at bounding box center [176, 86] width 21 height 11
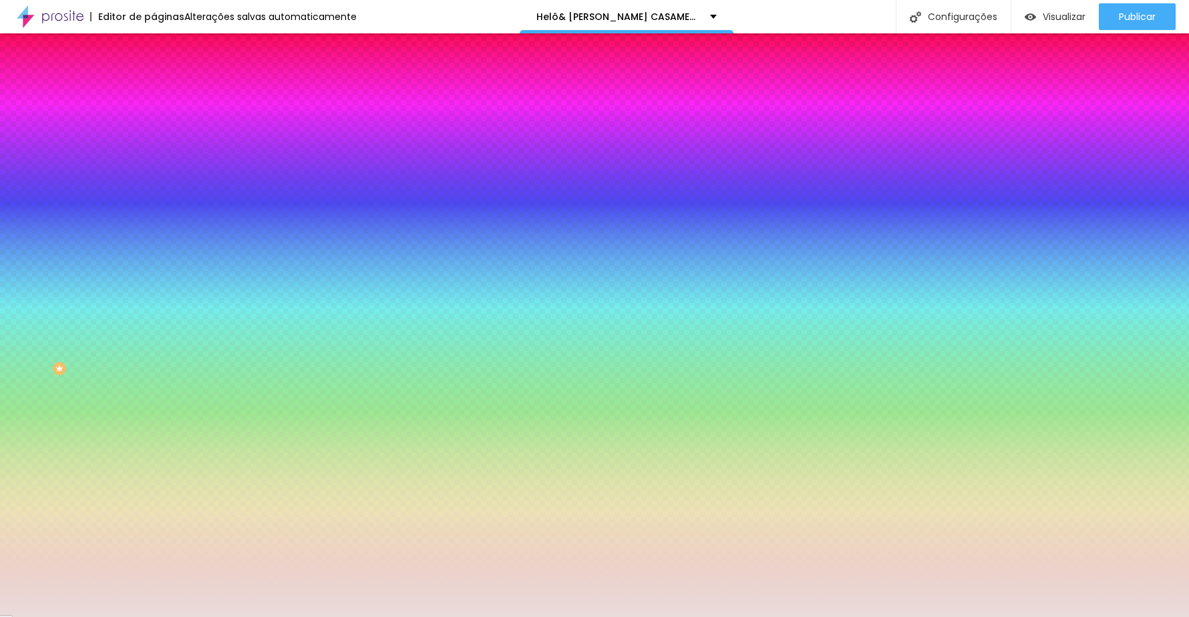
paste input "F8F5F0"
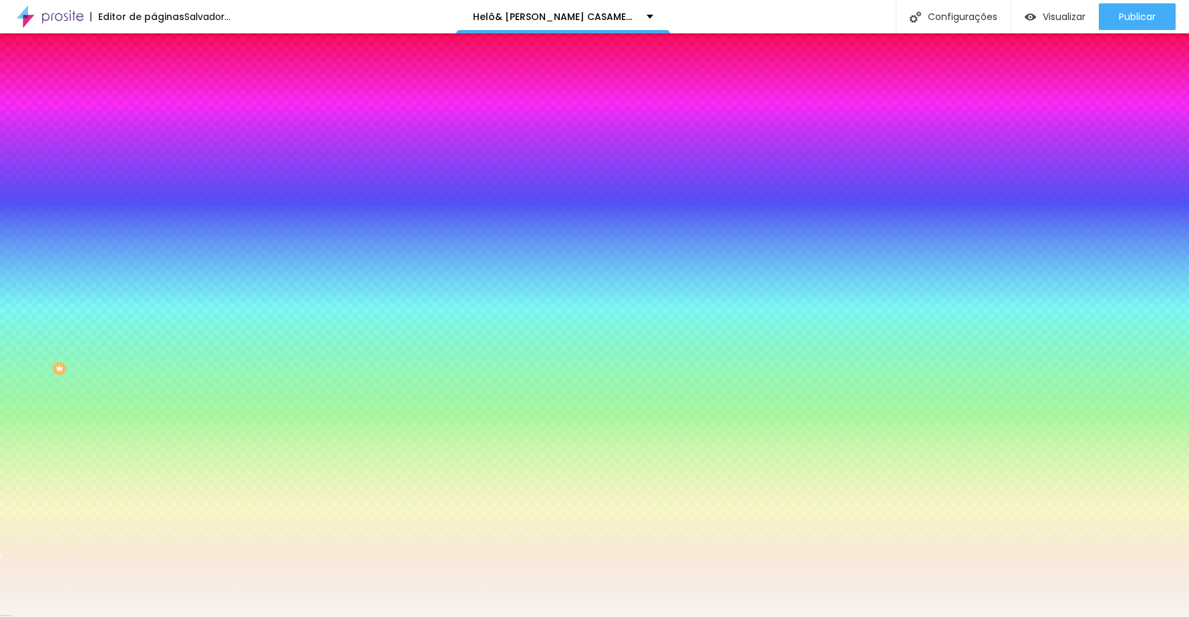
type input "#F8F5F0"
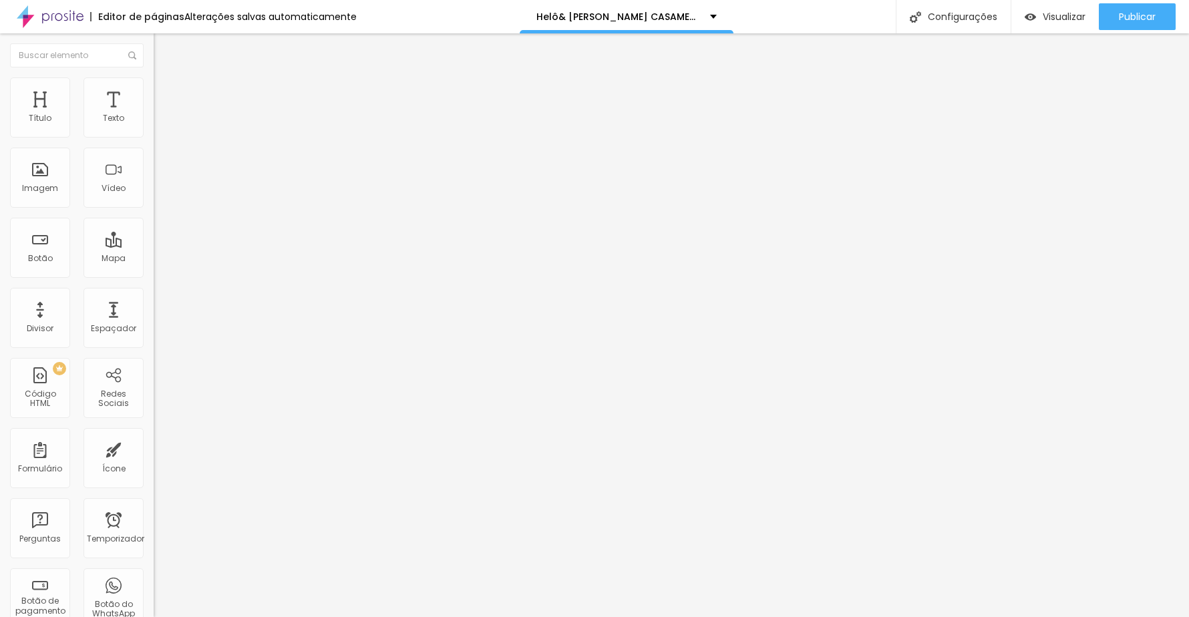
click at [154, 78] on li "Estilo" at bounding box center [231, 84] width 154 height 13
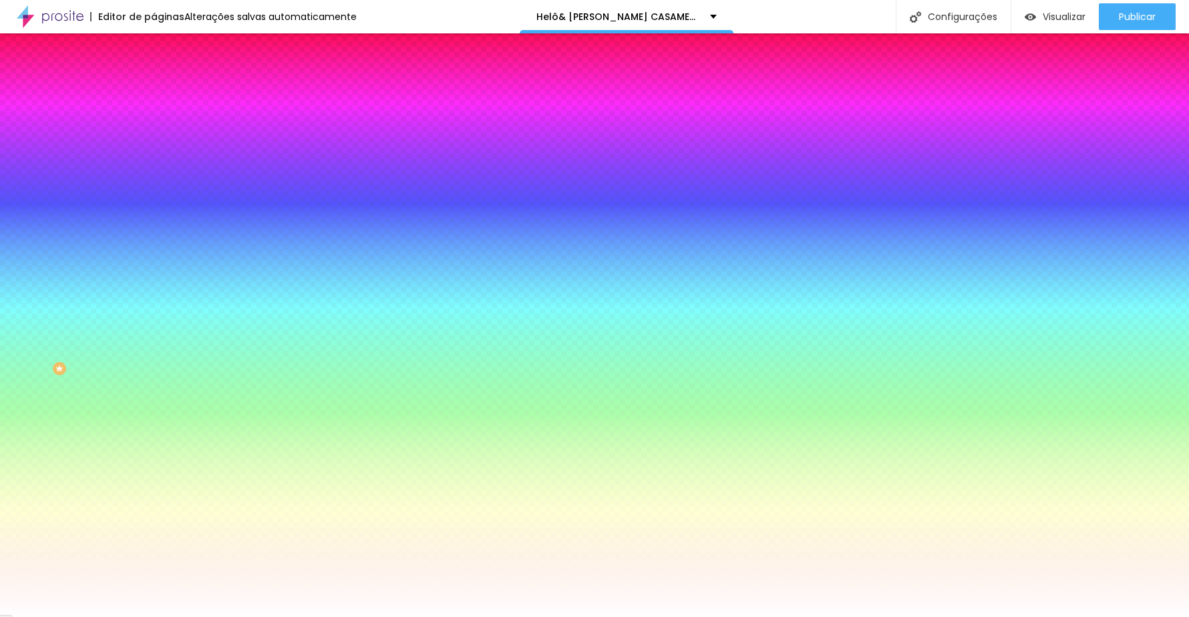
click at [154, 195] on input "#FFFFFF" at bounding box center [234, 188] width 160 height 13
drag, startPoint x: 105, startPoint y: 239, endPoint x: 149, endPoint y: 241, distance: 44.1
click at [154, 241] on div "Imagem de fundo Adicionar imagem Efeito da Imagem Nenhum Nenhum Paralaxe Cor de…" at bounding box center [231, 190] width 154 height 173
paste input "E9E1D3"
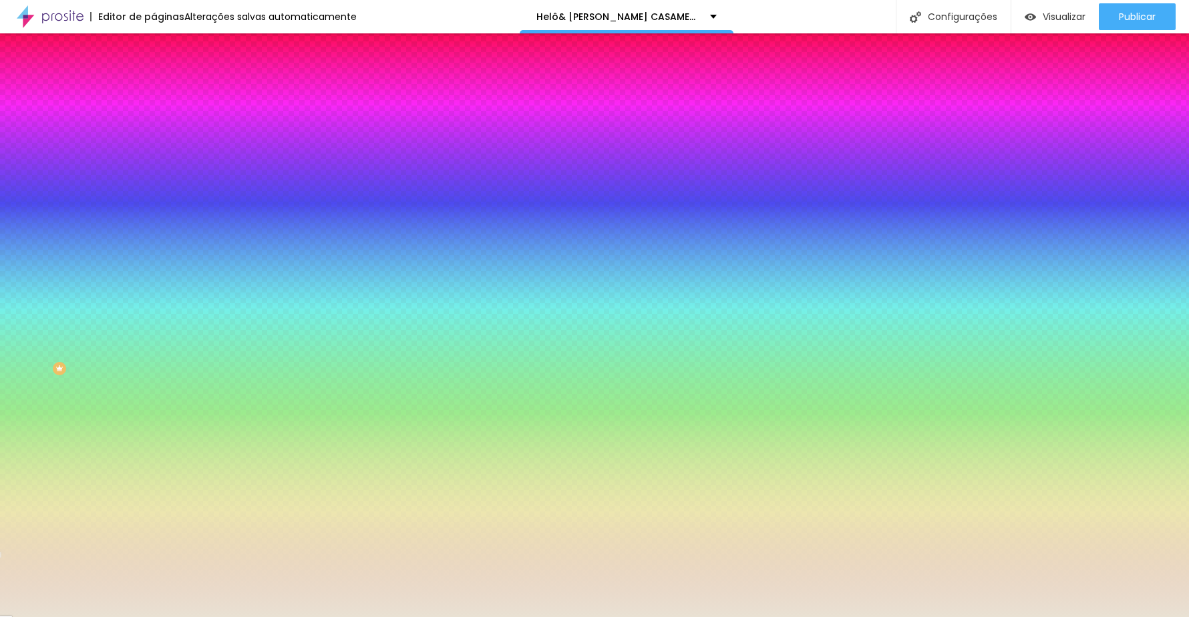
type input "#E9E1D3"
click at [154, 463] on div "Editar nulo Conteúdo Estilo Avançado Imagem de fundo Adicionar imagem Efeito da…" at bounding box center [231, 325] width 154 height 584
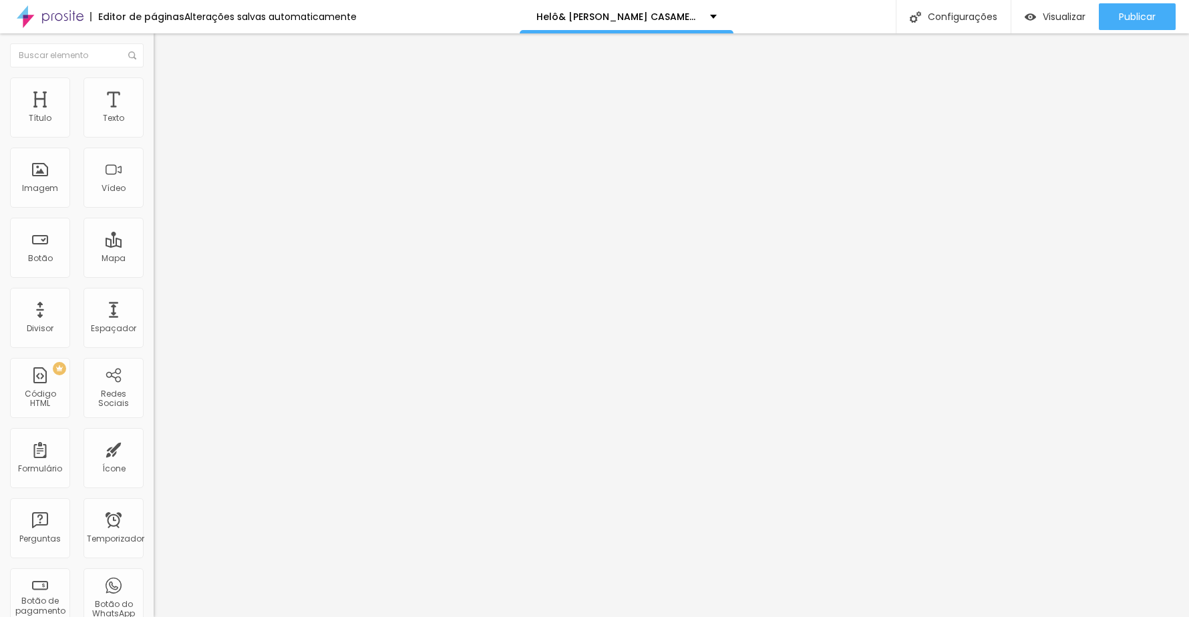
click at [160, 192] on icon "button" at bounding box center [162, 189] width 5 height 5
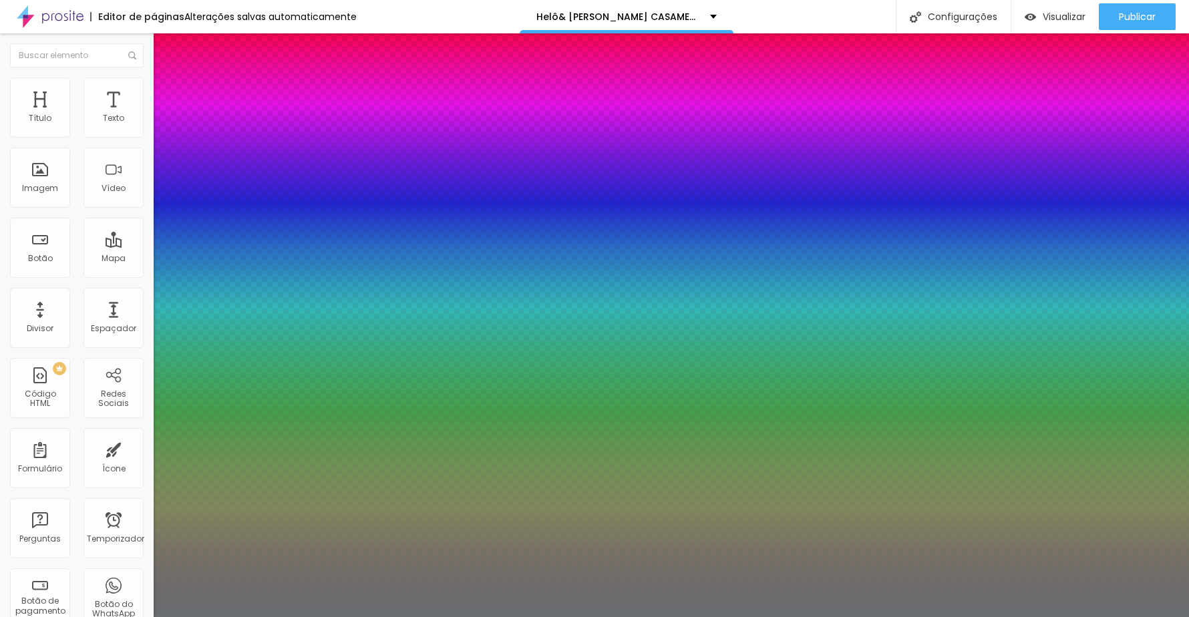
type input "1"
type input "26"
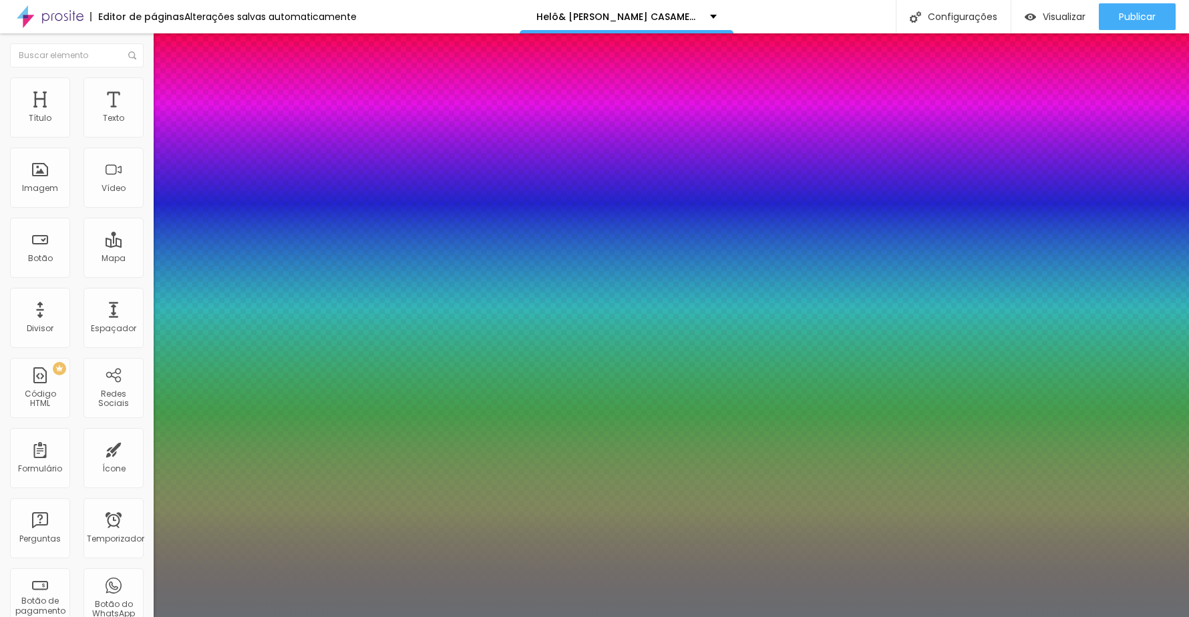
type input "1"
type input "26"
type input "1"
click at [489, 617] on div at bounding box center [594, 617] width 1189 height 0
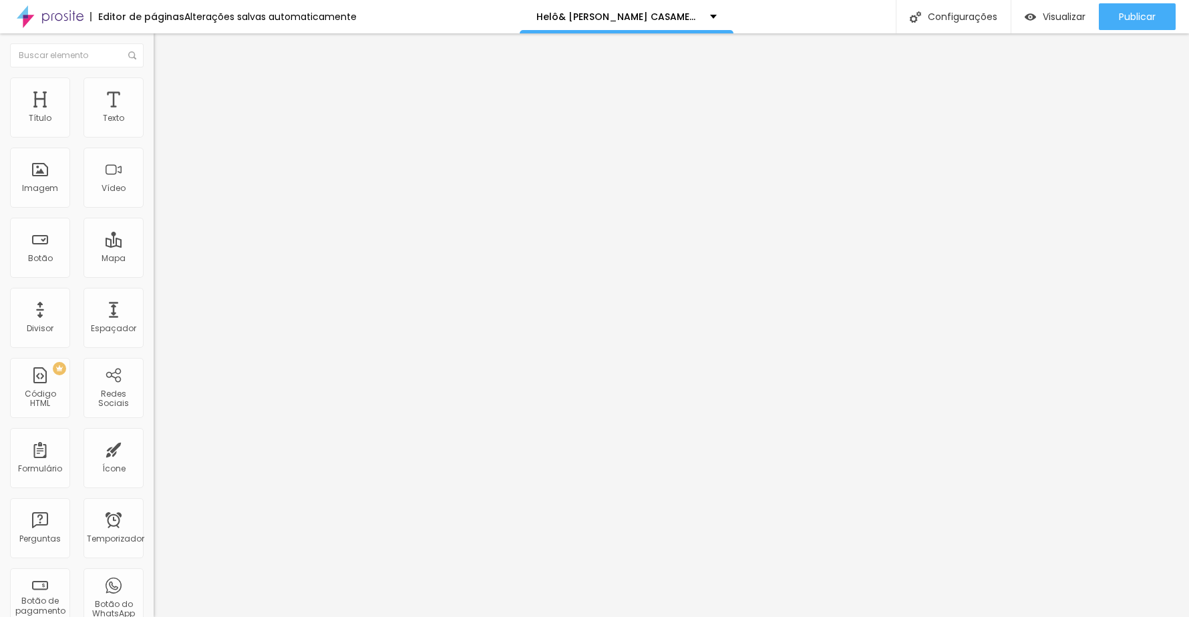
type input "18"
type input "19"
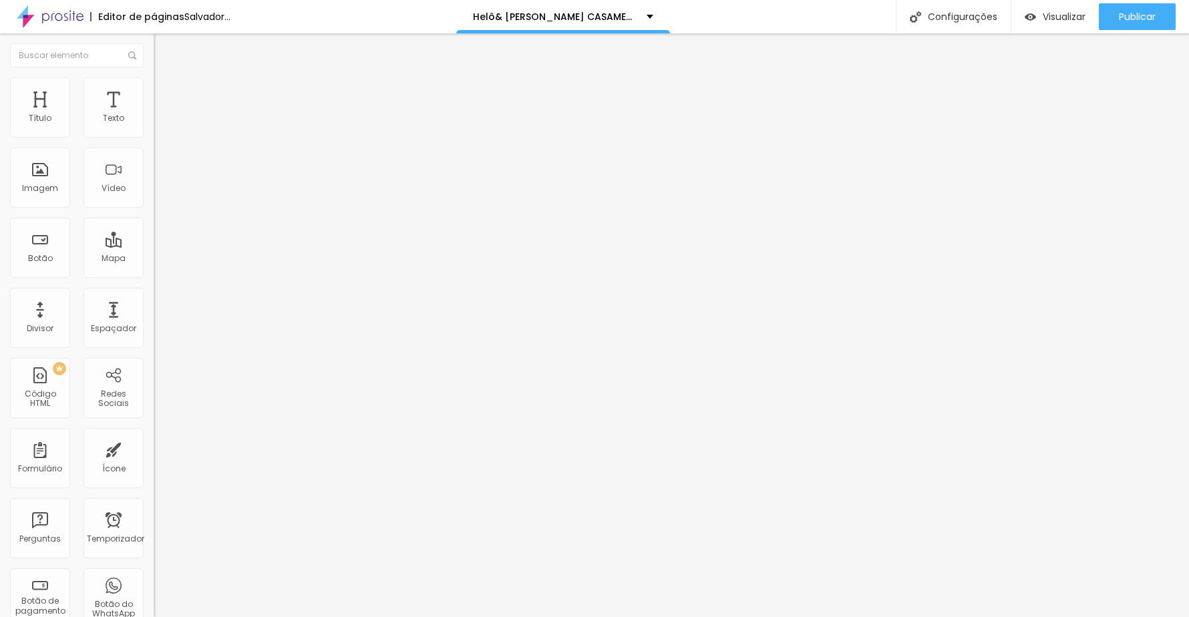
click at [154, 246] on input "range" at bounding box center [197, 251] width 86 height 11
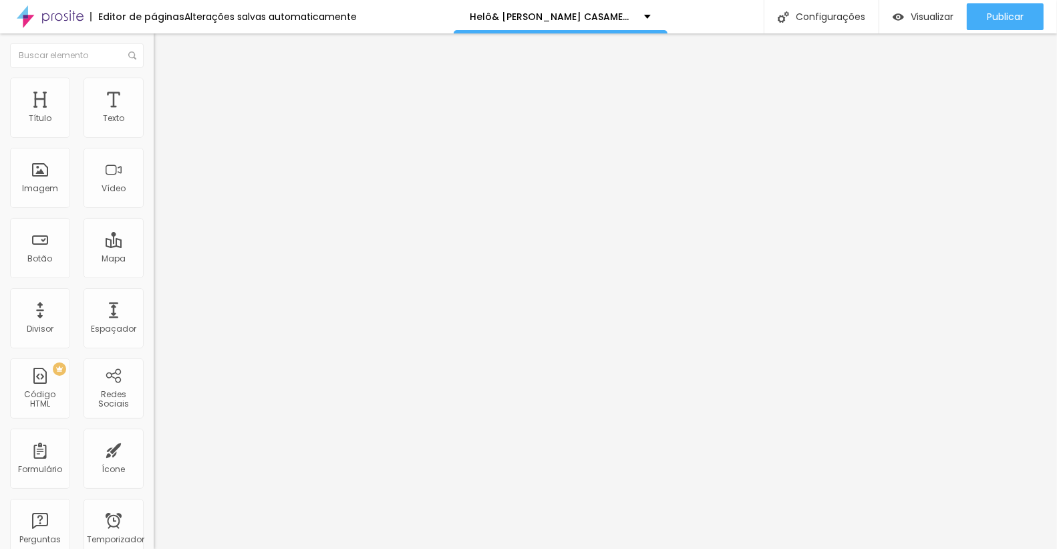
click at [154, 258] on input "19" at bounding box center [179, 265] width 50 height 14
type input "8"
type input "2"
type input "21"
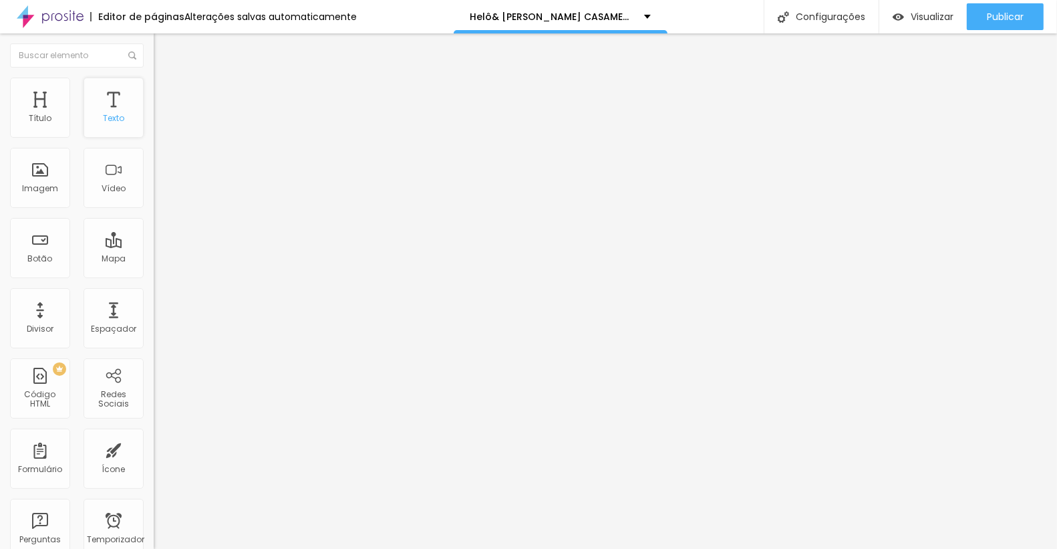
click at [113, 92] on div "Texto" at bounding box center [114, 108] width 60 height 60
click at [154, 258] on input "20" at bounding box center [179, 265] width 50 height 14
drag, startPoint x: 128, startPoint y: 128, endPoint x: 146, endPoint y: 128, distance: 18.0
click at [154, 128] on div "20 Tamanho do texto" at bounding box center [231, 185] width 154 height 189
type input "16"
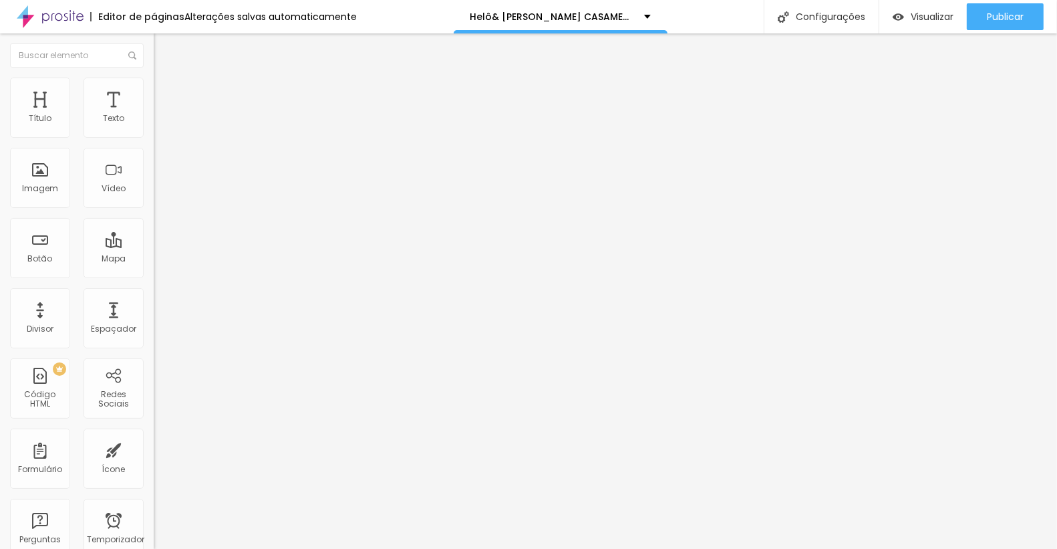
type input "16"
click at [154, 246] on input "range" at bounding box center [197, 251] width 86 height 11
click at [166, 91] on font "Estilo" at bounding box center [176, 86] width 21 height 11
click at [154, 88] on li "Estilo" at bounding box center [231, 84] width 154 height 13
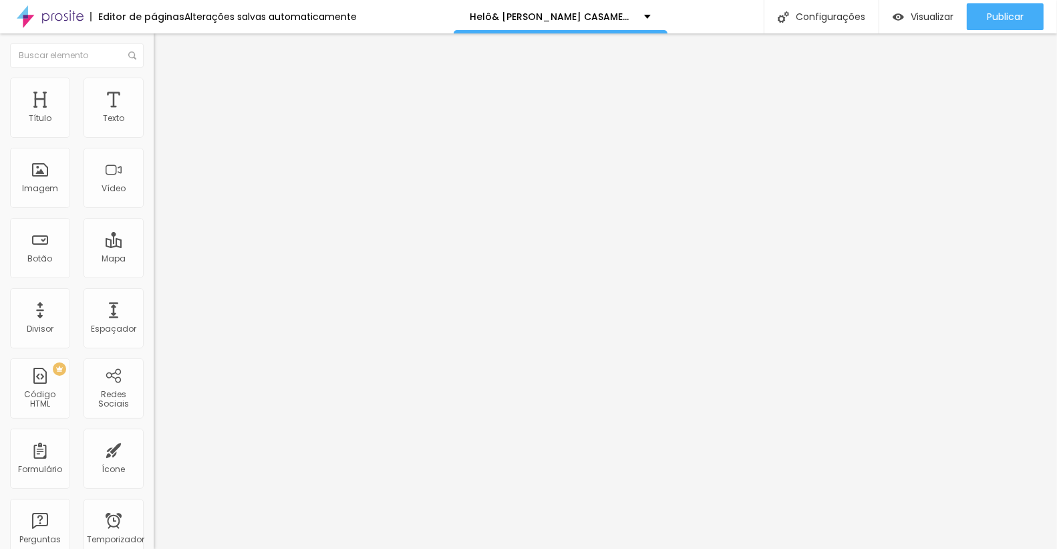
click at [166, 90] on font "Estilo" at bounding box center [176, 86] width 21 height 11
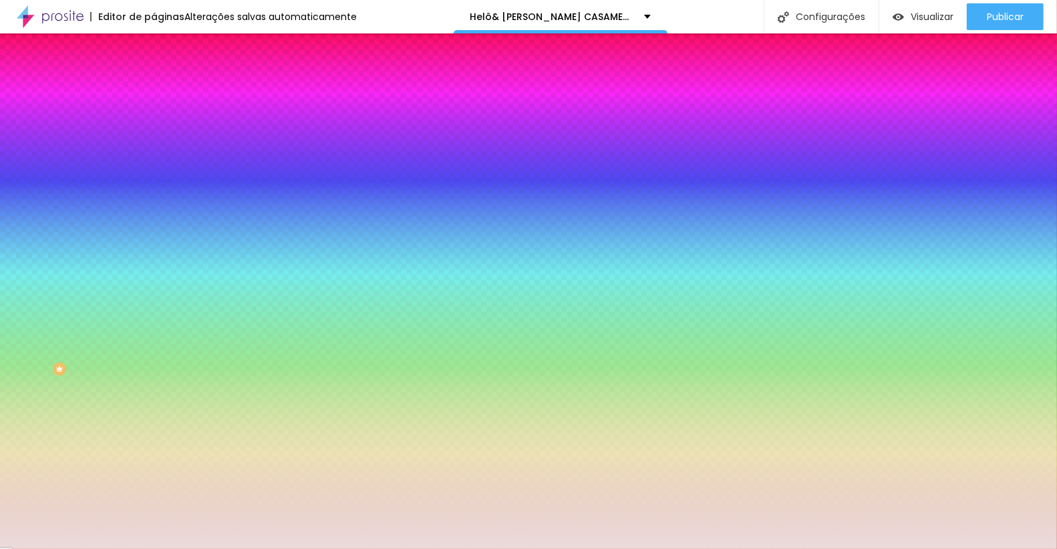
paste input "9E1D3"
type input "#E9E1D3"
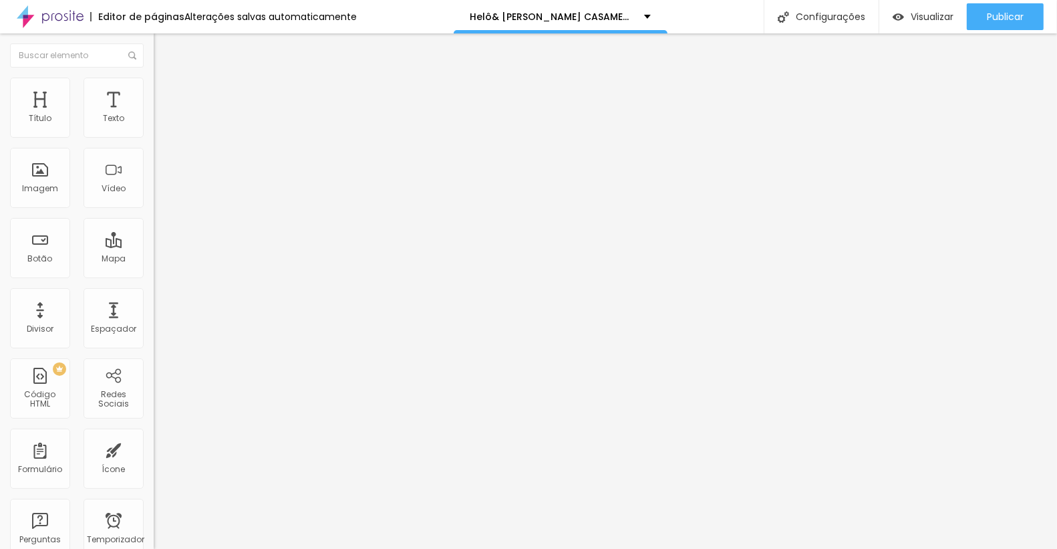
click at [154, 86] on li "Estilo" at bounding box center [231, 84] width 154 height 13
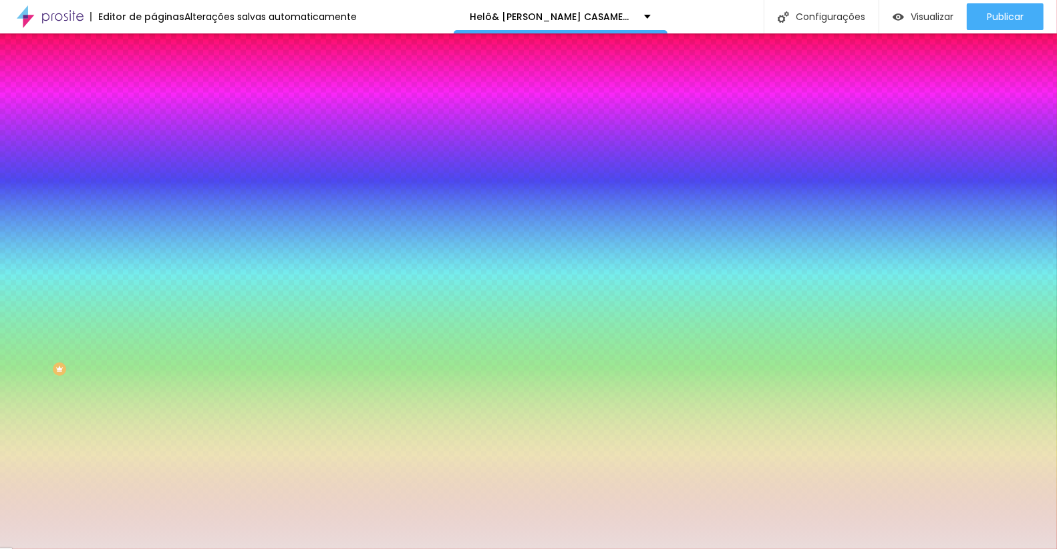
click at [154, 195] on input "#EADCDB" at bounding box center [234, 188] width 160 height 13
paste input "9E1D3"
type input "#E9E1D3"
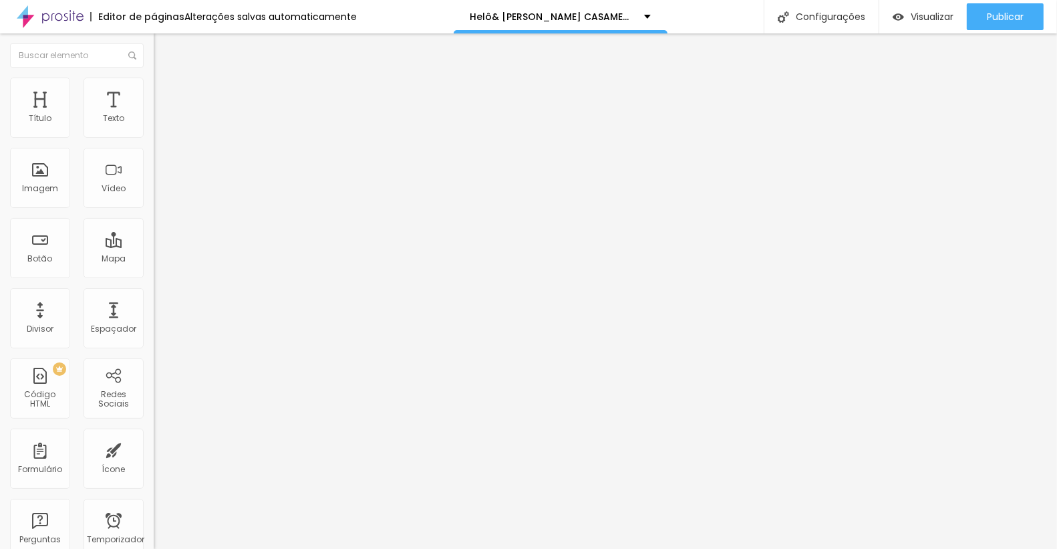
click at [154, 82] on img at bounding box center [160, 84] width 12 height 12
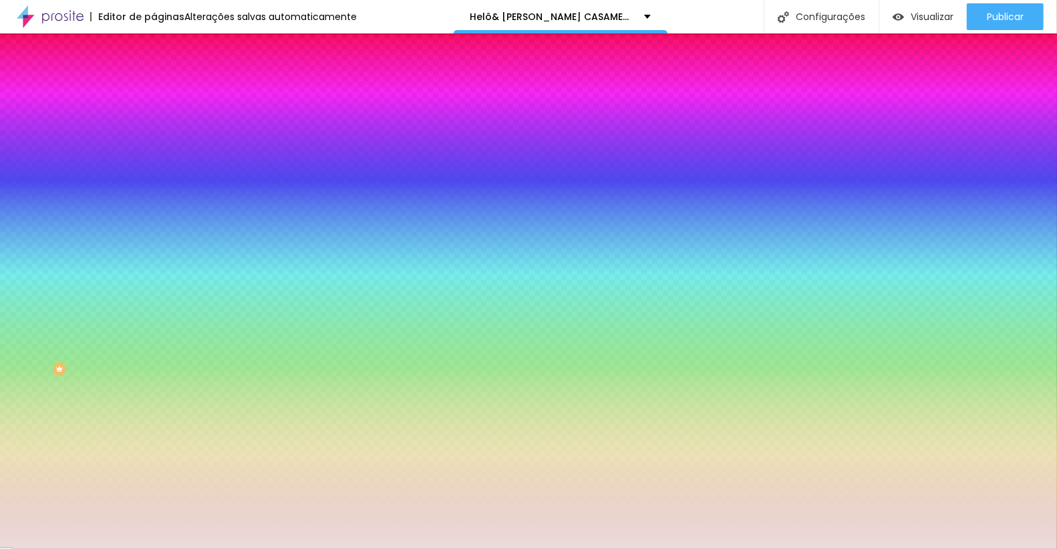
click at [154, 128] on div at bounding box center [231, 128] width 154 height 0
paste input "9E1D3"
type input "#E9E1D3"
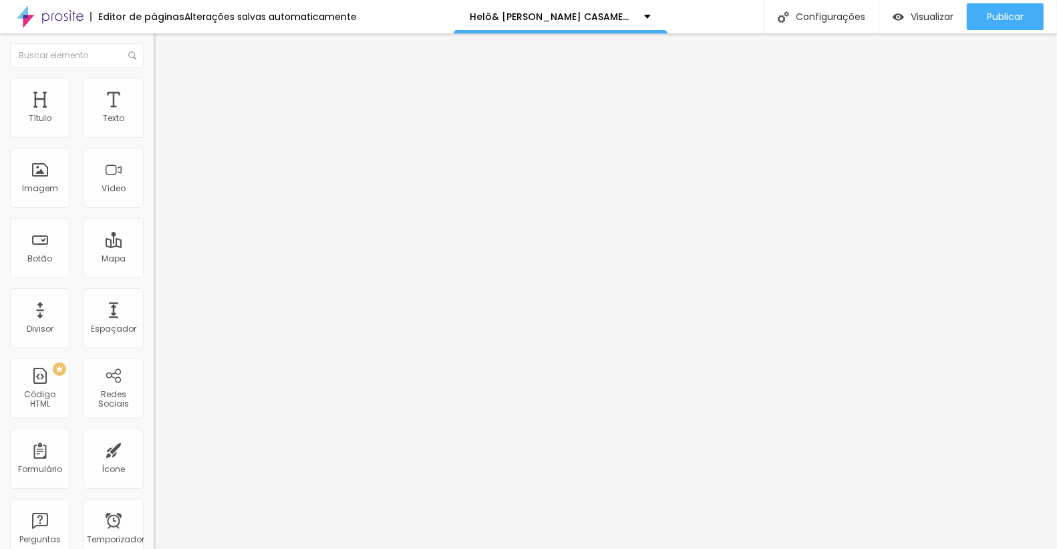
click at [154, 78] on img at bounding box center [160, 84] width 12 height 12
click at [154, 84] on img at bounding box center [160, 84] width 12 height 12
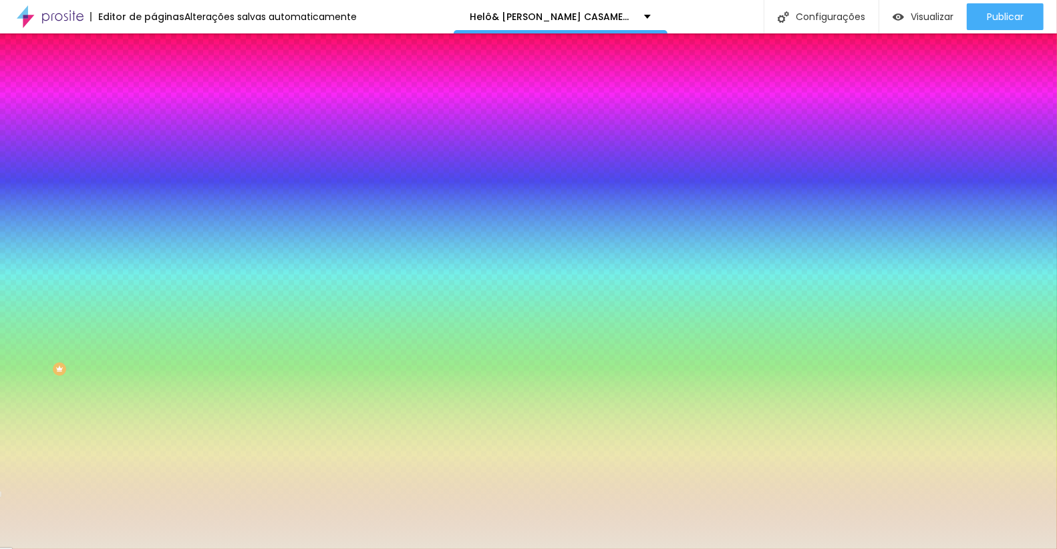
drag, startPoint x: 103, startPoint y: 241, endPoint x: 152, endPoint y: 241, distance: 49.5
click at [154, 241] on div "Imagem de fundo Adicionar imagem Efeito da Imagem Nenhum Nenhum Paralaxe Cor de…" at bounding box center [231, 190] width 154 height 173
paste input "F8F5F0"
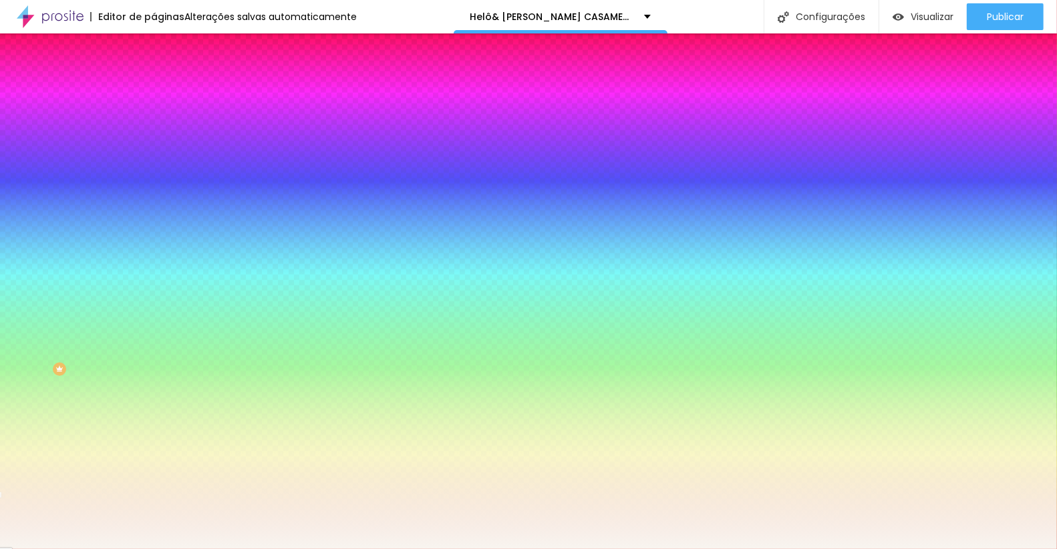
type input "#F8F5F0"
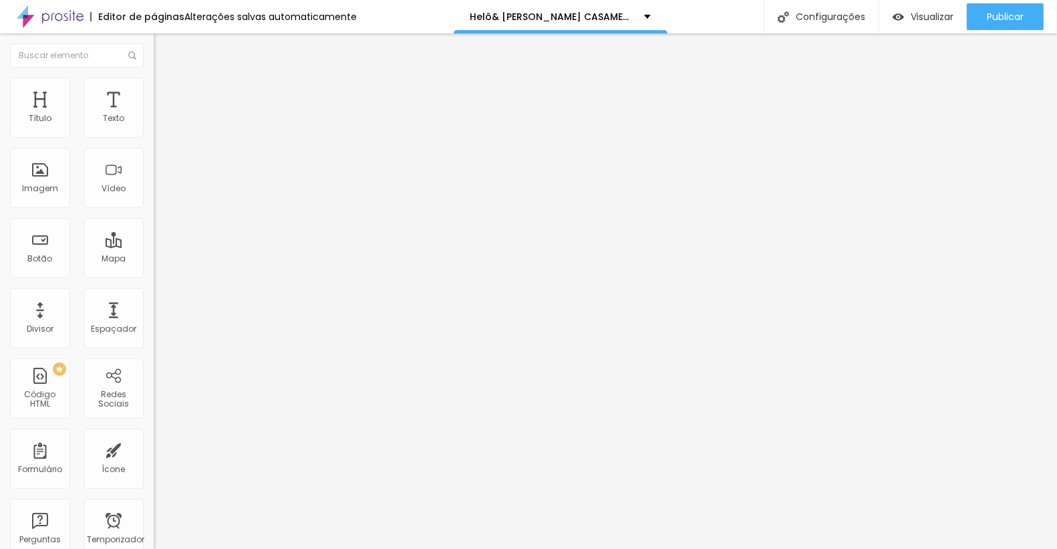
click at [154, 91] on li "Estilo" at bounding box center [231, 84] width 154 height 13
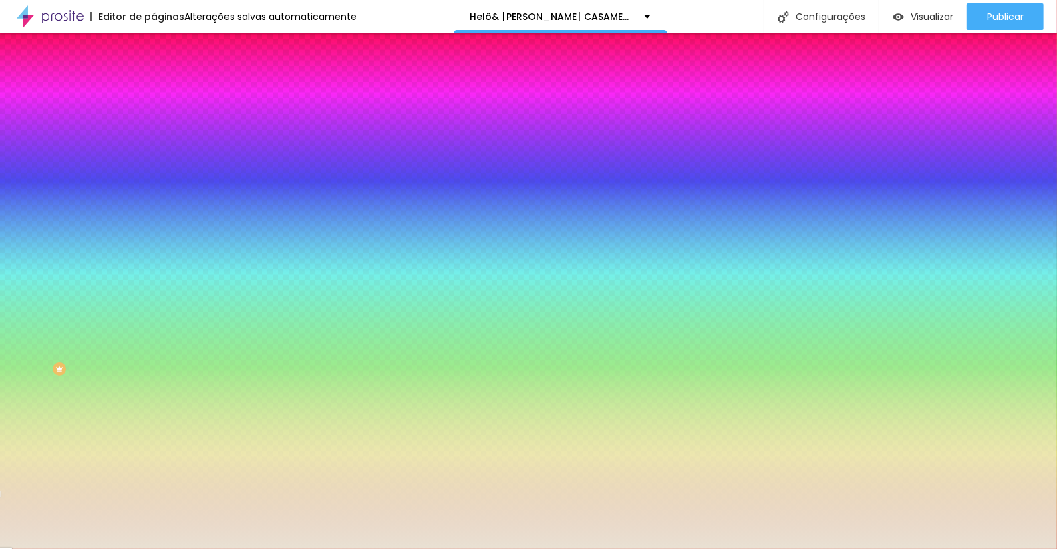
drag, startPoint x: 106, startPoint y: 132, endPoint x: 151, endPoint y: 132, distance: 44.8
click at [154, 132] on div "Cor de fundo Voltar ao padrão #E9E1D3 0 Borda arredondada" at bounding box center [231, 217] width 154 height 226
paste input "F8F5F0"
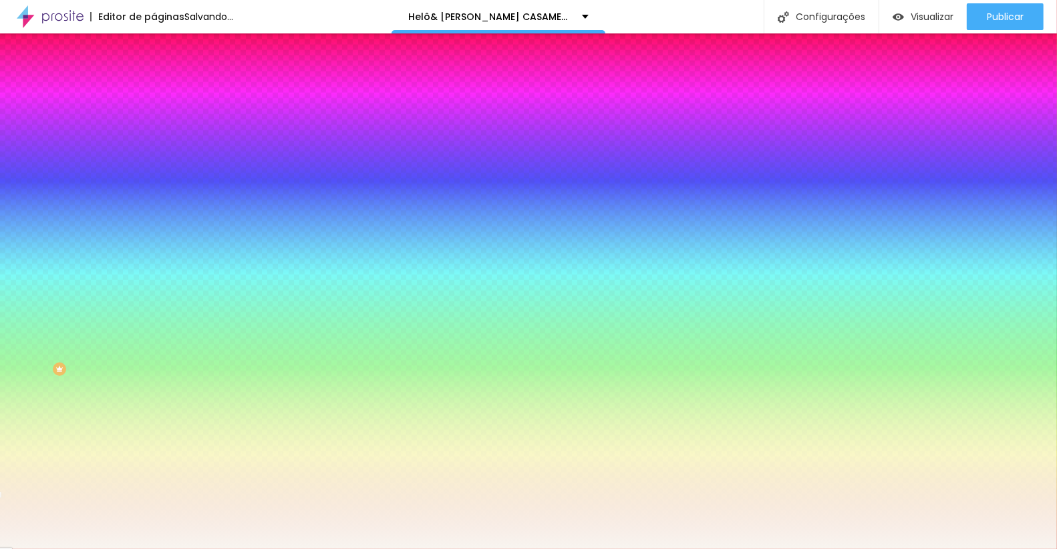
type input "#F8F5F0"
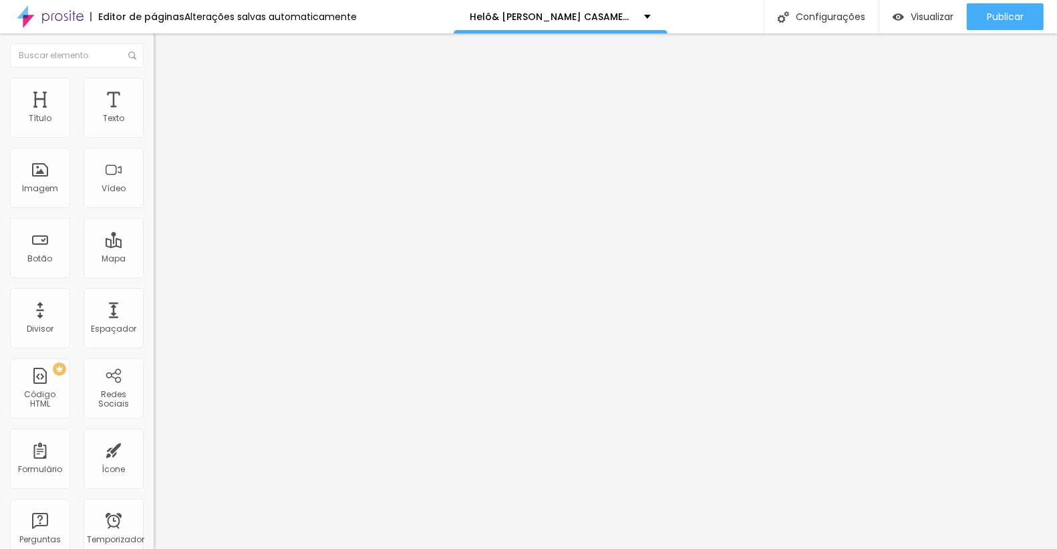
click at [154, 86] on li "Estilo" at bounding box center [231, 84] width 154 height 13
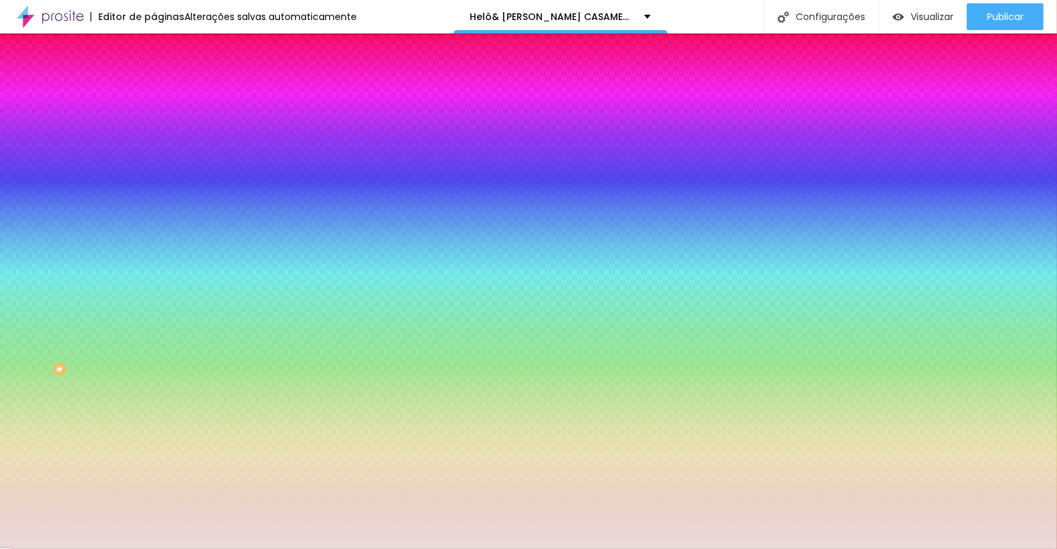
drag, startPoint x: 104, startPoint y: 134, endPoint x: 149, endPoint y: 134, distance: 44.8
click at [154, 134] on div "Cor de fundo Voltar ao padrão #EADCDB 0 Borda arredondada" at bounding box center [231, 217] width 154 height 226
paste input "F8F5F0"
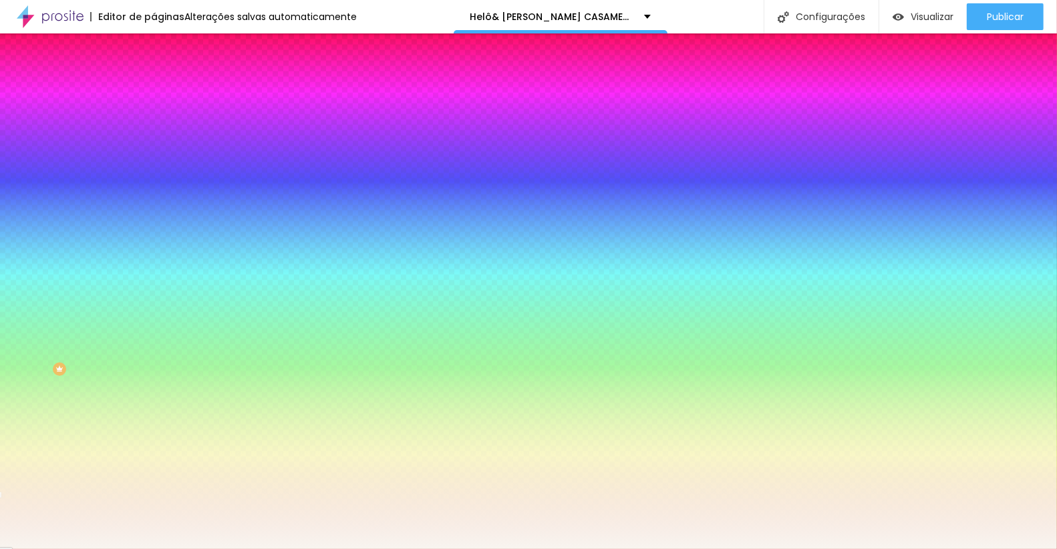
type input "#F8F5F0"
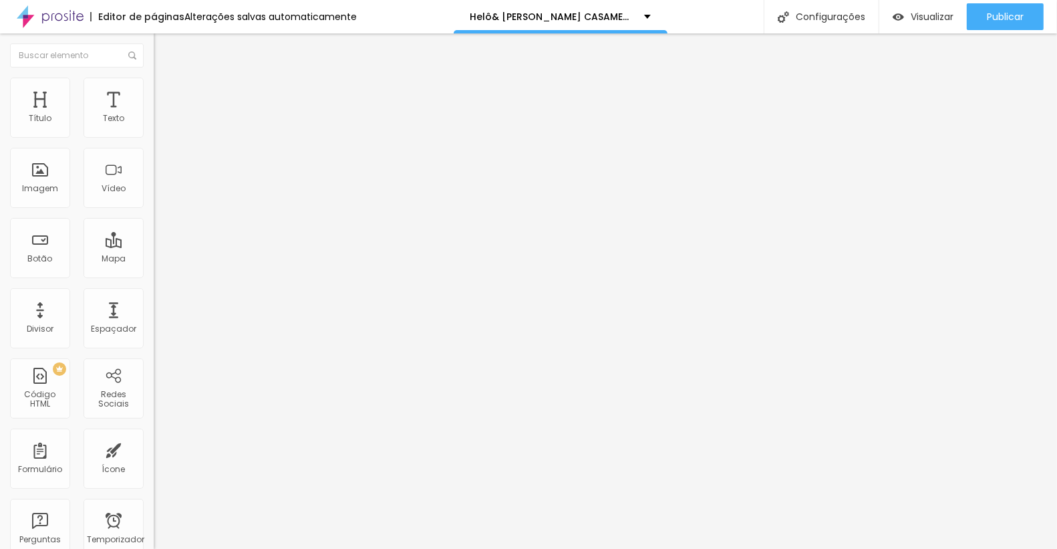
click at [154, 82] on img at bounding box center [160, 84] width 12 height 12
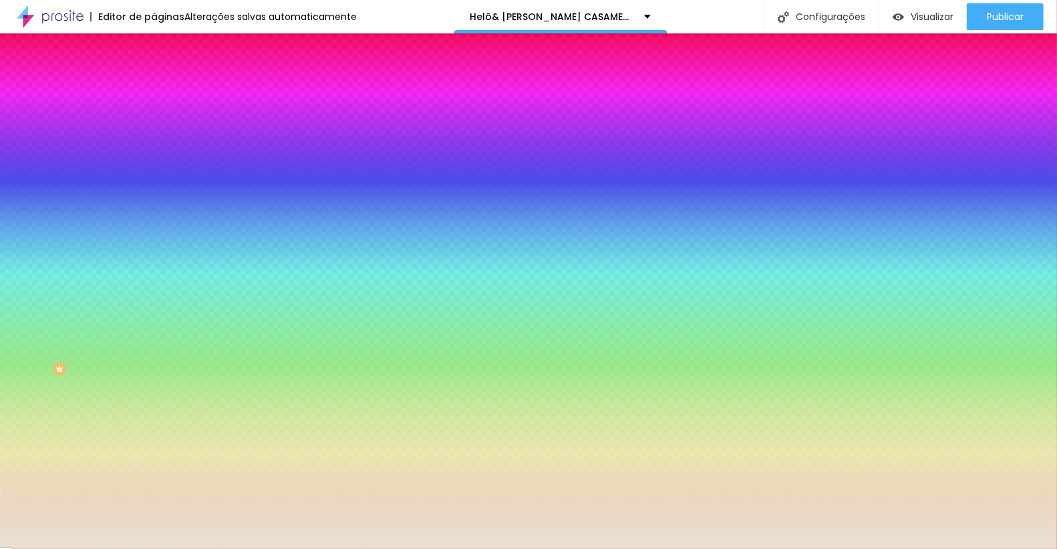
click at [154, 134] on input "#E9E1D3" at bounding box center [234, 134] width 160 height 13
drag, startPoint x: 106, startPoint y: 134, endPoint x: 151, endPoint y: 130, distance: 45.7
click at [154, 130] on div "Cor de fundo Voltar ao padrão #E9E1D3 0 Borda arredondada" at bounding box center [231, 217] width 154 height 226
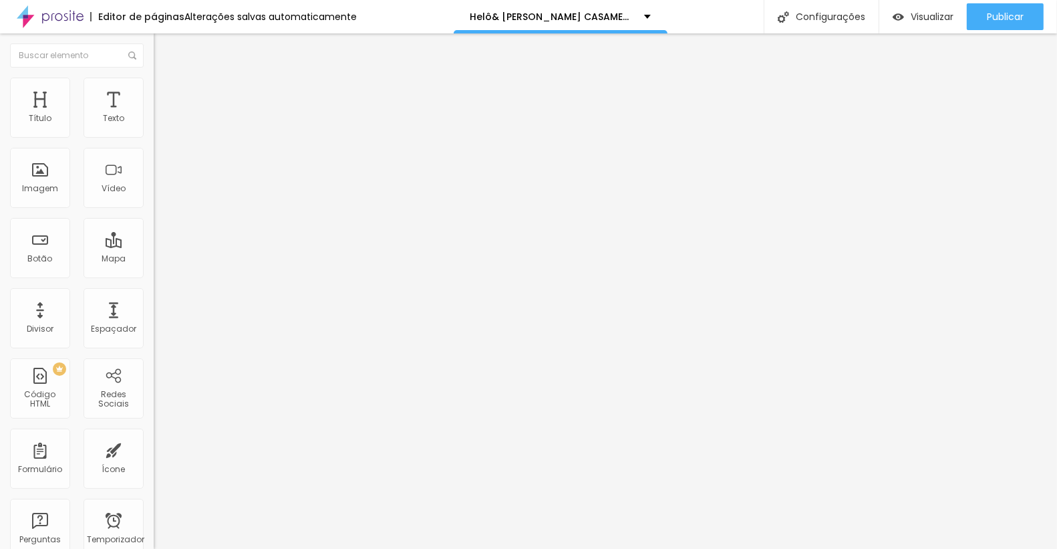
click at [154, 84] on img at bounding box center [160, 84] width 12 height 12
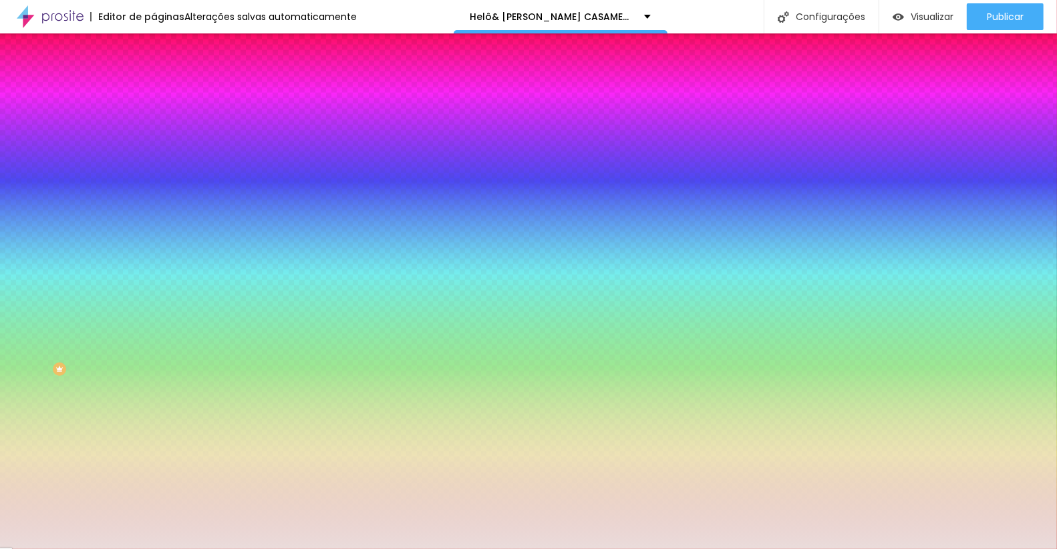
paste input "9E1D3"
type input "#E9E1D3"
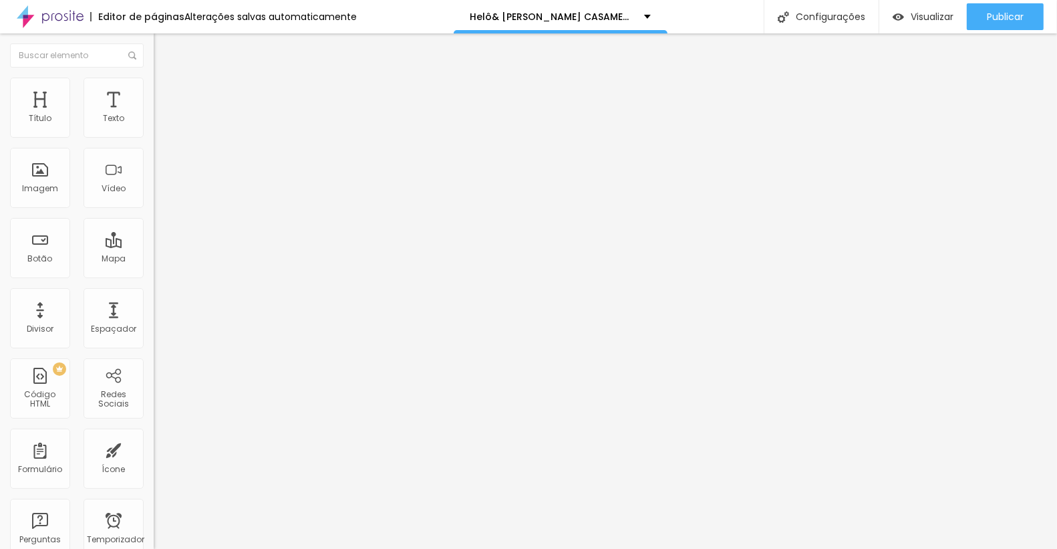
click at [154, 86] on img at bounding box center [160, 84] width 12 height 12
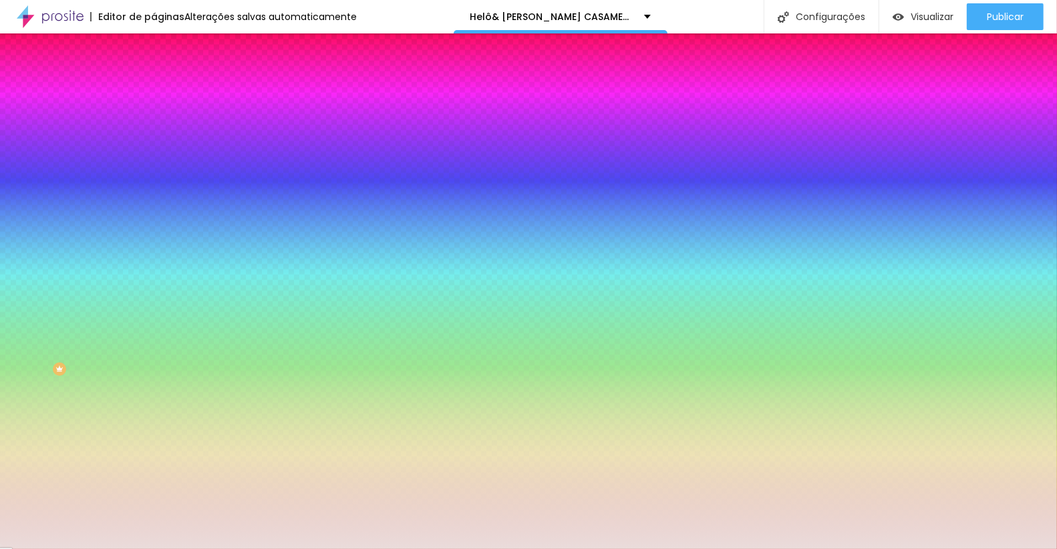
scroll to position [1, 0]
paste input "9E1D3"
type input "#E9E1D3"
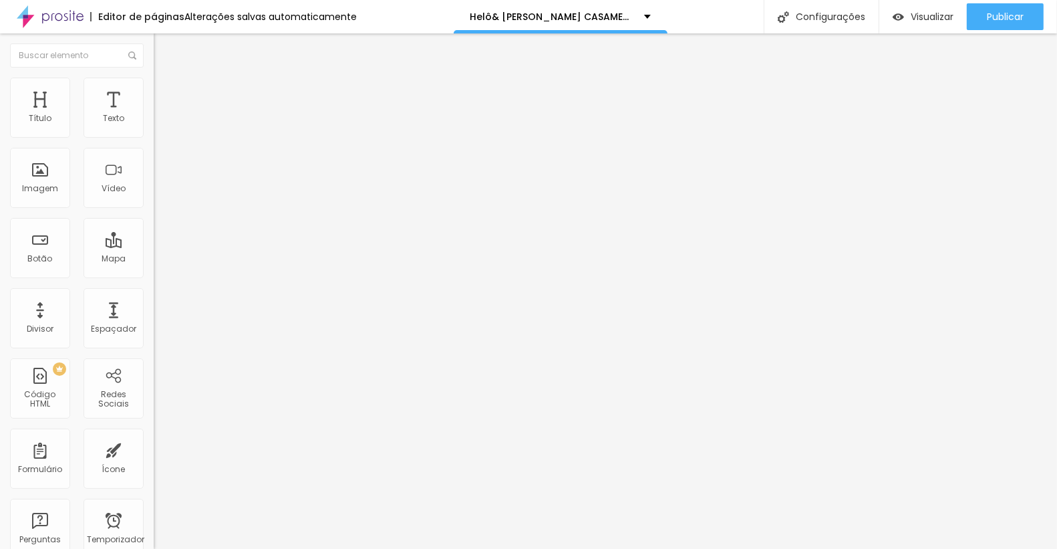
click at [154, 78] on li "Estilo" at bounding box center [231, 84] width 154 height 13
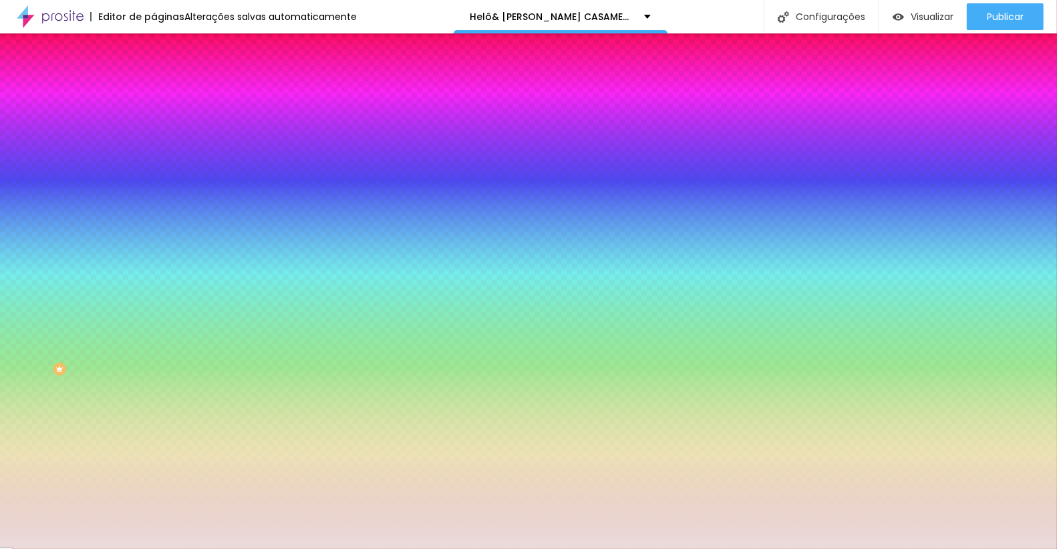
drag, startPoint x: 102, startPoint y: 129, endPoint x: 140, endPoint y: 134, distance: 37.8
click at [154, 134] on input "#EADCDB" at bounding box center [234, 134] width 160 height 13
paste input "9E1D3"
type input "#E9E1D3"
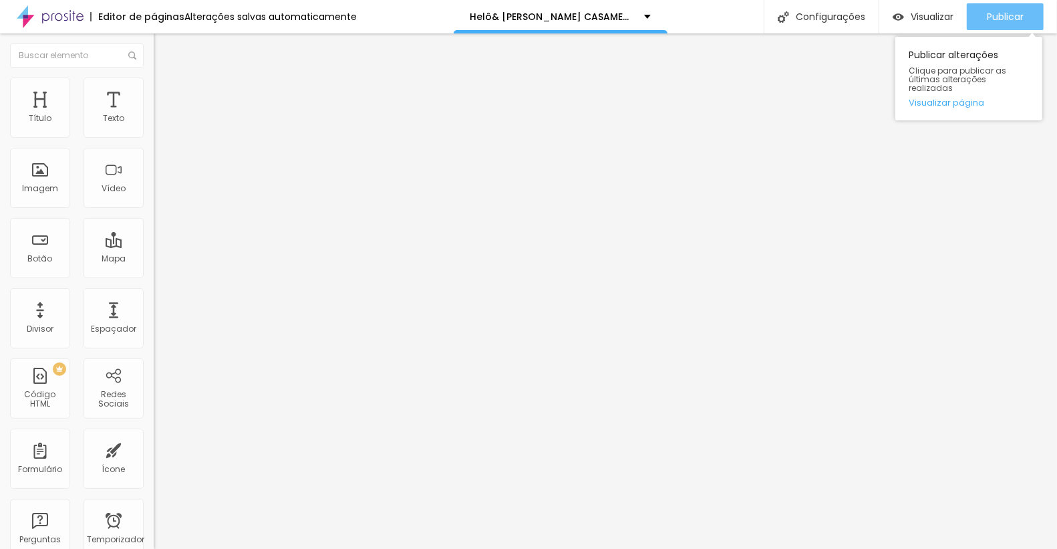
click at [999, 14] on font "Publicar" at bounding box center [1005, 16] width 37 height 13
click at [1019, 10] on font "Publicar" at bounding box center [1005, 16] width 37 height 13
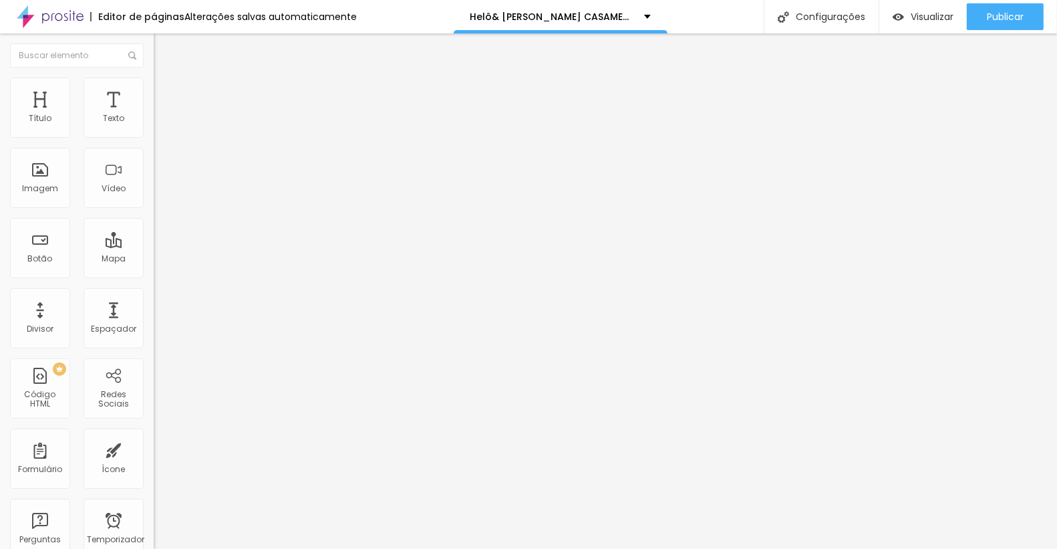
click at [154, 88] on li "Estilo" at bounding box center [231, 84] width 154 height 13
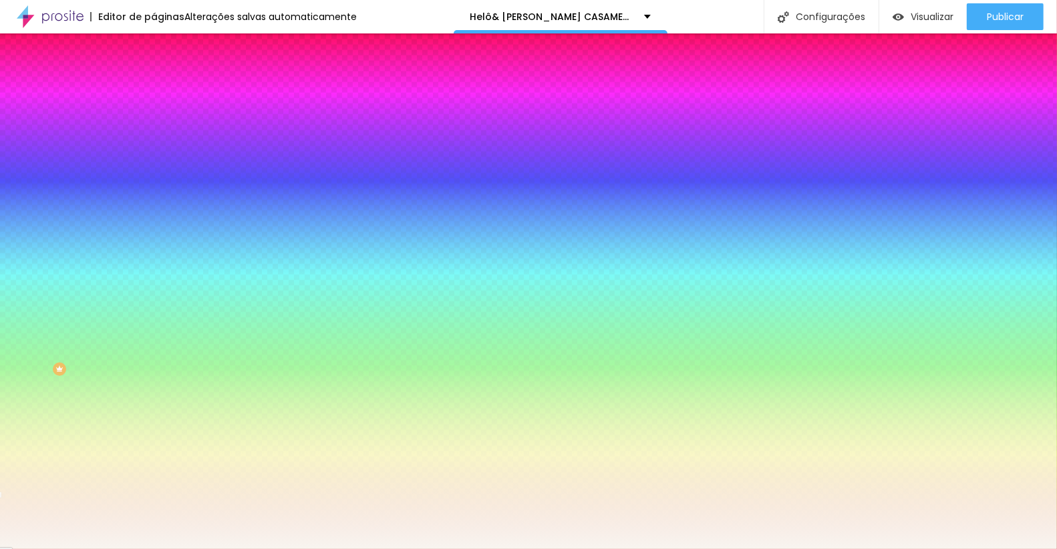
drag, startPoint x: 104, startPoint y: 135, endPoint x: 146, endPoint y: 136, distance: 42.1
click at [154, 135] on div "Cor de fundo Voltar ao padrão #F8F5F0 0 Borda arredondada" at bounding box center [231, 217] width 154 height 226
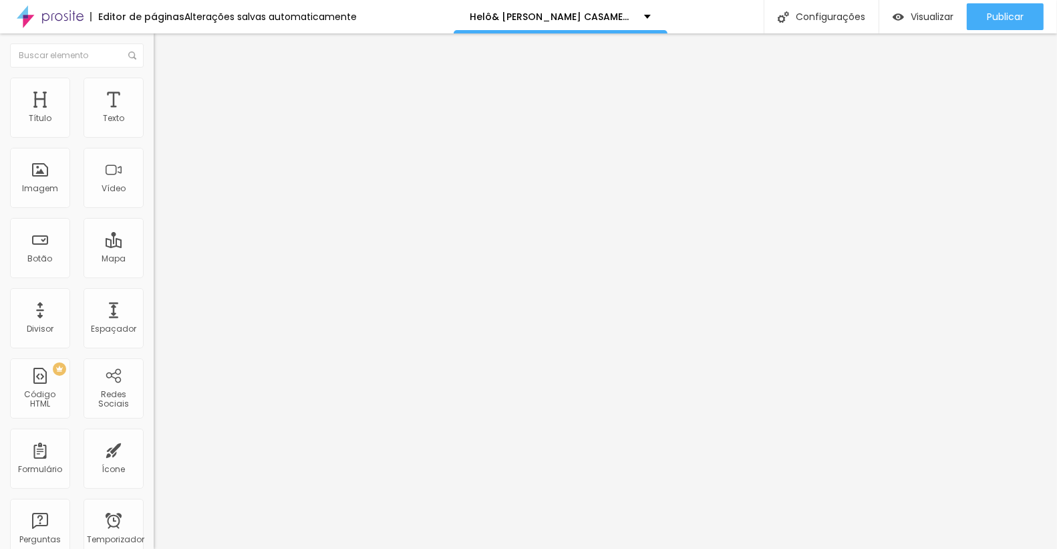
click at [154, 78] on img at bounding box center [160, 84] width 12 height 12
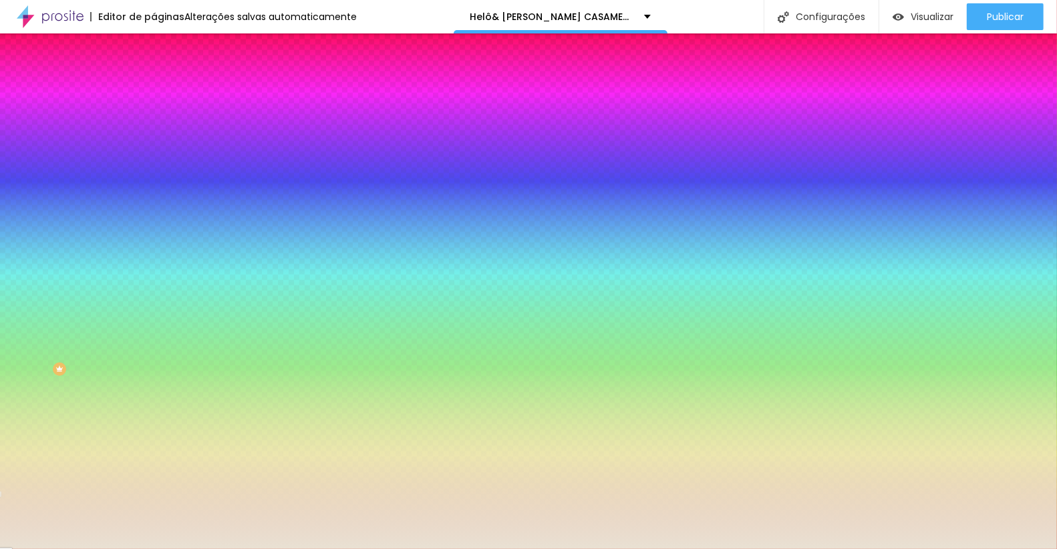
drag, startPoint x: 106, startPoint y: 241, endPoint x: 141, endPoint y: 240, distance: 35.4
click at [154, 195] on input "#E9E1D3" at bounding box center [234, 188] width 160 height 13
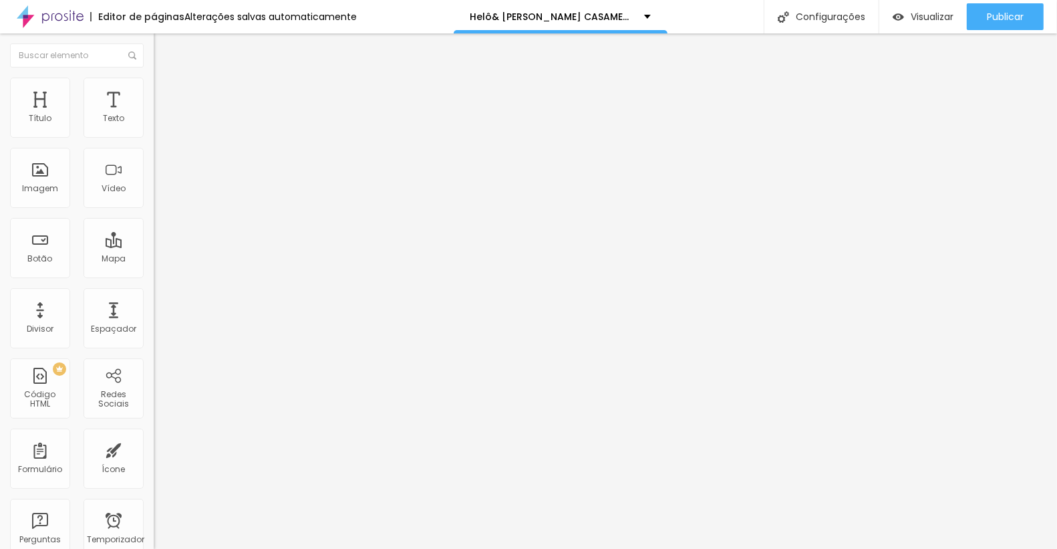
click at [154, 85] on img at bounding box center [160, 84] width 12 height 12
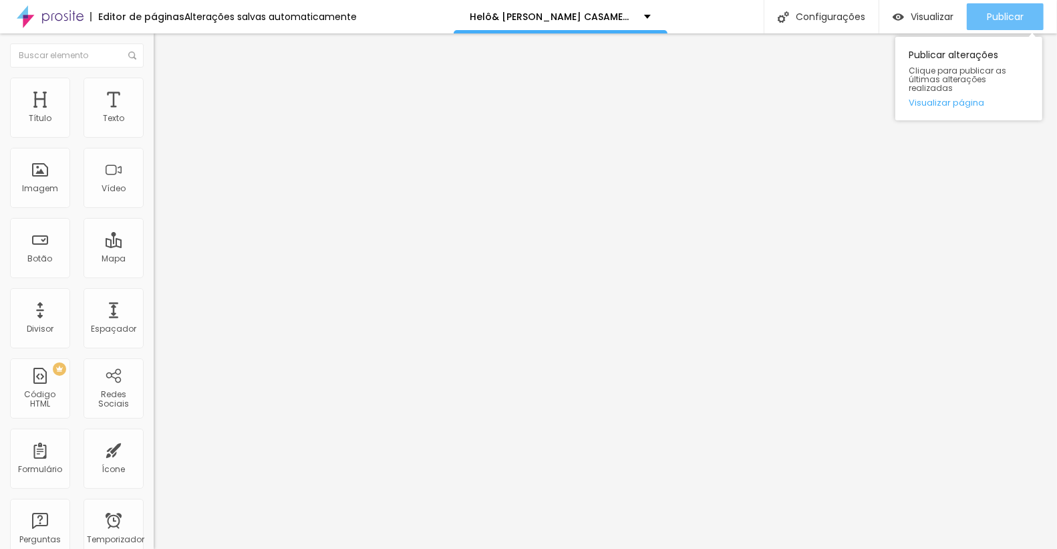
click at [1008, 13] on font "Publicar" at bounding box center [1005, 16] width 37 height 13
click at [995, 13] on font "Publicar" at bounding box center [1005, 16] width 37 height 13
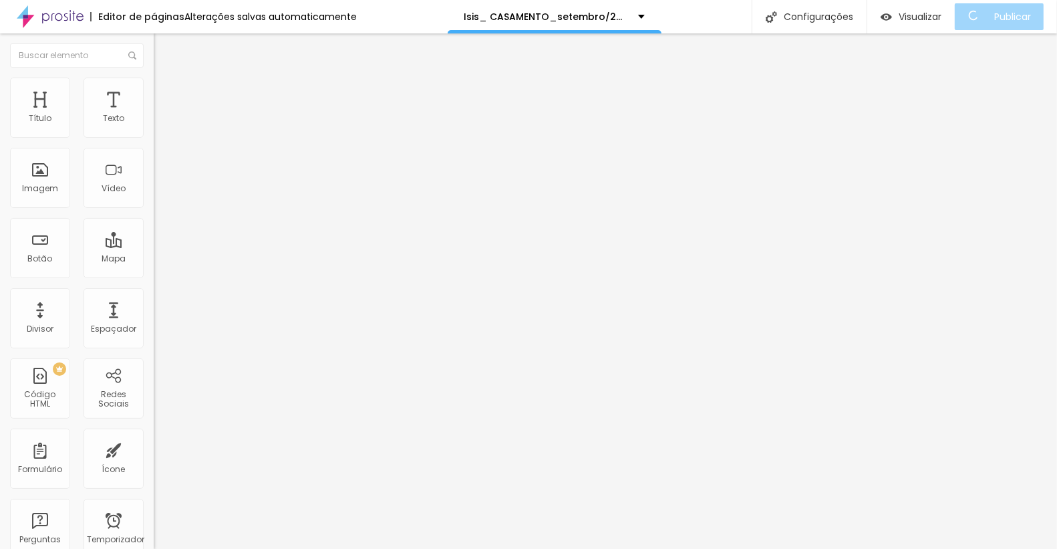
click at [154, 382] on div "Editar nulo Estilo Avançado Tipografia Voltar ao padrão Sombra DESATIVADO Volta…" at bounding box center [231, 290] width 154 height 515
click at [166, 90] on font "Estilo" at bounding box center [176, 86] width 21 height 11
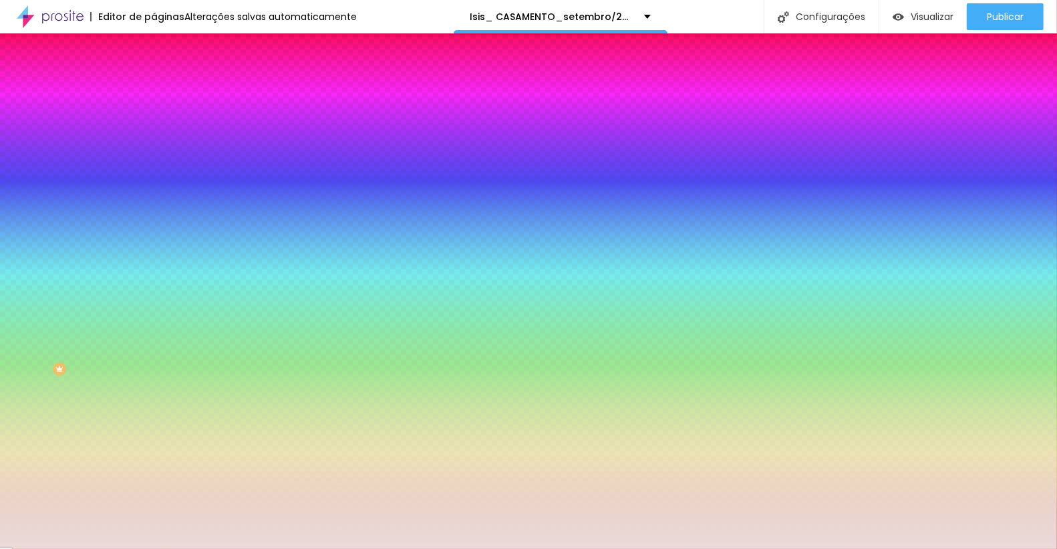
paste input "F8F5F0"
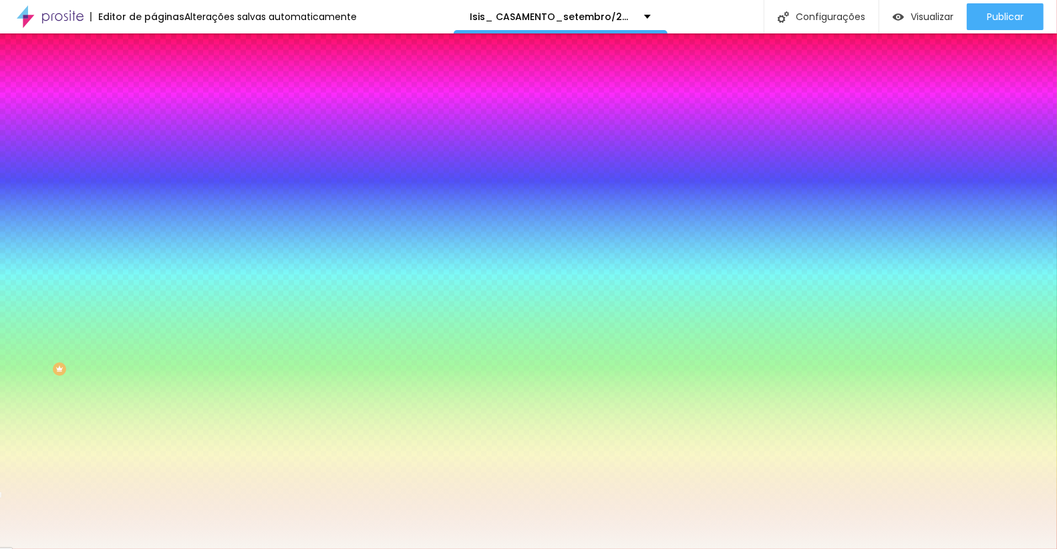
type input "#F8F5F0"
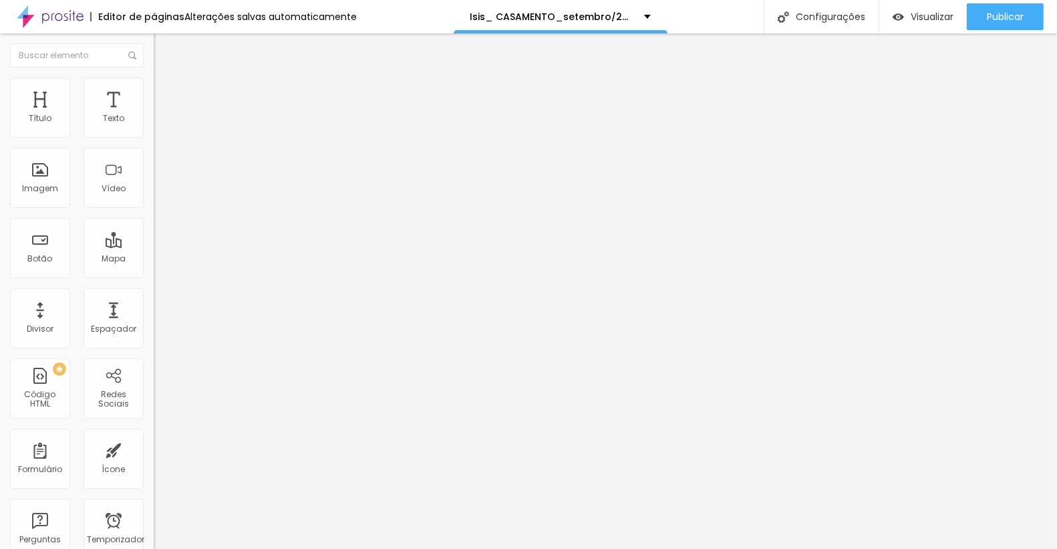
click at [154, 83] on img at bounding box center [160, 84] width 12 height 12
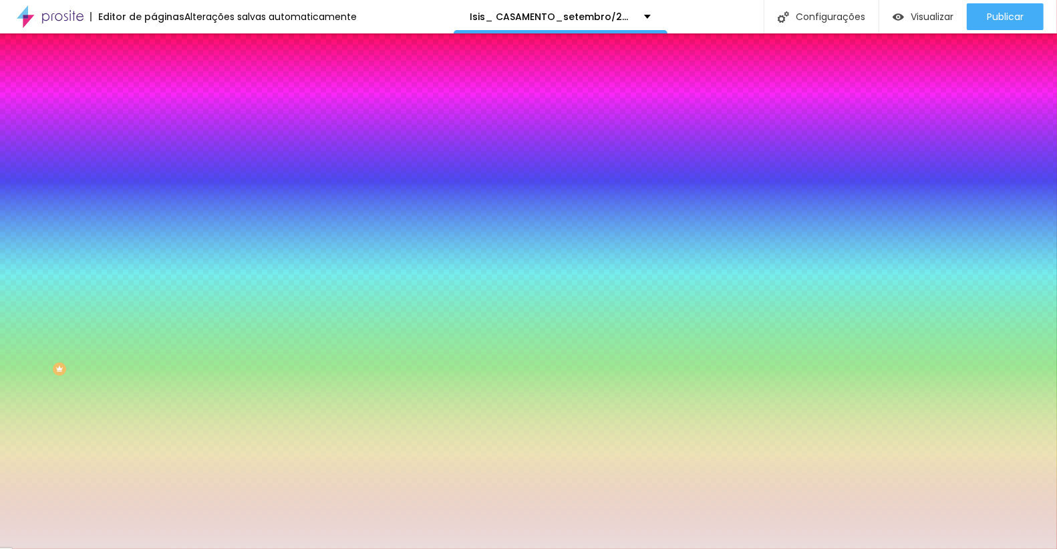
drag, startPoint x: 106, startPoint y: 130, endPoint x: 145, endPoint y: 132, distance: 38.8
click at [154, 132] on div "Cor de fundo Voltar ao padrão #EADCDB Sombra DESATIVADO Voltar ao padrão Borda …" at bounding box center [231, 163] width 154 height 119
paste input "F8F5F0"
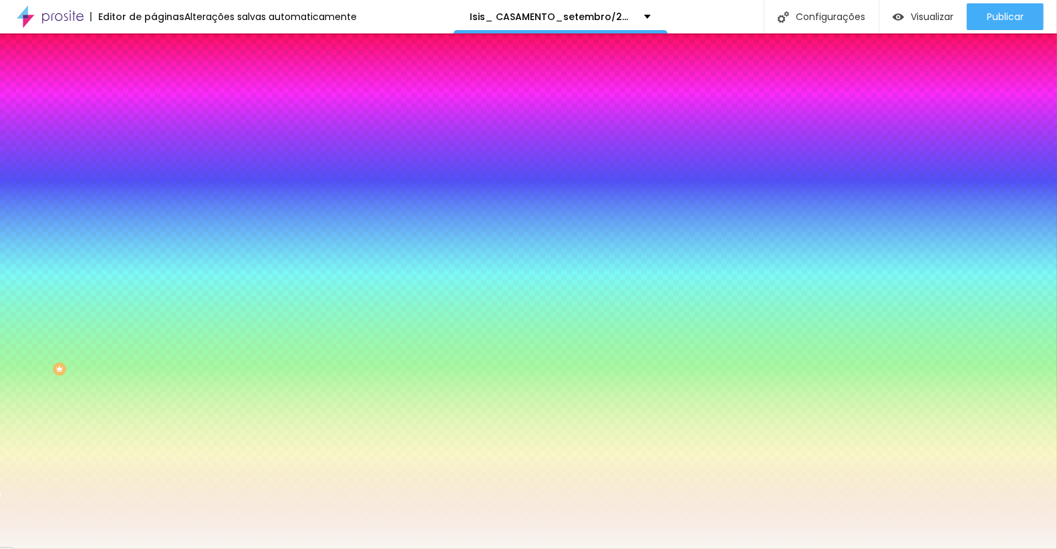
type input "#F8F5F0"
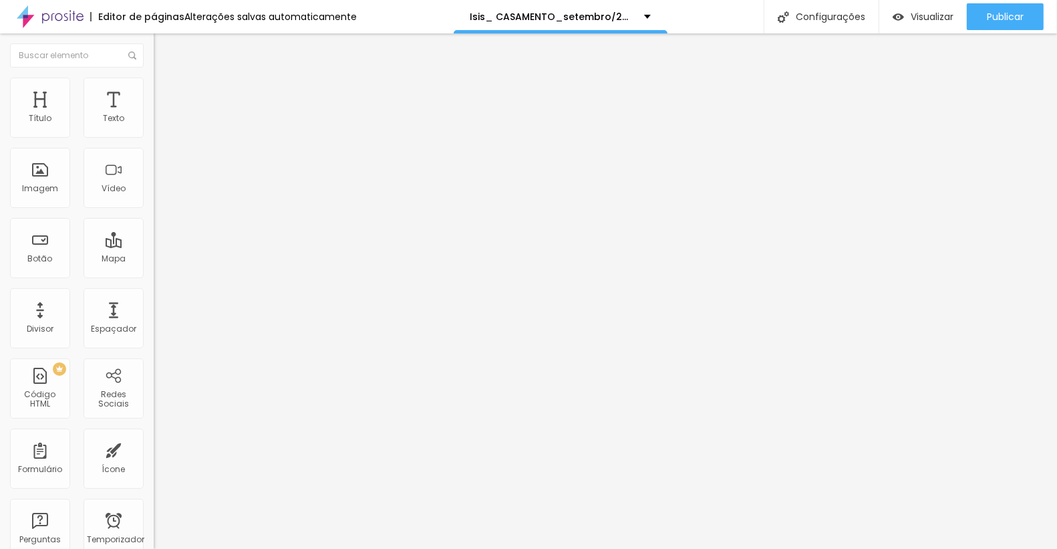
click at [154, 82] on img at bounding box center [160, 84] width 12 height 12
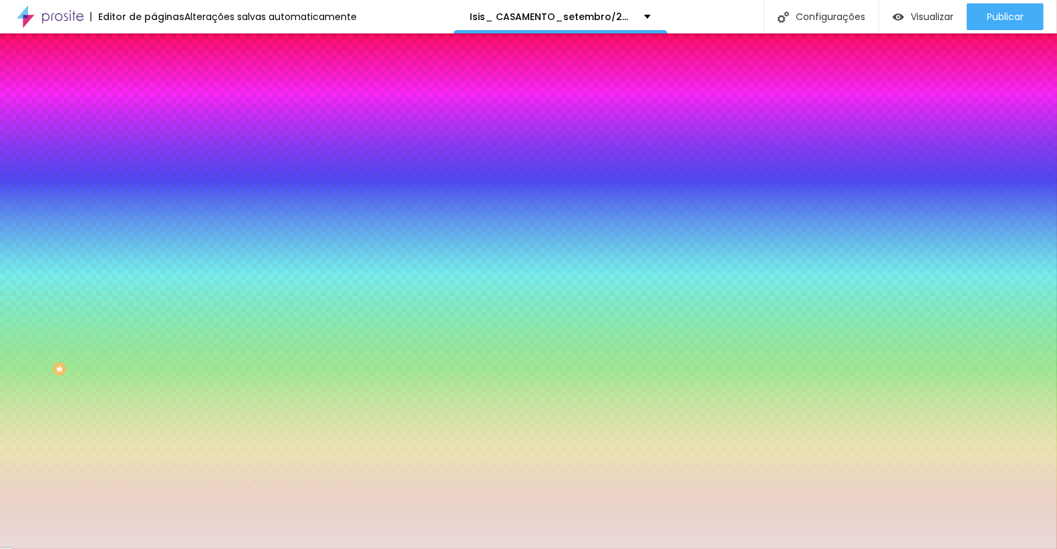
paste input "F8F5F0"
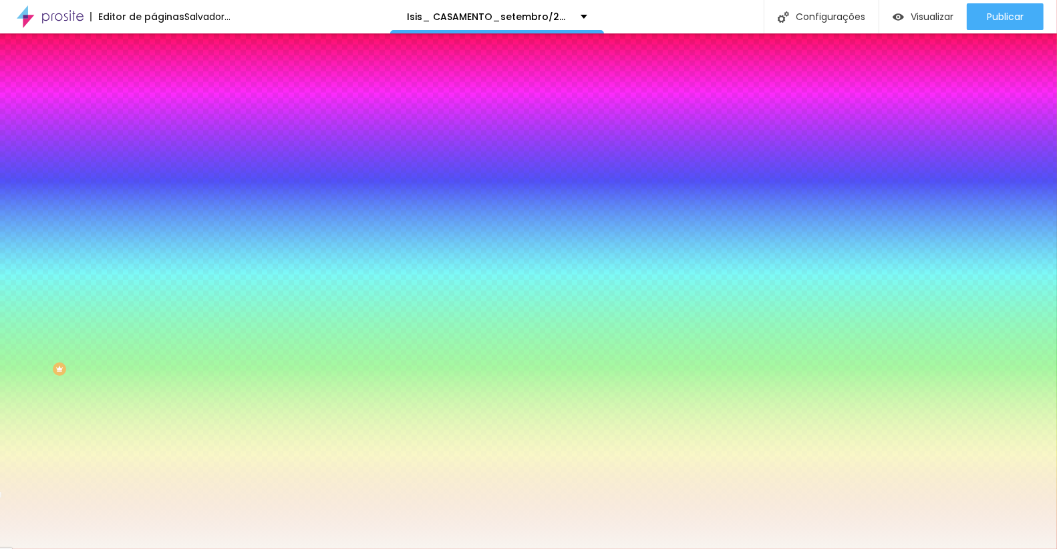
type input "#F8F5F0"
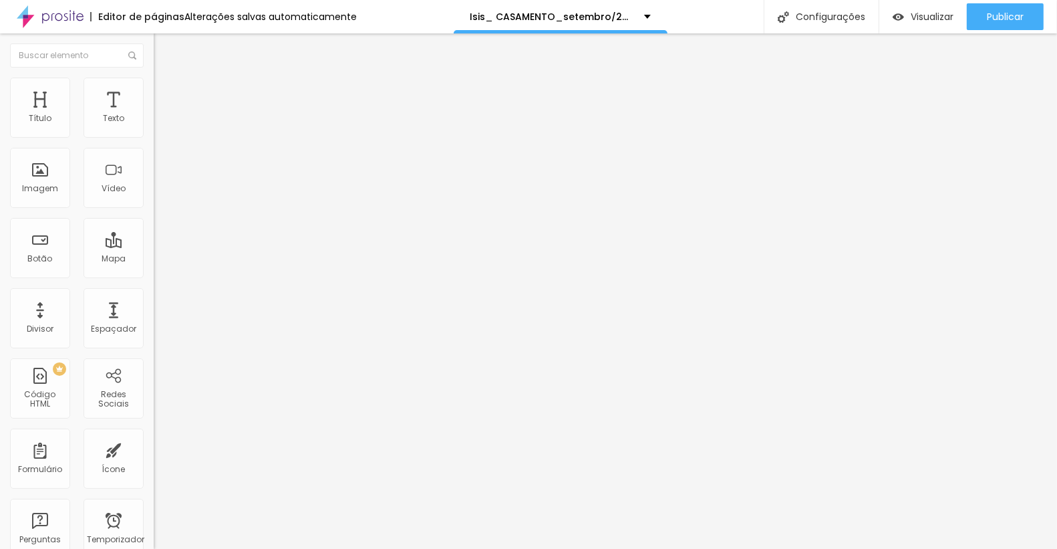
click at [166, 90] on font "Estilo" at bounding box center [176, 86] width 21 height 11
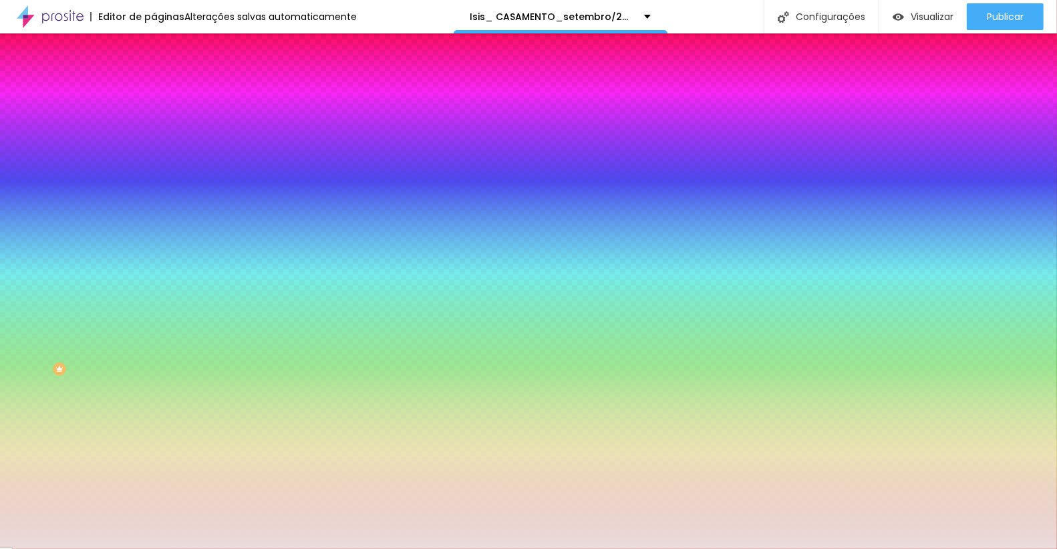
paste input "F8F5F0"
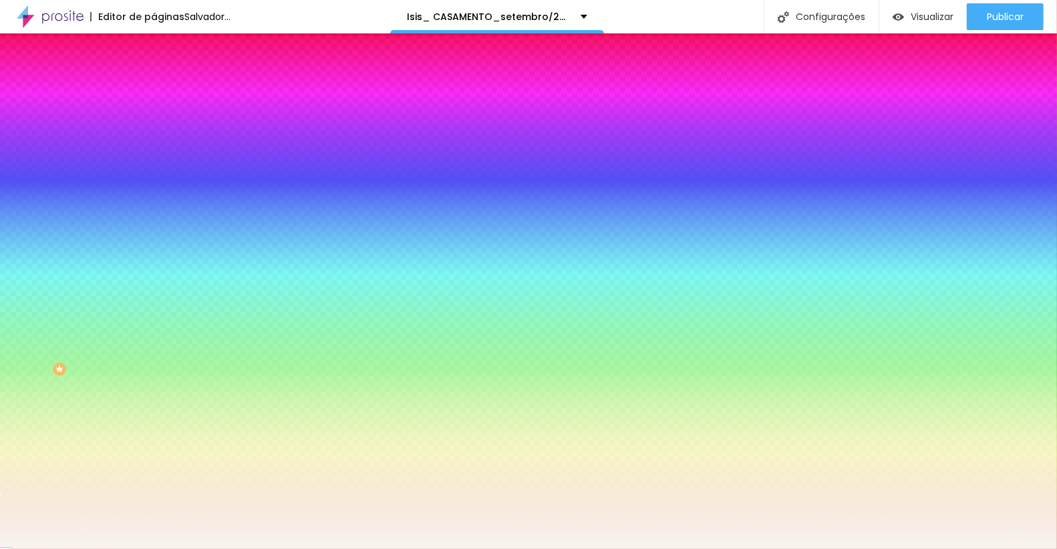
type input "#F8F5F0"
click at [154, 366] on div "Editar nulo Conteúdo Estilo Avançado Cor de fundo Voltar ao padrão #F8F5F0 Somb…" at bounding box center [231, 290] width 154 height 515
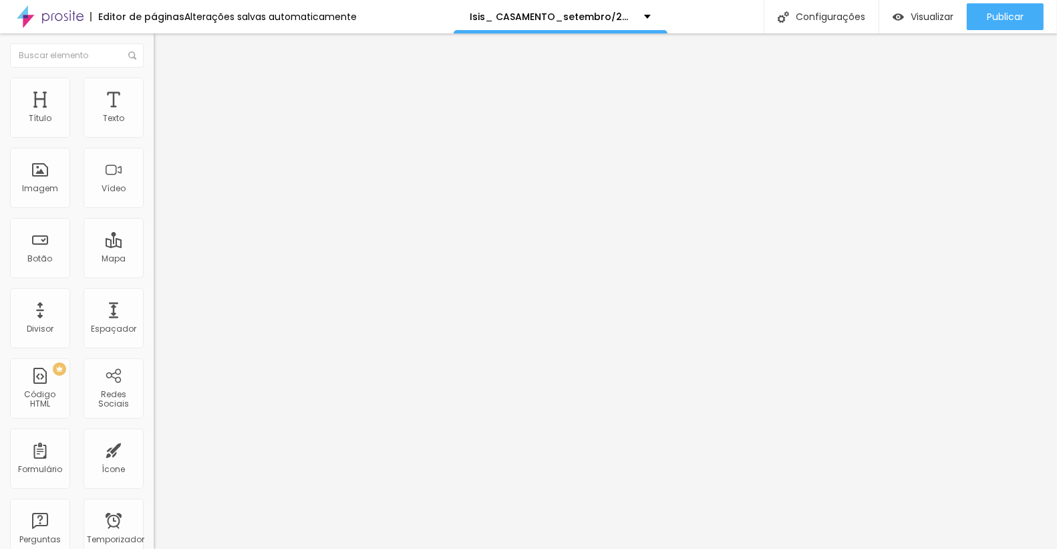
click at [154, 78] on li "Estilo" at bounding box center [231, 84] width 154 height 13
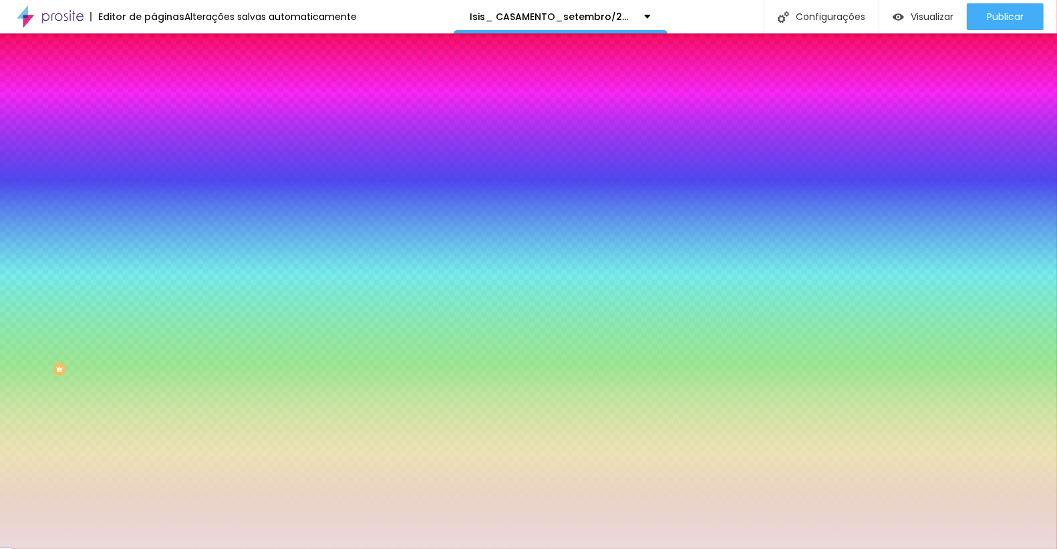
click at [154, 195] on input "#EADCDB" at bounding box center [234, 188] width 160 height 13
drag, startPoint x: 104, startPoint y: 241, endPoint x: 150, endPoint y: 244, distance: 46.2
click at [154, 244] on div "Imagem de fundo Adicionar imagem Efeito da Imagem Nenhum Nenhum Paralaxe Cor de…" at bounding box center [231, 190] width 154 height 173
paste input "F8F5F0"
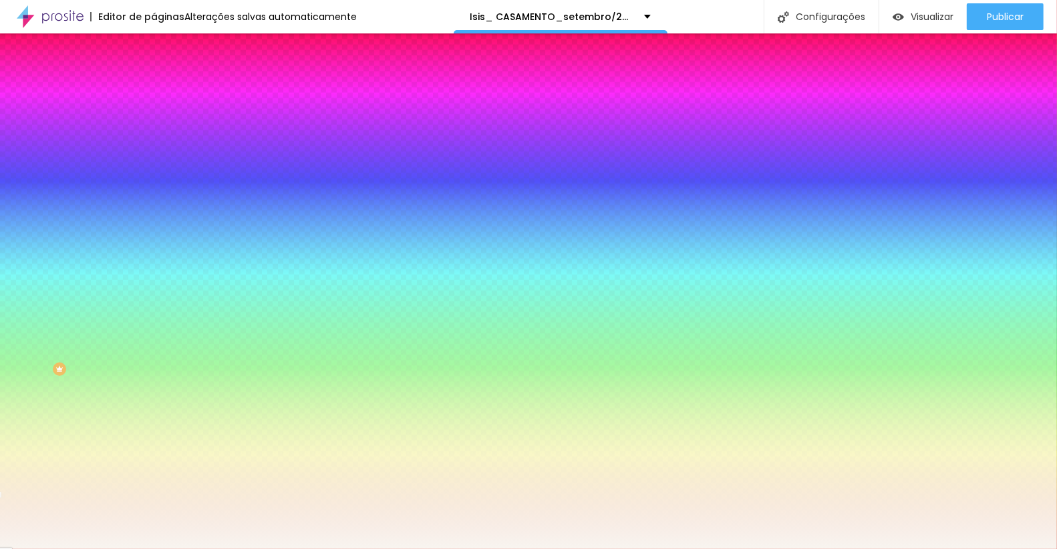
type input "#F8F5F0"
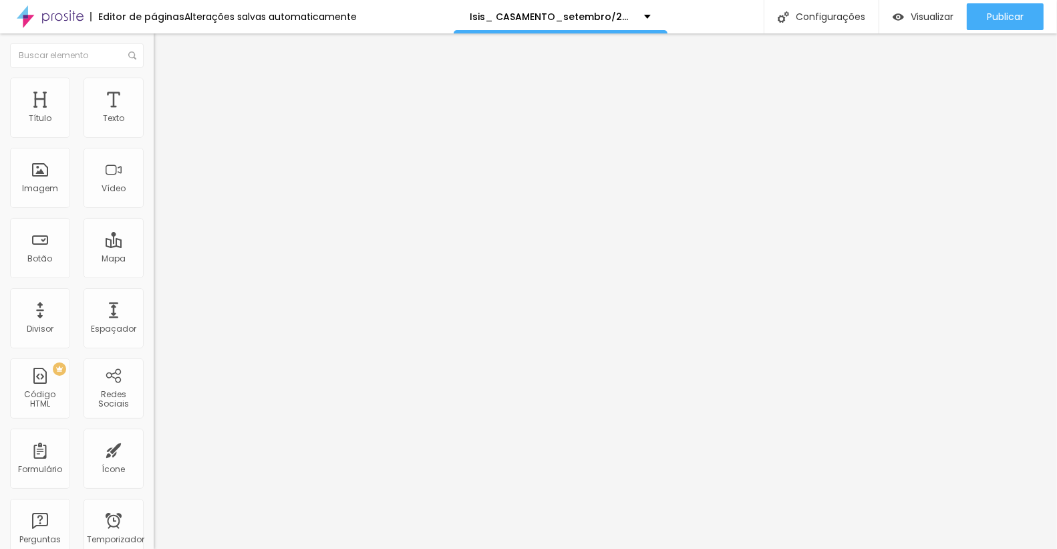
click at [154, 78] on img at bounding box center [160, 84] width 12 height 12
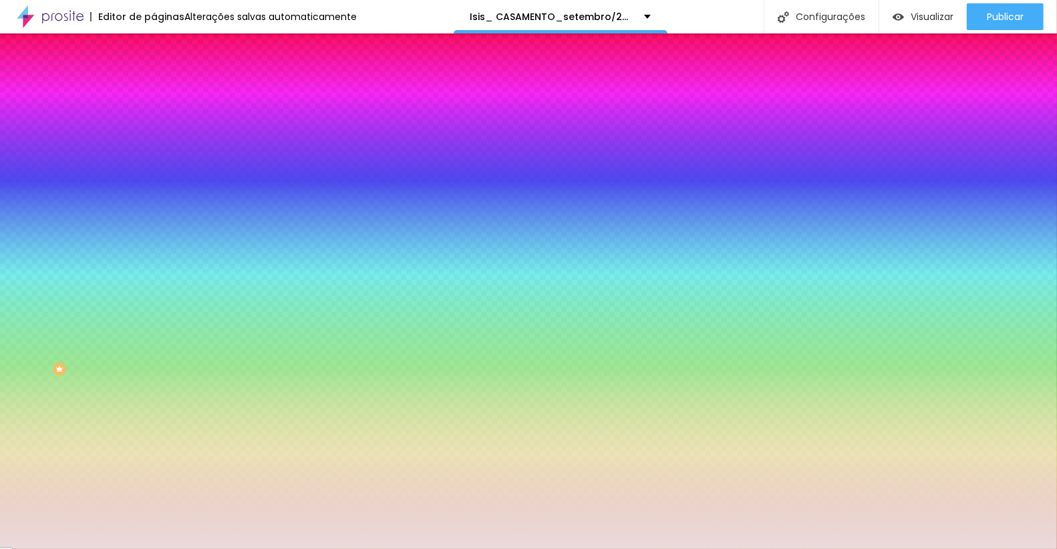
drag, startPoint x: 106, startPoint y: 132, endPoint x: 151, endPoint y: 132, distance: 45.4
click at [154, 132] on div "Cor de fundo Voltar ao padrão #EADCDB 0 Borda arredondada" at bounding box center [231, 217] width 154 height 226
paste input "F8F5F0"
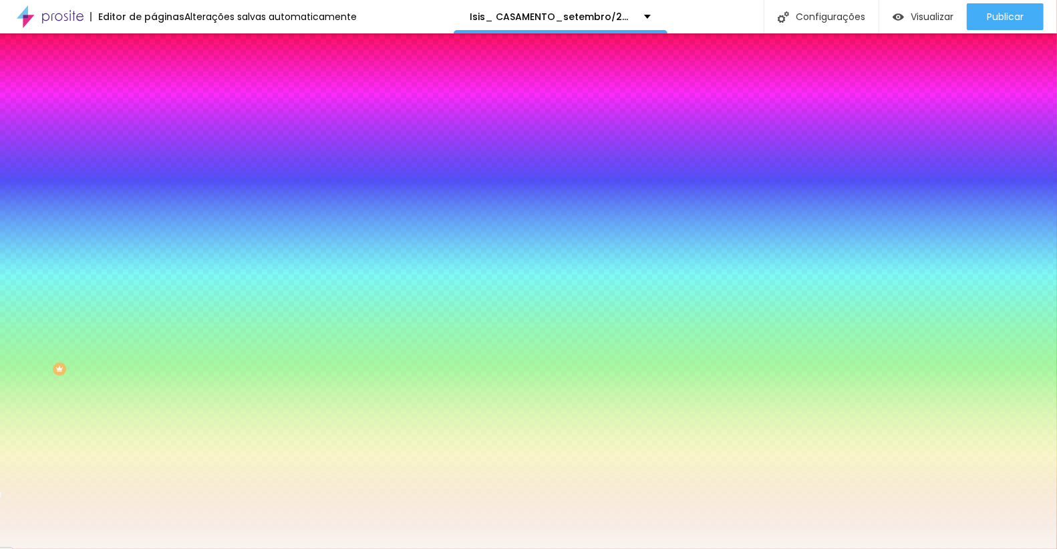
type input "#F8F5F0"
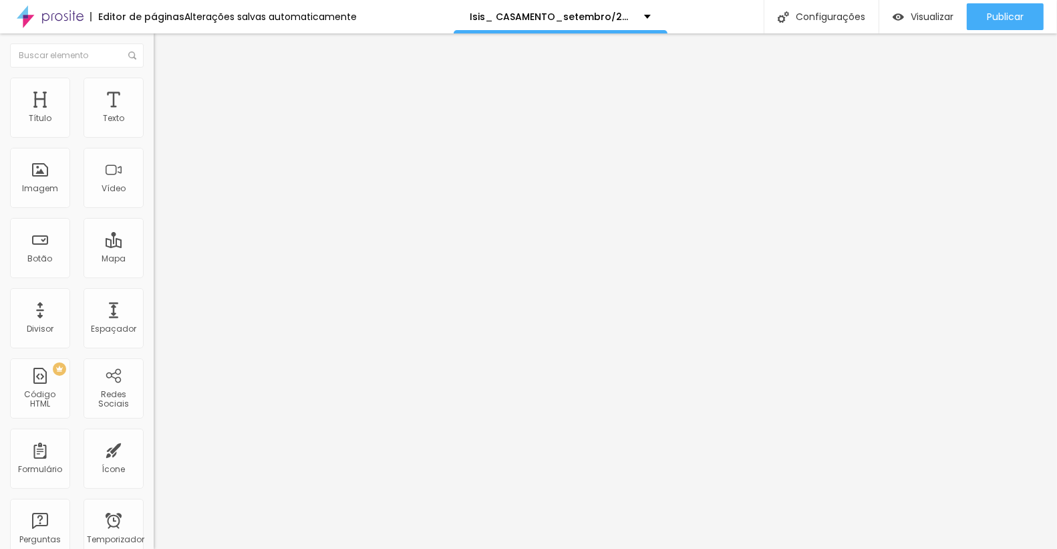
click at [154, 82] on img at bounding box center [160, 84] width 12 height 12
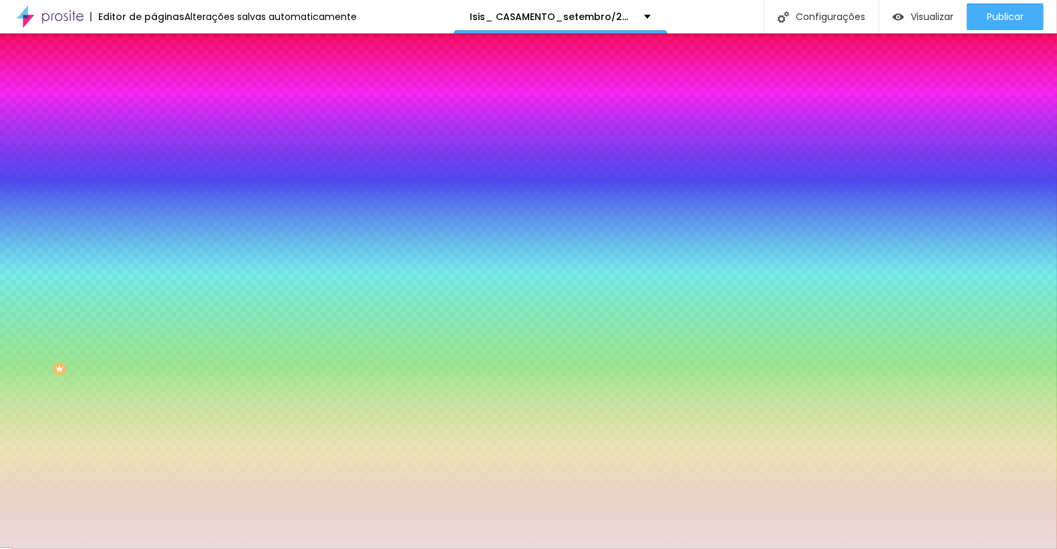
drag, startPoint x: 106, startPoint y: 130, endPoint x: 150, endPoint y: 131, distance: 44.8
click at [154, 131] on div "Cor de fundo Voltar ao padrão #EADCDB 0 Borda arredondada" at bounding box center [231, 217] width 154 height 226
paste input "9E1D3"
type input "#E9E1D3"
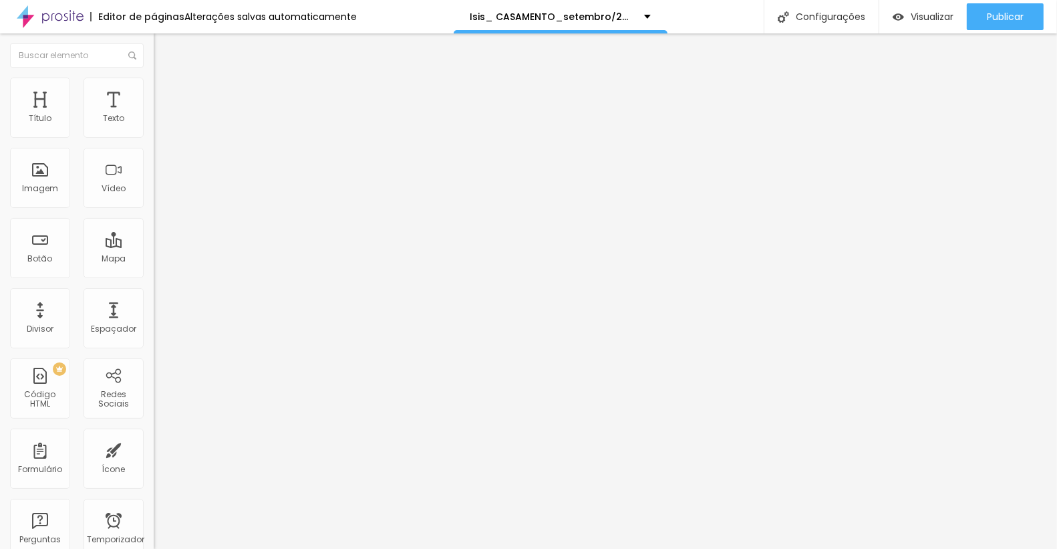
click at [154, 78] on ul "Conteúdo Estilo Avançado" at bounding box center [231, 84] width 154 height 40
click at [154, 80] on img at bounding box center [160, 84] width 12 height 12
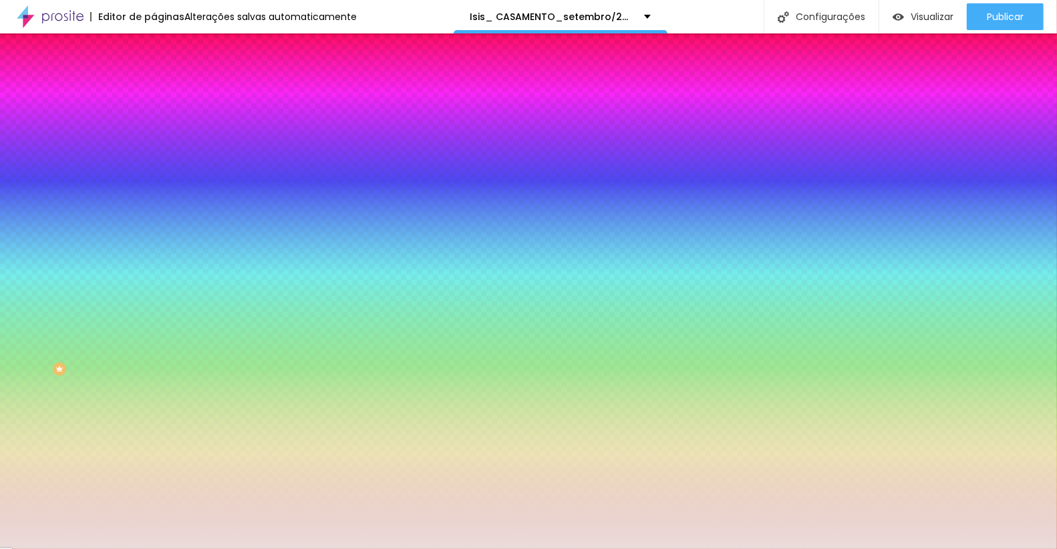
paste input "9E1D3"
type input "#E9E1D3"
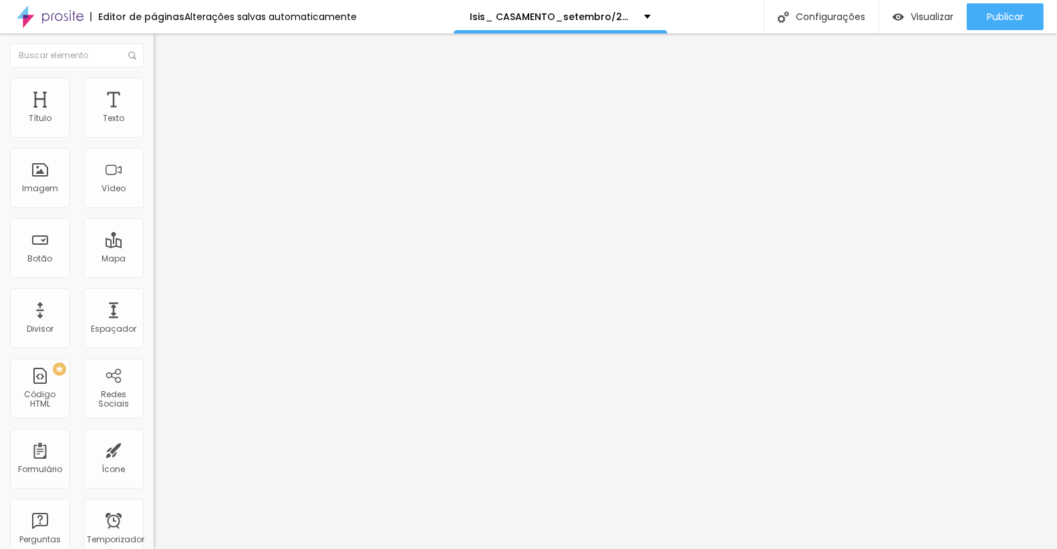
click at [166, 92] on font "Estilo" at bounding box center [176, 86] width 21 height 11
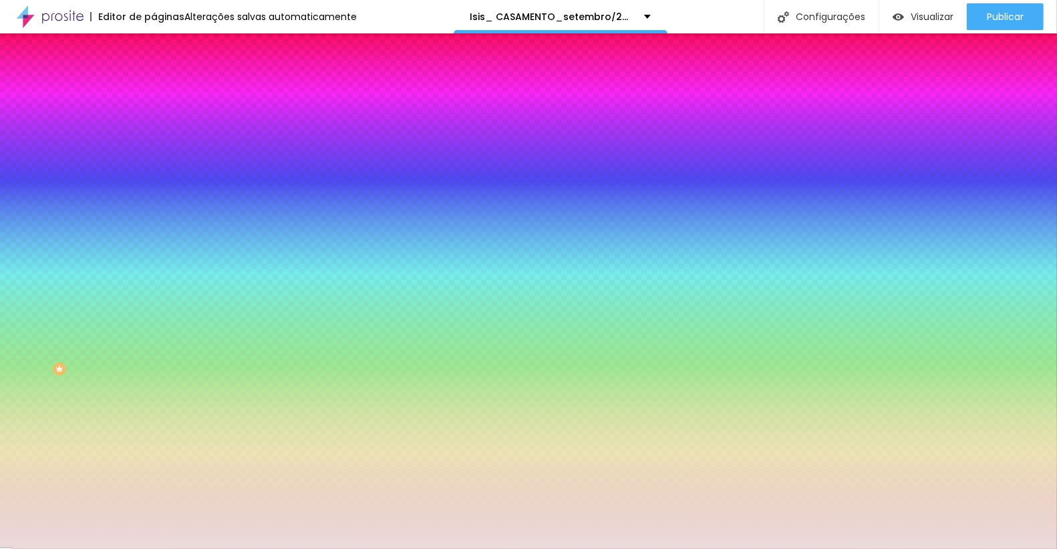
drag, startPoint x: 104, startPoint y: 128, endPoint x: 142, endPoint y: 137, distance: 39.1
click at [154, 137] on input "#EADCDB" at bounding box center [234, 134] width 160 height 13
paste input "9E1D3"
type input "#E9E1D3"
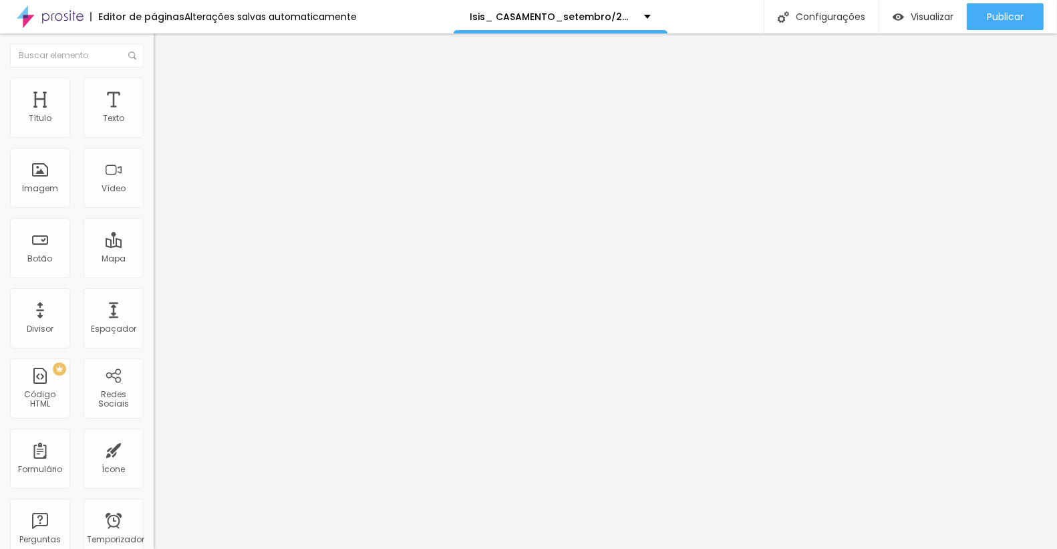
click at [154, 84] on img at bounding box center [160, 84] width 12 height 12
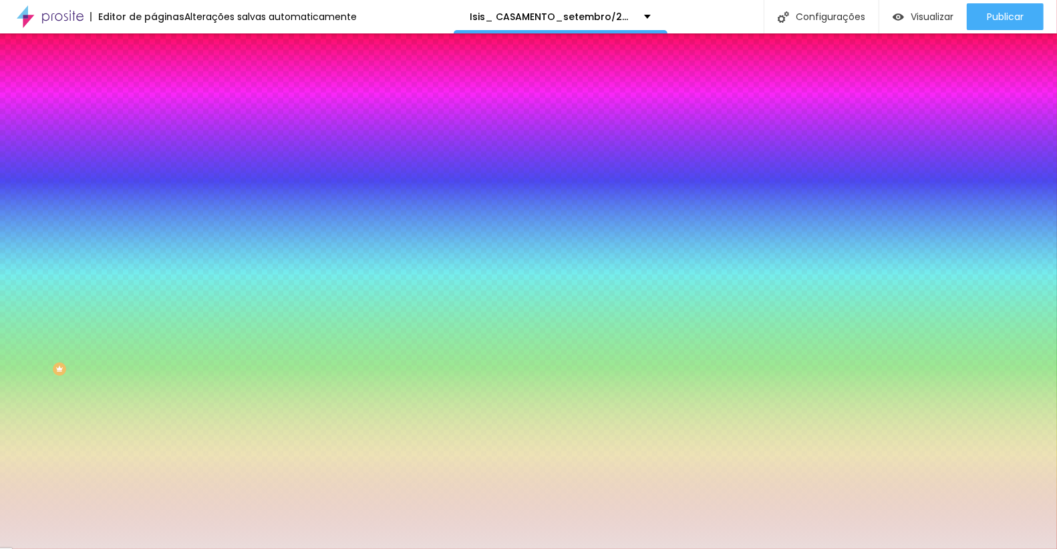
paste input "9E1D3"
type input "#E9E1D3"
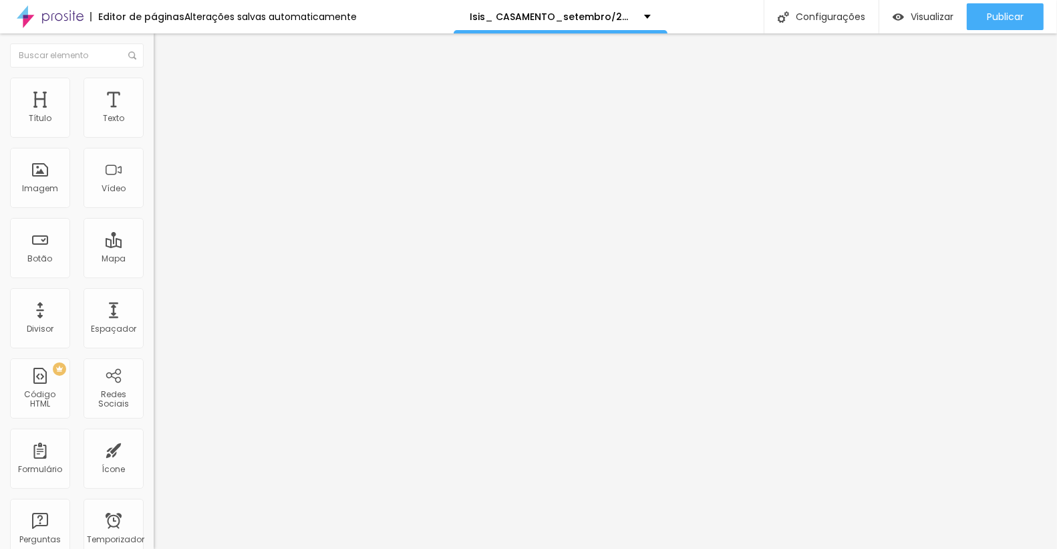
click at [154, 85] on img at bounding box center [160, 84] width 12 height 12
click at [154, 78] on img at bounding box center [160, 84] width 12 height 12
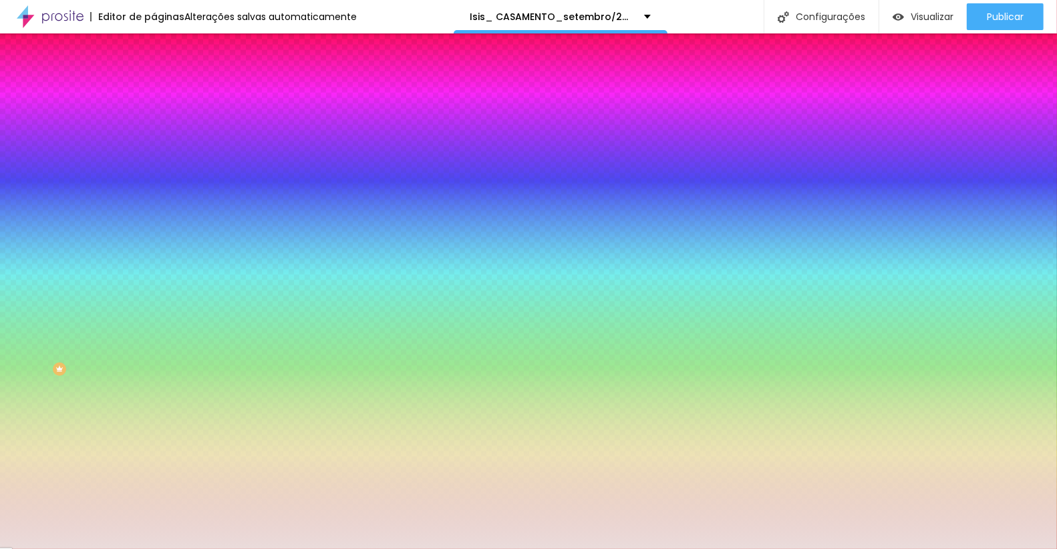
drag, startPoint x: 102, startPoint y: 128, endPoint x: 146, endPoint y: 146, distance: 47.7
click at [154, 146] on div "Cor de fundo Voltar ao padrão #EADCDB 0 Borda arredondada" at bounding box center [231, 217] width 154 height 226
paste input "F8F5F0"
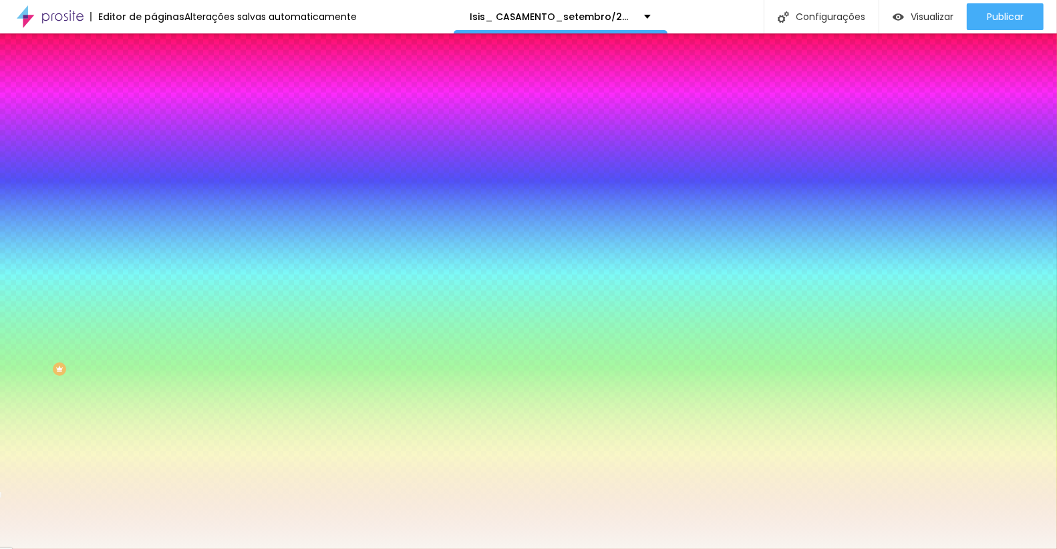
type input "#F8F5F0"
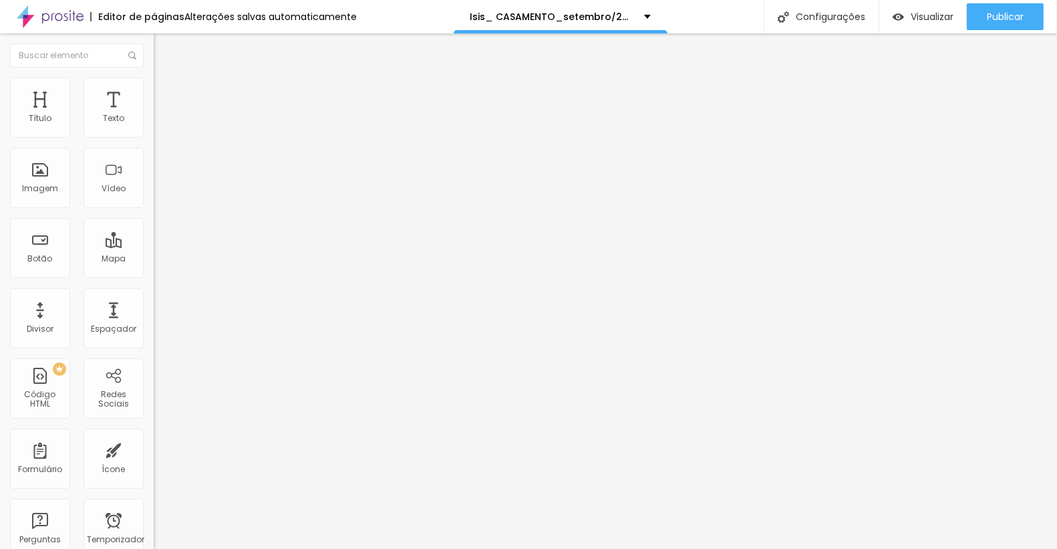
click at [154, 81] on img at bounding box center [160, 84] width 12 height 12
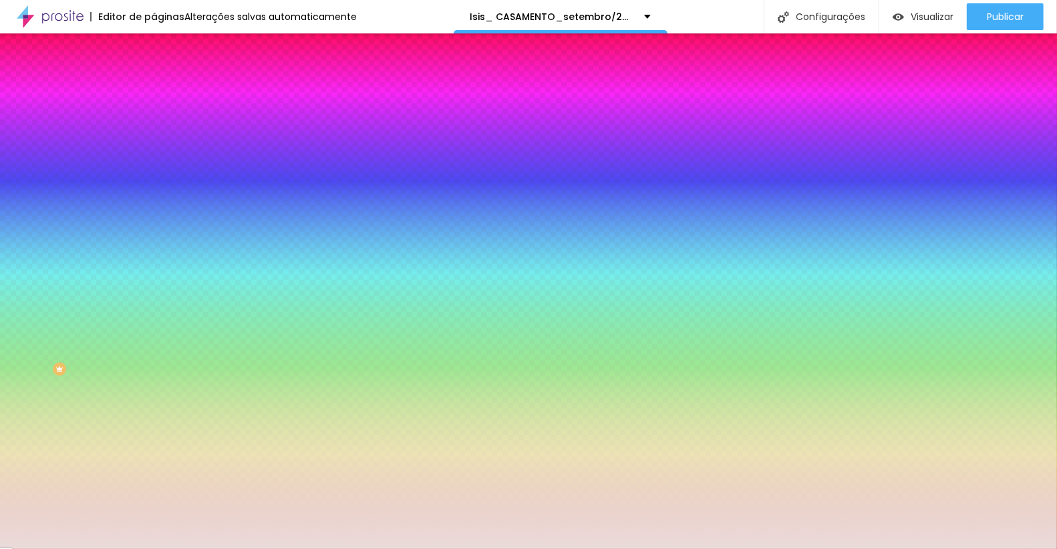
drag, startPoint x: 104, startPoint y: 134, endPoint x: 144, endPoint y: 134, distance: 40.8
click at [154, 134] on div "Cor de fundo Voltar ao padrão #EADCDB 0 Borda arredondada" at bounding box center [231, 217] width 154 height 226
paste input "F8F5F0"
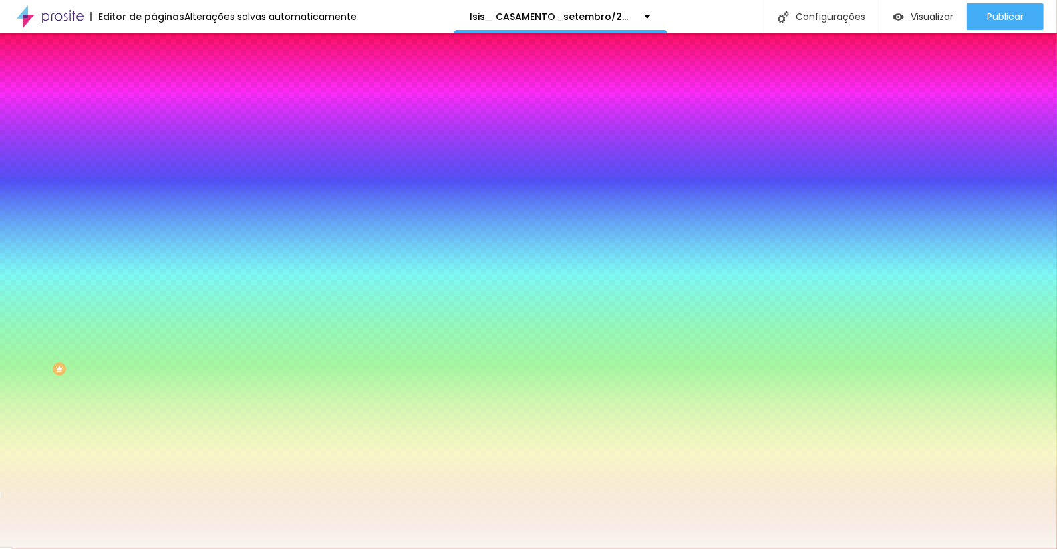
type input "#F8F5F0"
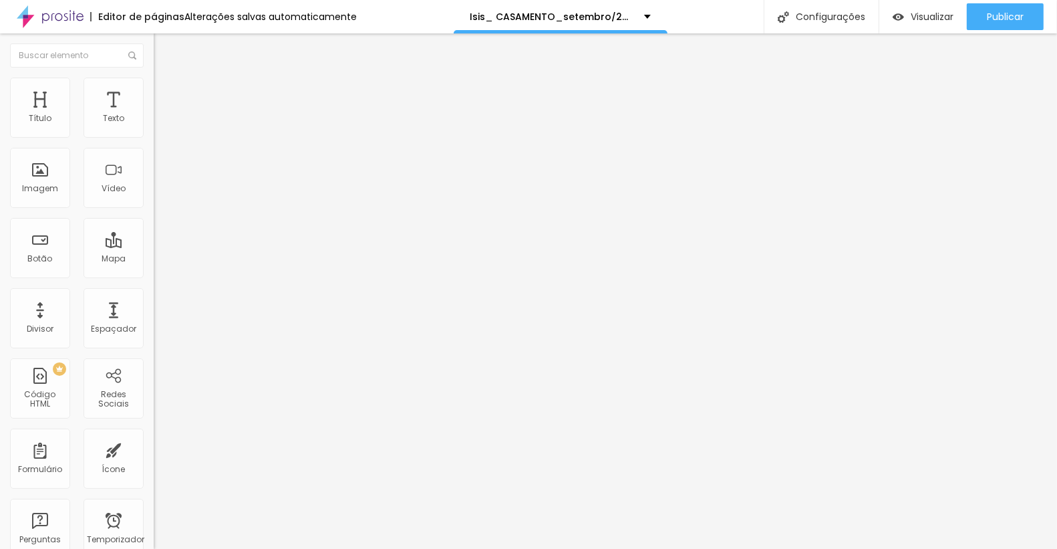
click at [154, 83] on img at bounding box center [160, 84] width 12 height 12
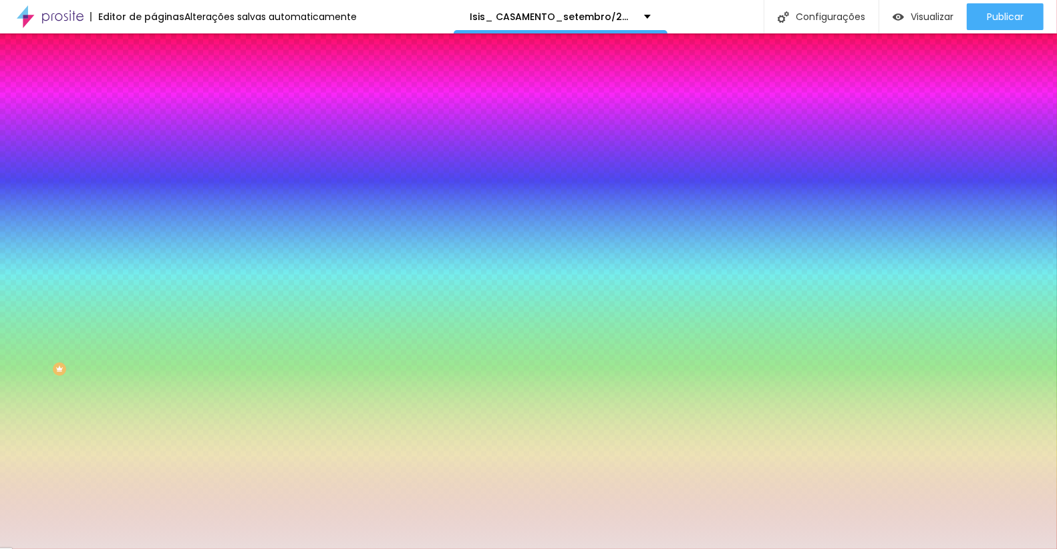
paste input "F8F5F0"
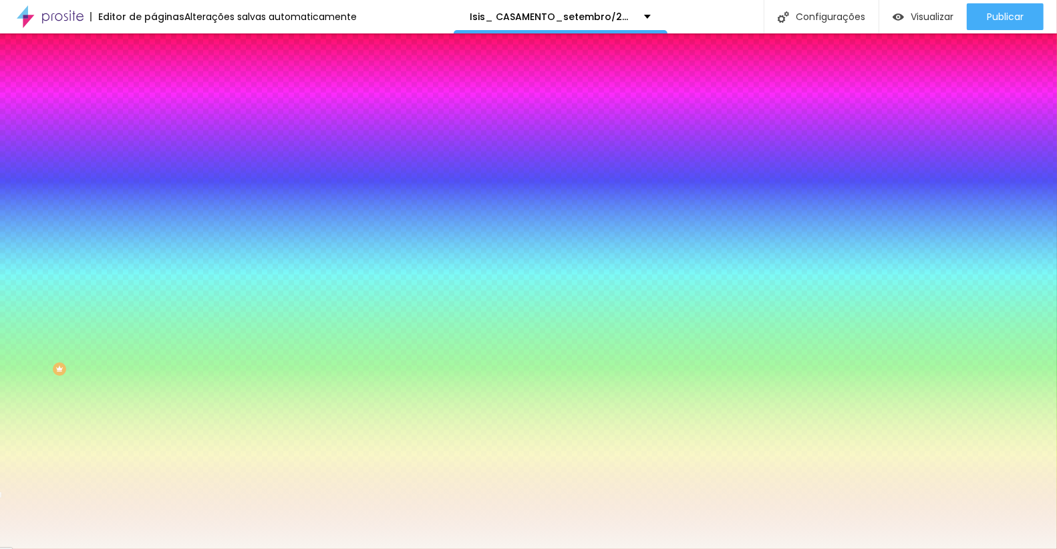
type input "#F8F5F0"
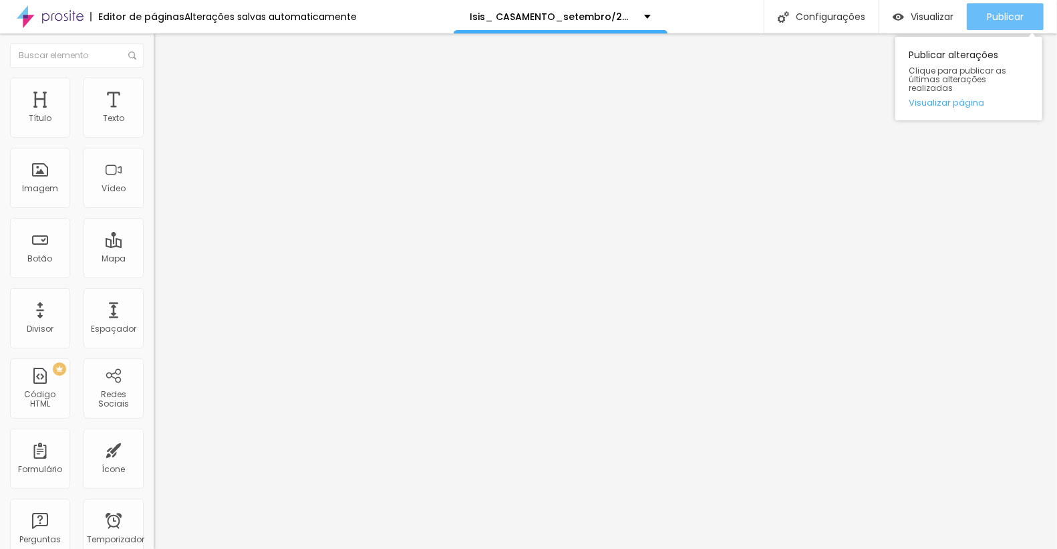
click at [1011, 13] on font "Publicar" at bounding box center [1005, 16] width 37 height 13
click at [987, 7] on div "Publicar" at bounding box center [1005, 16] width 37 height 27
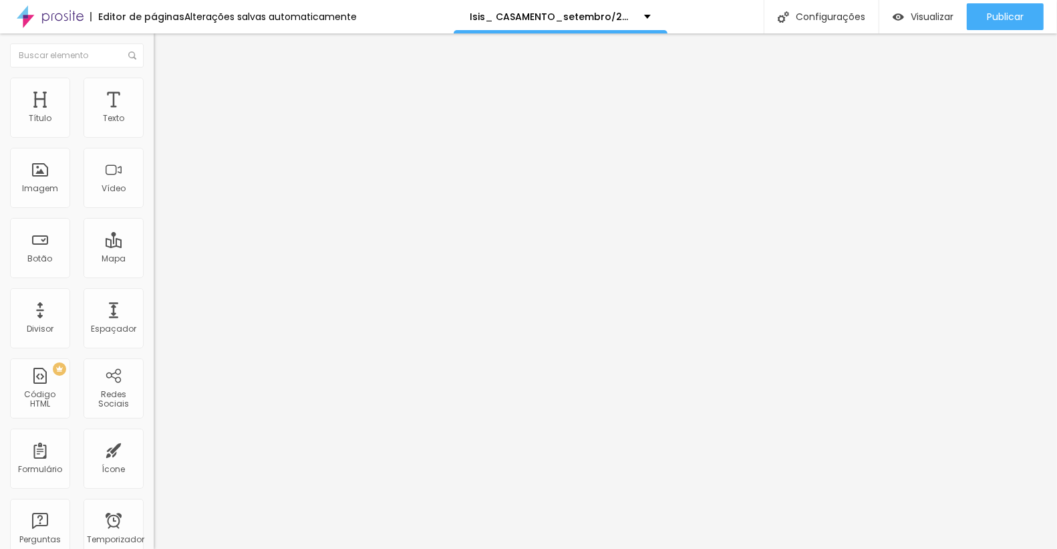
click at [154, 78] on img at bounding box center [160, 84] width 12 height 12
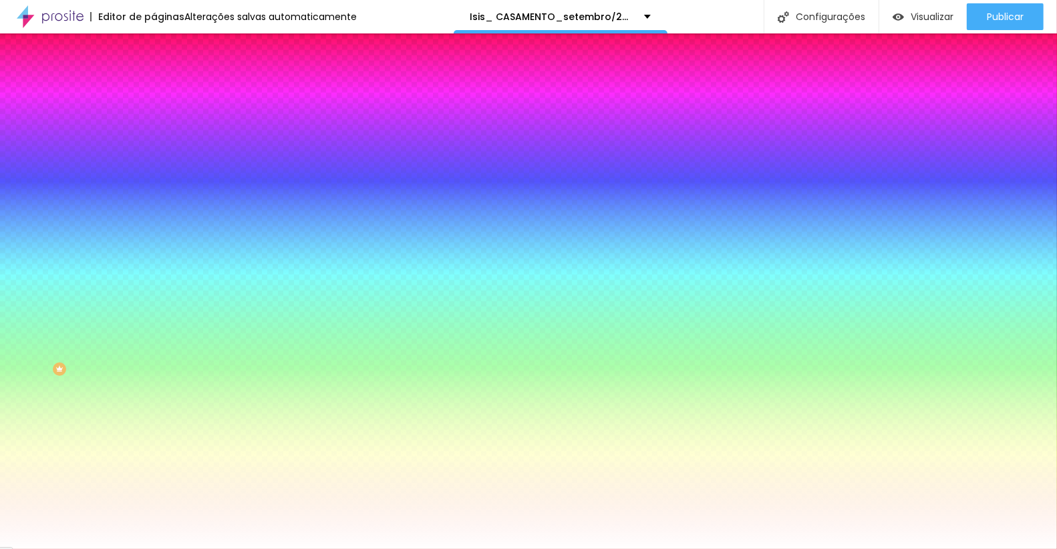
drag, startPoint x: 106, startPoint y: 240, endPoint x: 153, endPoint y: 237, distance: 47.5
click at [154, 237] on div "Imagem de fundo Adicionar imagem Efeito da Imagem Nenhum Nenhum Paralaxe Cor de…" at bounding box center [231, 190] width 154 height 173
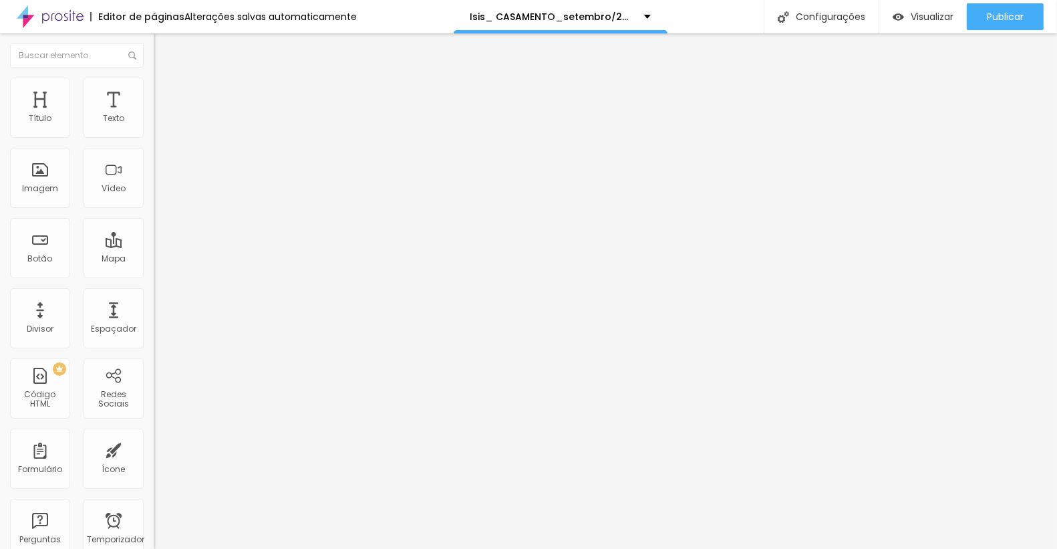
click at [154, 78] on img at bounding box center [160, 84] width 12 height 12
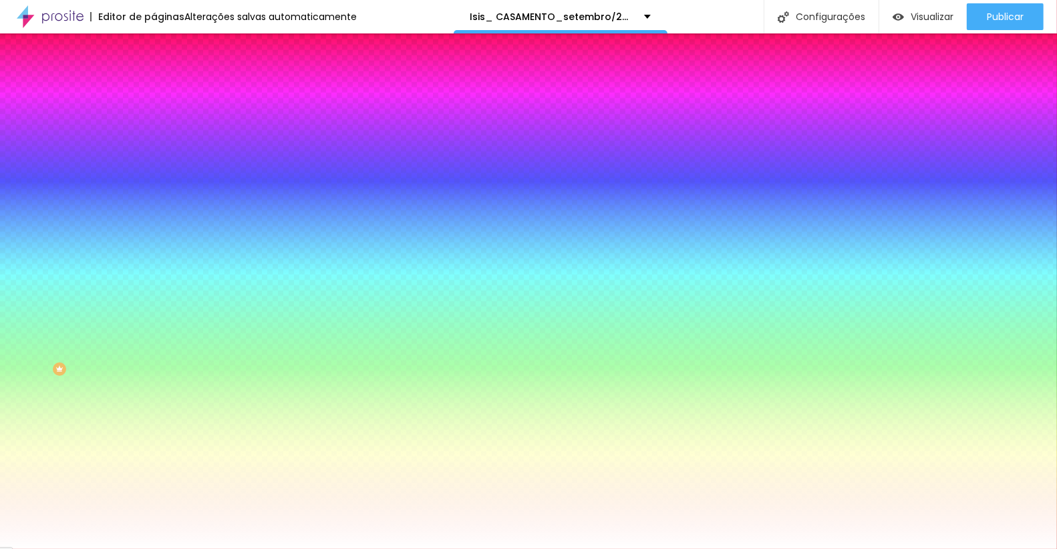
drag, startPoint x: 108, startPoint y: 236, endPoint x: 145, endPoint y: 248, distance: 39.3
click at [154, 248] on div "Imagem de fundo Adicionar imagem Efeito da Imagem Nenhum Nenhum Paralaxe Cor de…" at bounding box center [231, 190] width 154 height 173
paste input "E9E1D3"
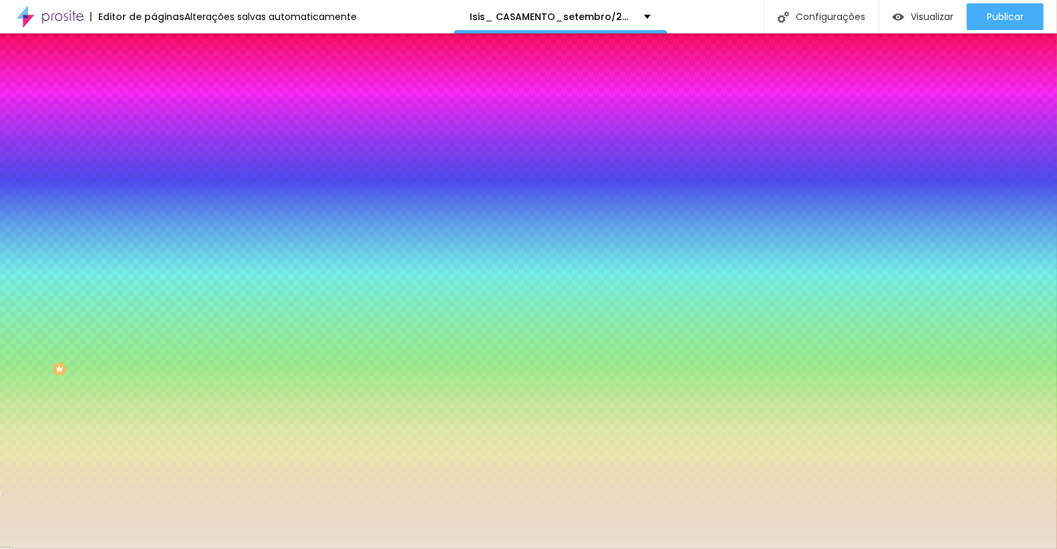
type input "#E9E1D3"
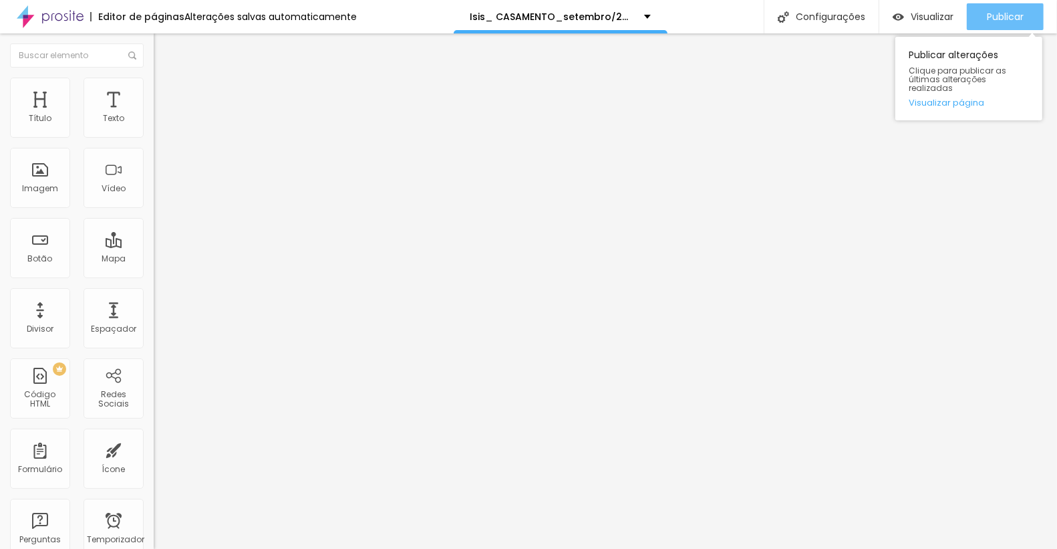
click at [1007, 18] on font "Publicar" at bounding box center [1005, 16] width 37 height 13
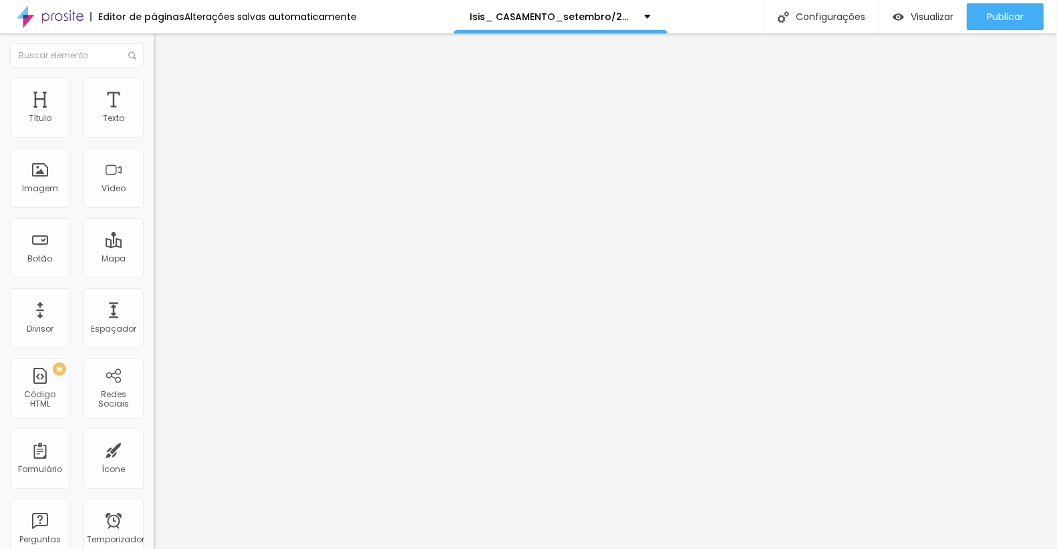
type input "20"
type input "19"
type input "18"
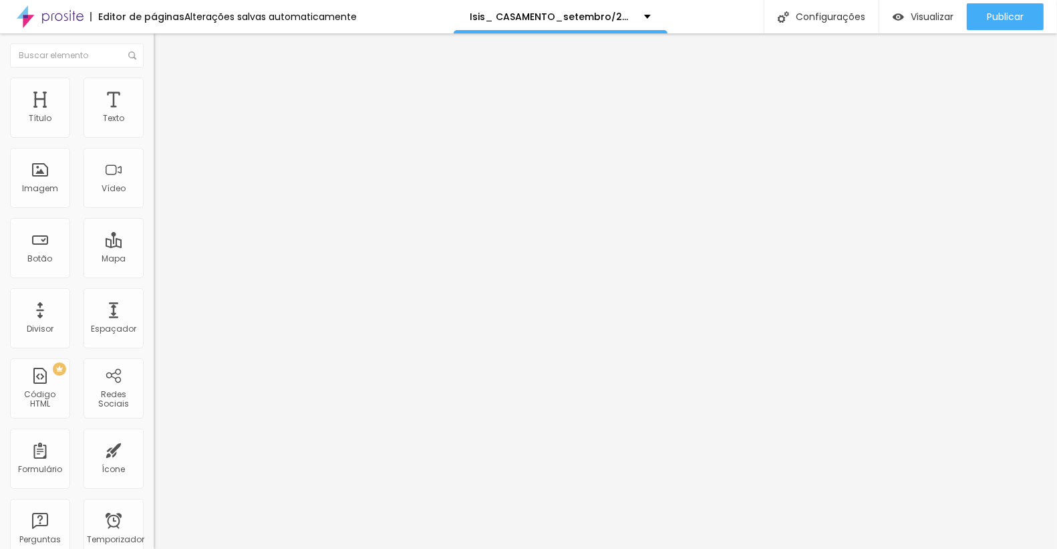
type input "18"
type input "17"
drag, startPoint x: 72, startPoint y: 132, endPoint x: 61, endPoint y: 127, distance: 11.7
type input "17"
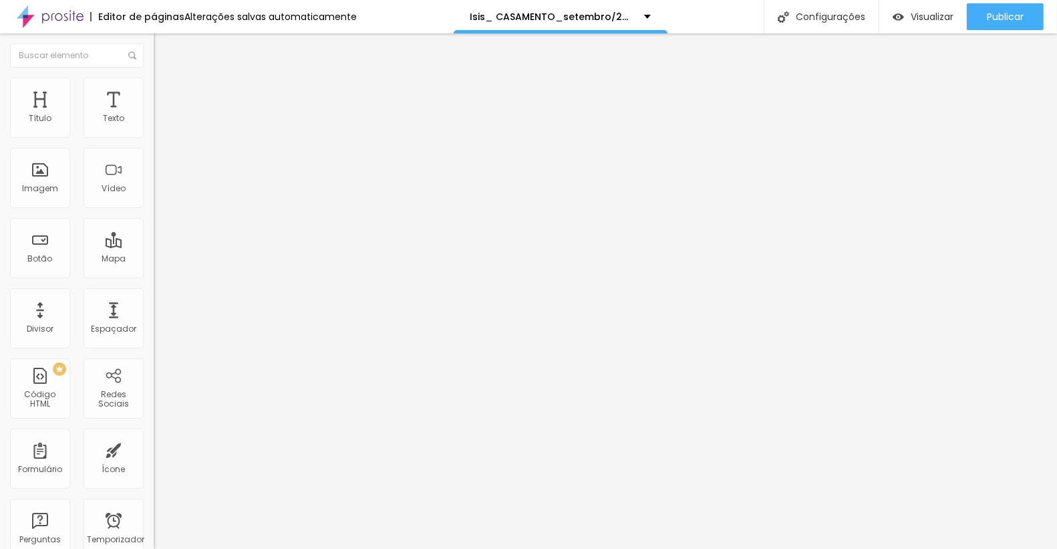
click at [154, 246] on input "range" at bounding box center [197, 251] width 86 height 11
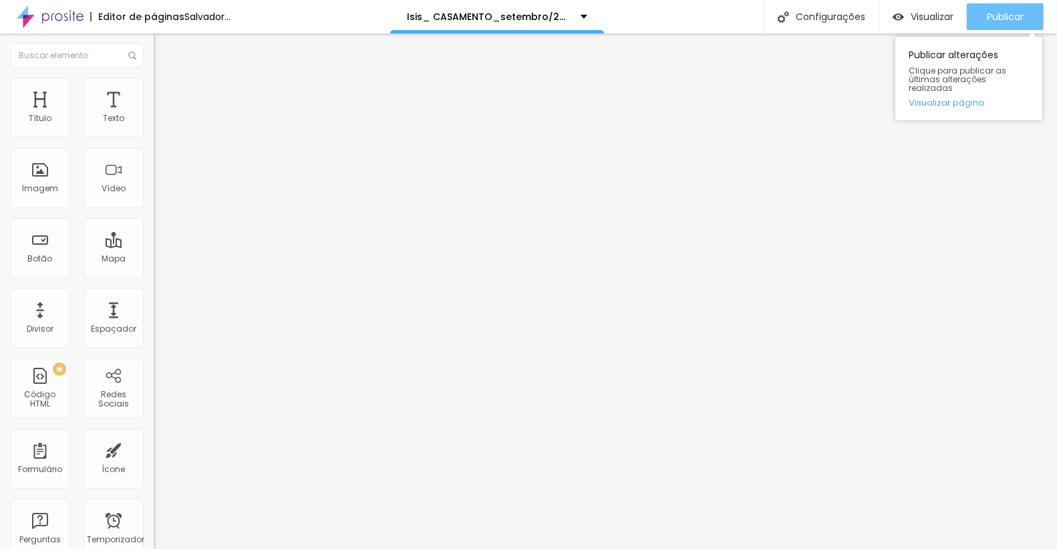
click at [1004, 18] on font "Publicar" at bounding box center [1005, 16] width 37 height 13
